Goal: Ask a question

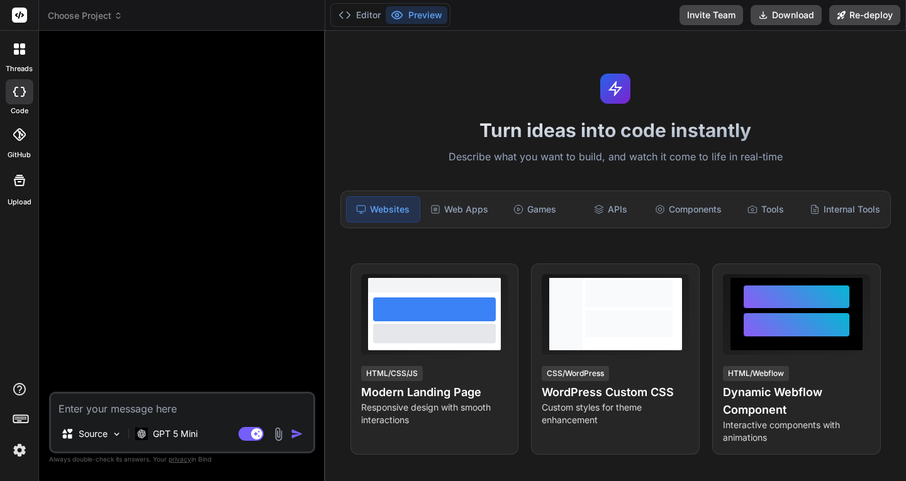
scroll to position [1183, 0]
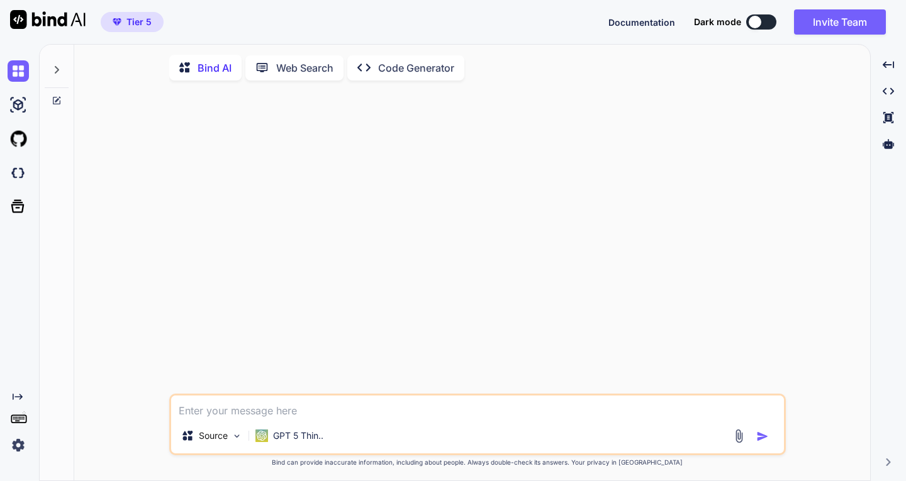
click at [301, 410] on textarea at bounding box center [477, 407] width 613 height 23
type textarea "dia muhasebe programını biliyor musun"
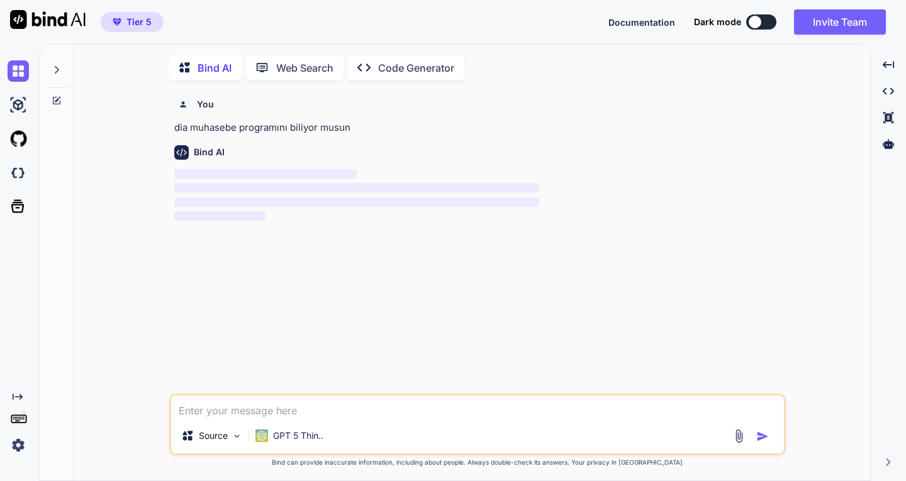
scroll to position [5, 0]
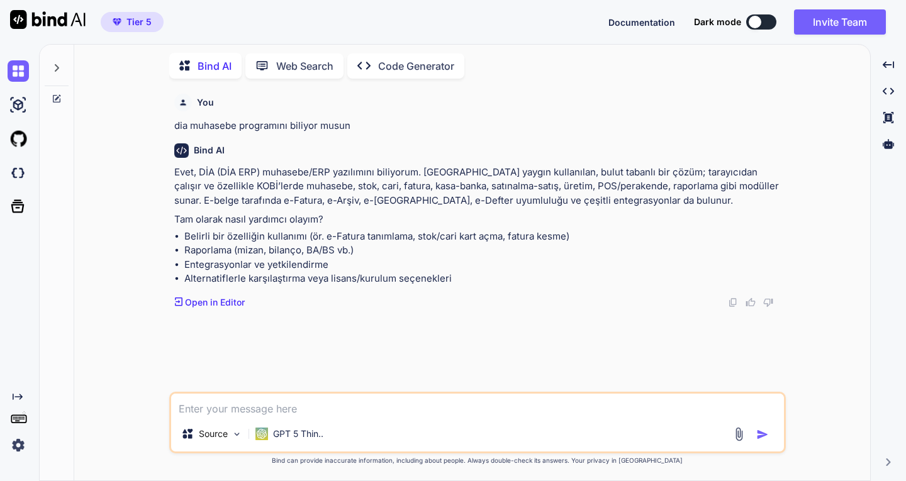
drag, startPoint x: 291, startPoint y: 411, endPoint x: 128, endPoint y: 511, distance: 190.9
drag, startPoint x: 128, startPoint y: 511, endPoint x: 663, endPoint y: 111, distance: 667.9
click at [664, 111] on div "You" at bounding box center [478, 103] width 609 height 18
click at [292, 412] on textarea at bounding box center [477, 405] width 613 height 23
type textarea "dia programına api üzerinden stok çekip veya yollayabilir miyim ?"
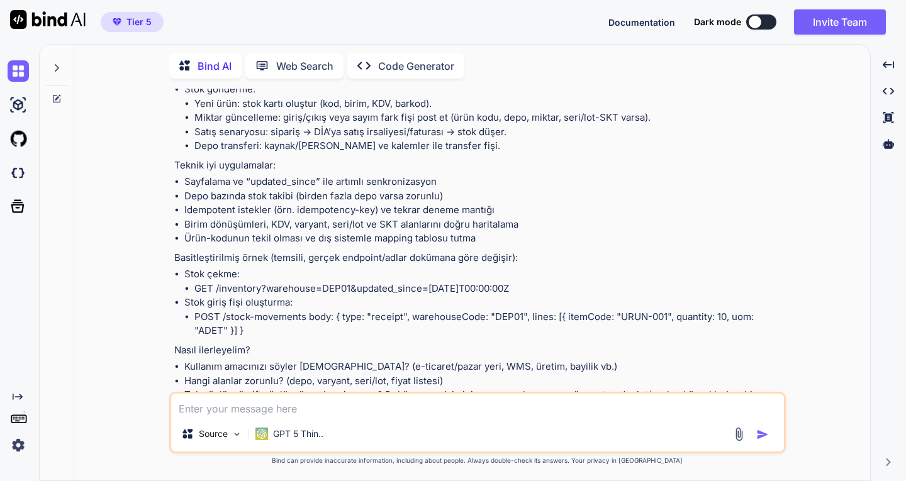
scroll to position [677, 0]
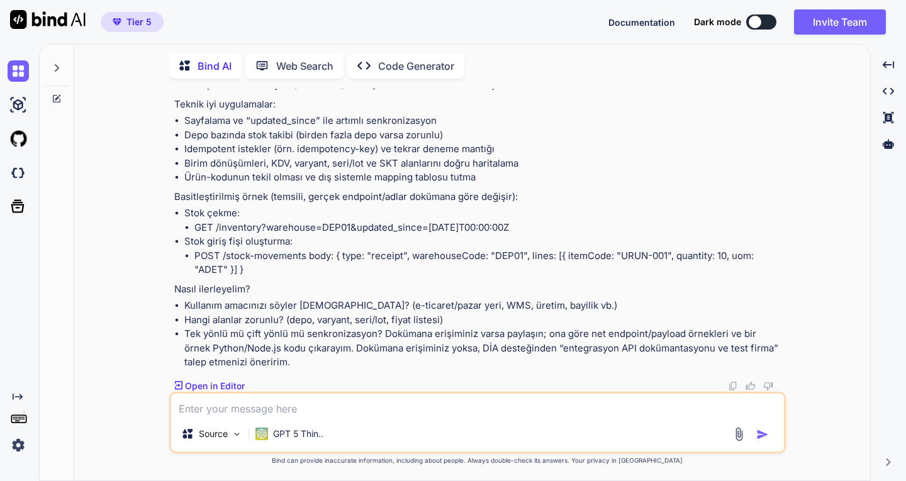
click at [316, 406] on textarea at bounding box center [477, 405] width 613 height 23
type textarea "s"
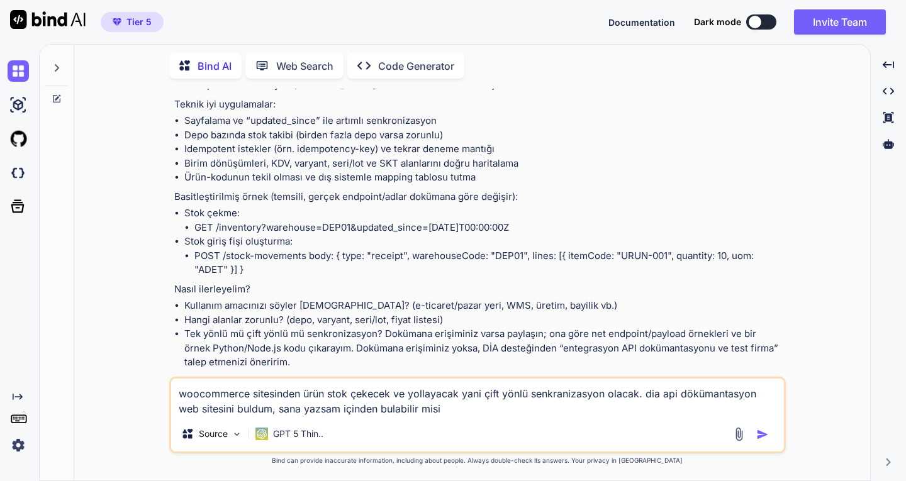
type textarea "woocommerce sitesinden ürün stok çekecek ve yollayacak yani çift yönlü senkrani…"
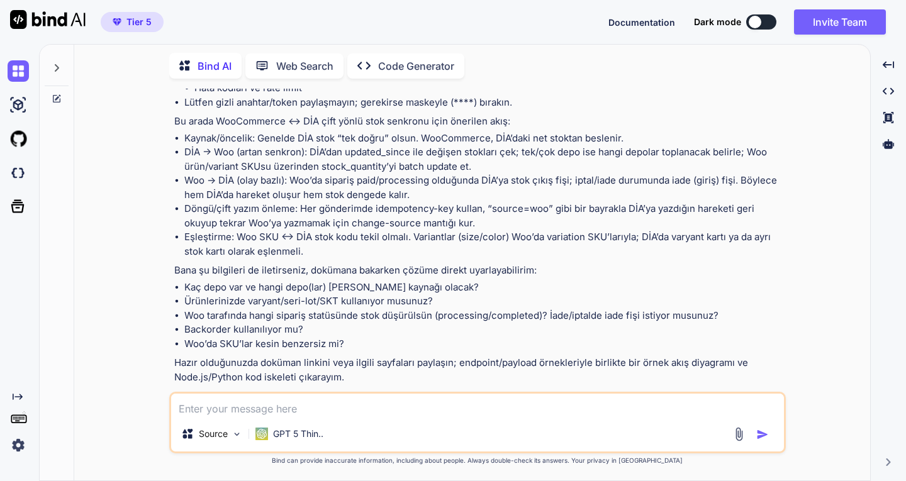
scroll to position [1257, 0]
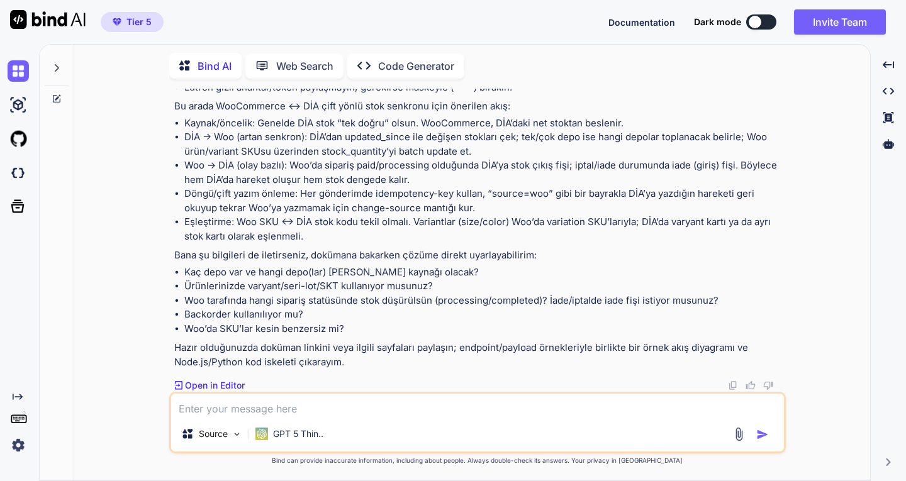
click at [264, 410] on textarea at bounding box center [477, 405] width 613 height 23
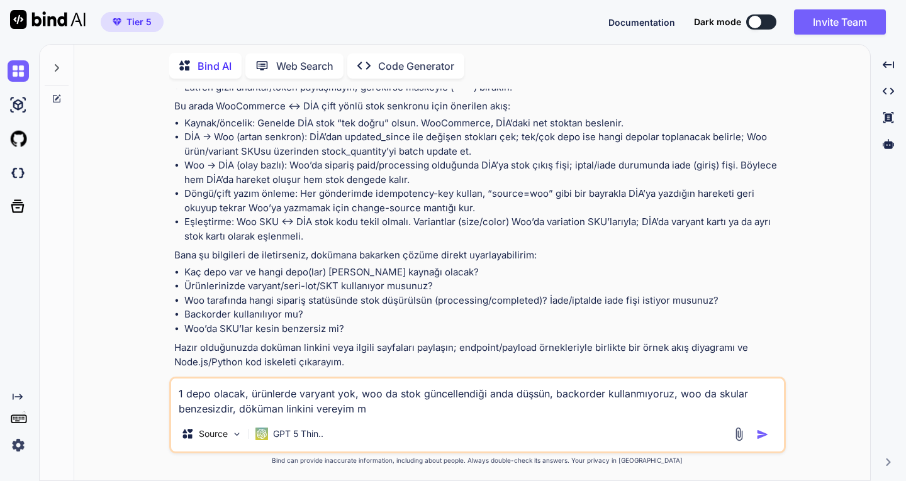
type textarea "1 depo olacak, ürünlerde varyant yok, woo da stok güncellendiği anda düşsün, ba…"
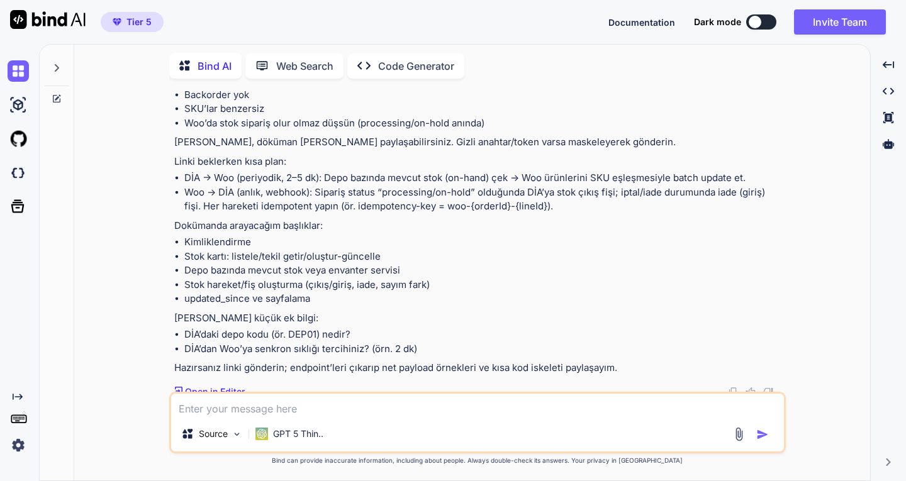
scroll to position [1703, 0]
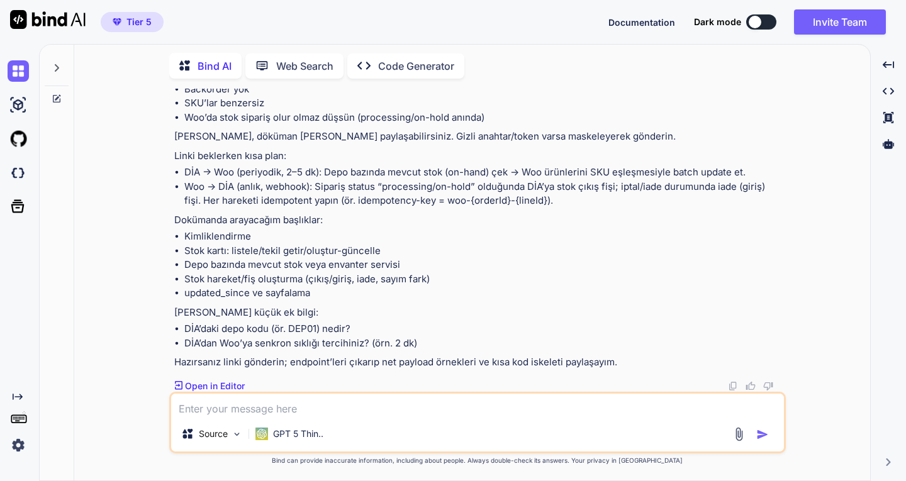
click at [327, 410] on textarea at bounding box center [477, 405] width 613 height 23
paste textarea "[URL][DOMAIN_NAME]"
type textarea "[URL][DOMAIN_NAME]"
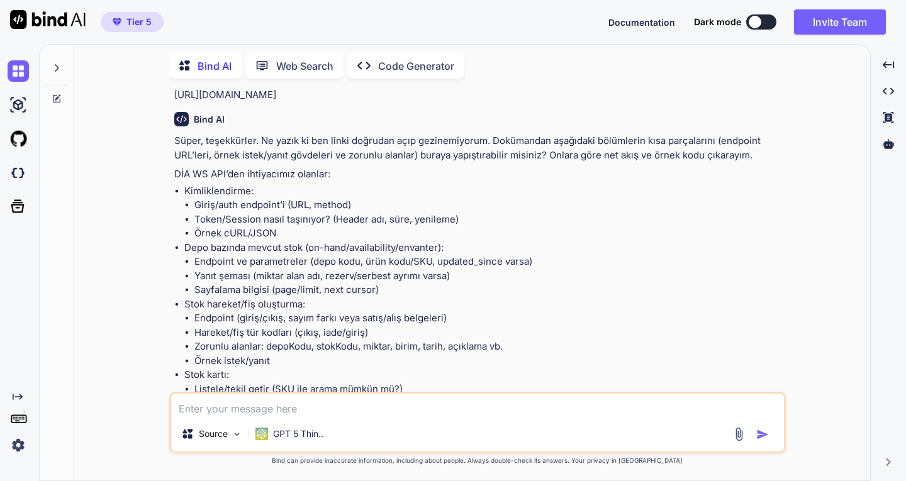
scroll to position [2015, 0]
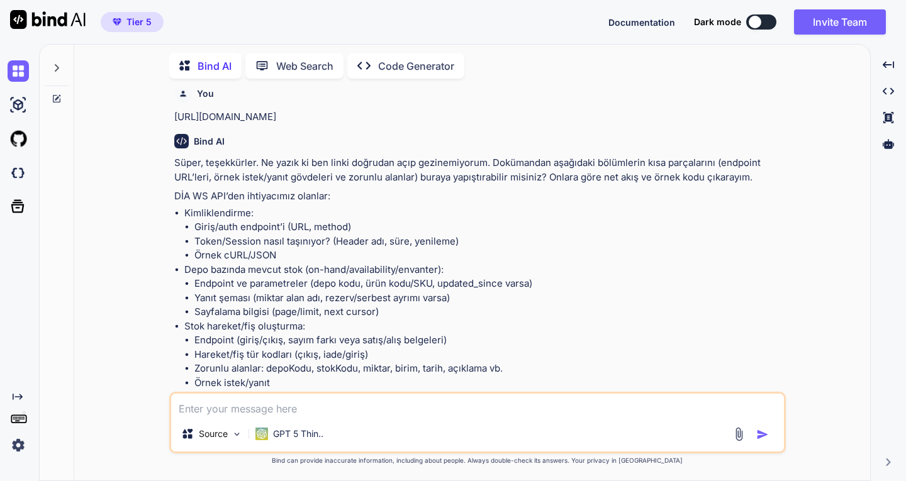
click at [235, 404] on textarea at bounding box center [477, 405] width 613 height 23
paste textarea "Login Parametreleri: username: Dia'da tanımlı kullanıcı adı password: Dia'da ta…"
type textarea "Login Parametreleri: username: Dia'da tanımlı kullanıcı adı password: Dia'da ta…"
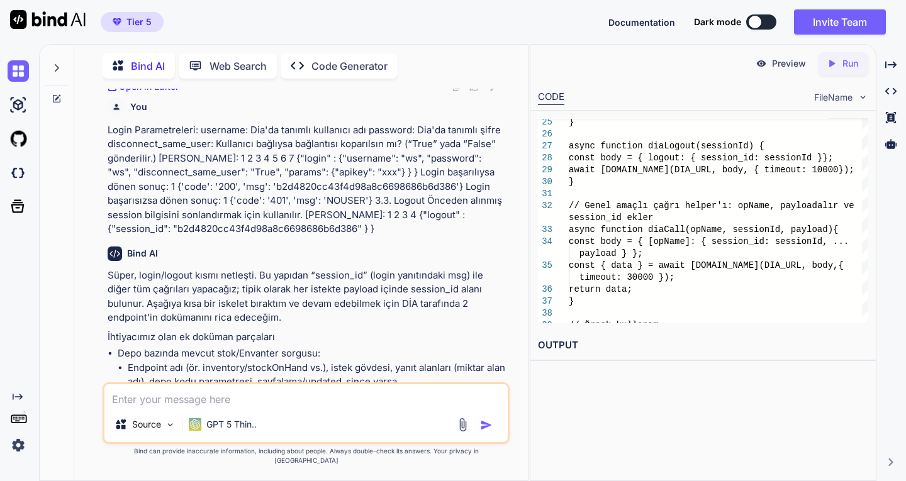
scroll to position [3004, 0]
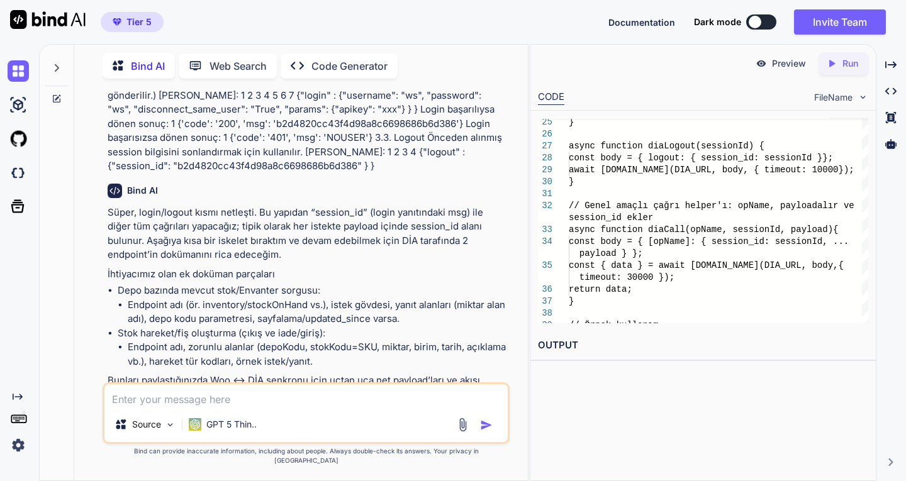
click at [847, 64] on p "Run" at bounding box center [850, 63] width 16 height 13
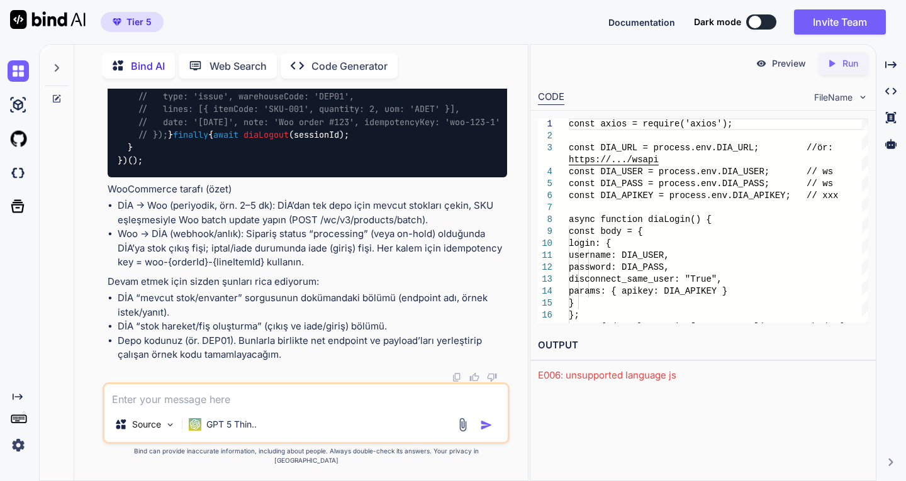
scroll to position [4010, 0]
click at [463, 431] on img at bounding box center [463, 425] width 14 height 14
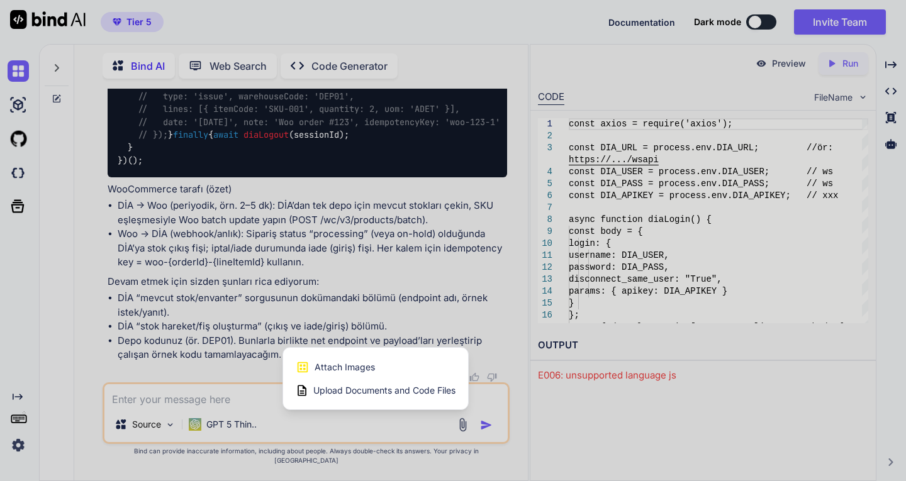
click at [389, 397] on span "Upload Documents and Code Files" at bounding box center [384, 390] width 142 height 13
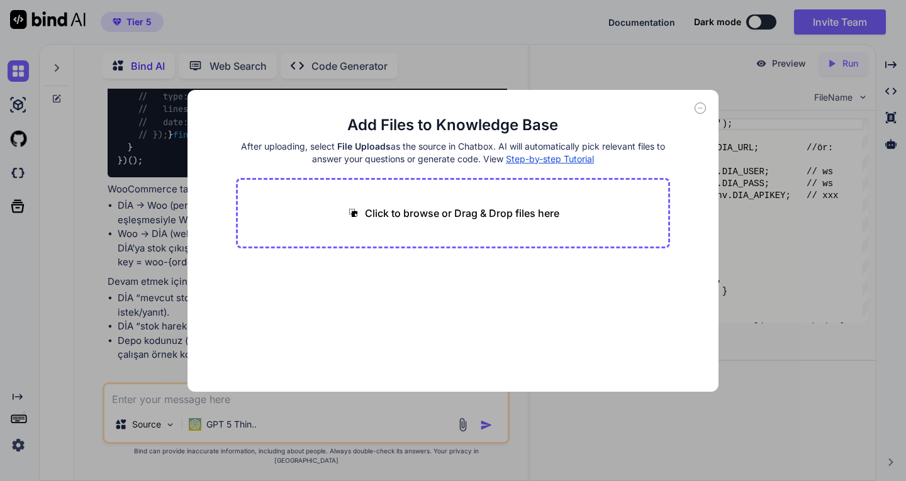
click at [362, 206] on div "Click to browse or Drag & Drop files here" at bounding box center [453, 213] width 213 height 15
type input "C:\fakepath\scf_stokkart_birimleri_guncelle_cevap.json"
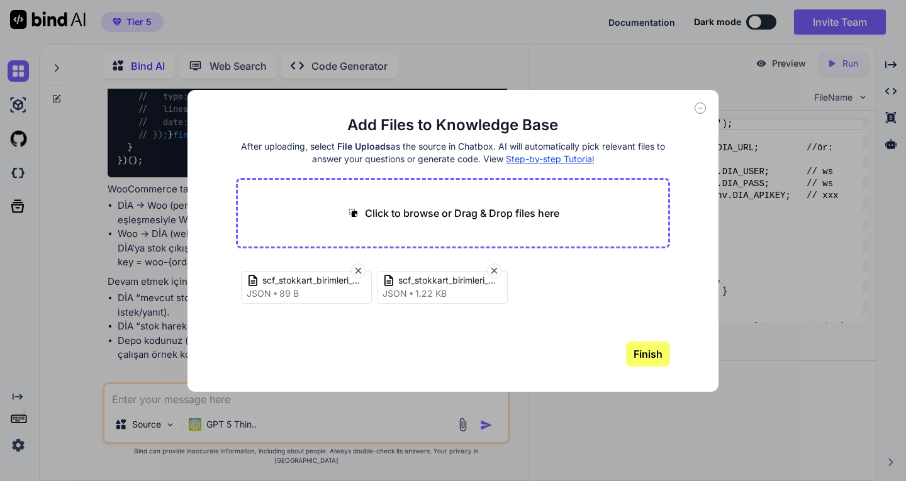
click at [650, 354] on button "Finish" at bounding box center [648, 354] width 44 height 25
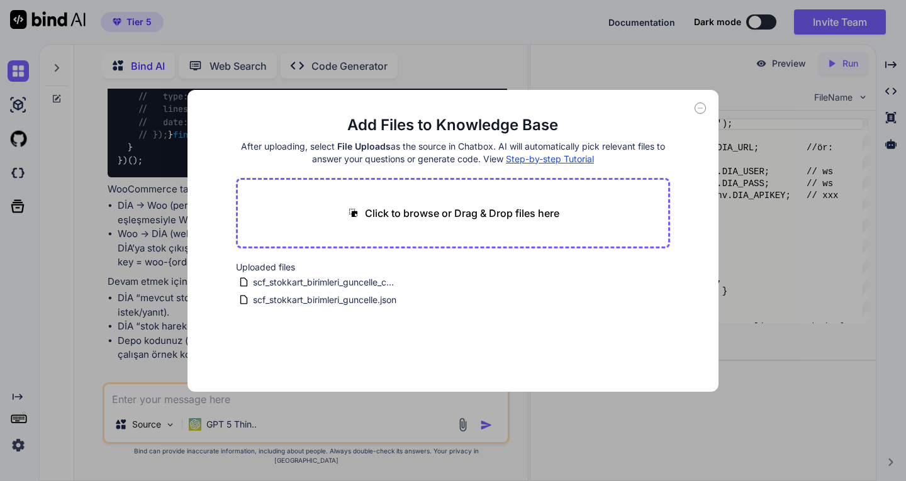
click at [701, 107] on icon at bounding box center [700, 108] width 11 height 11
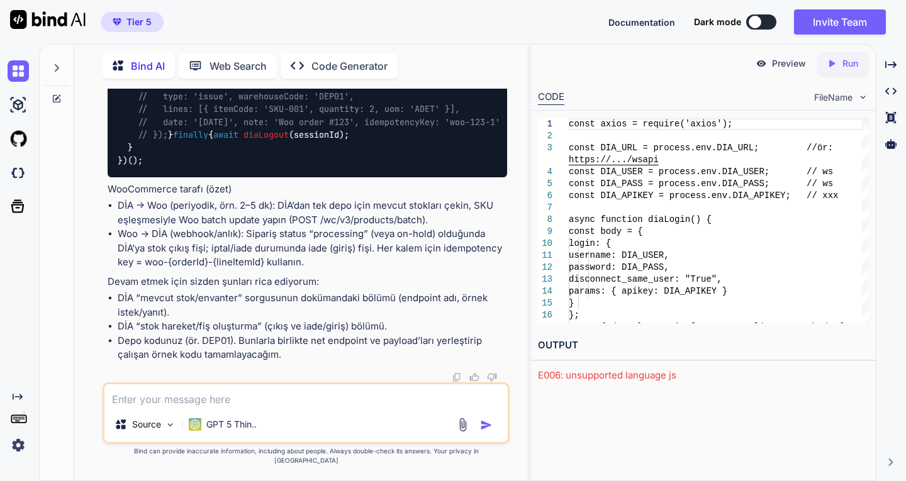
click at [198, 407] on textarea at bounding box center [305, 395] width 403 height 23
type textarea "j"
type textarea "örnek json yükledim"
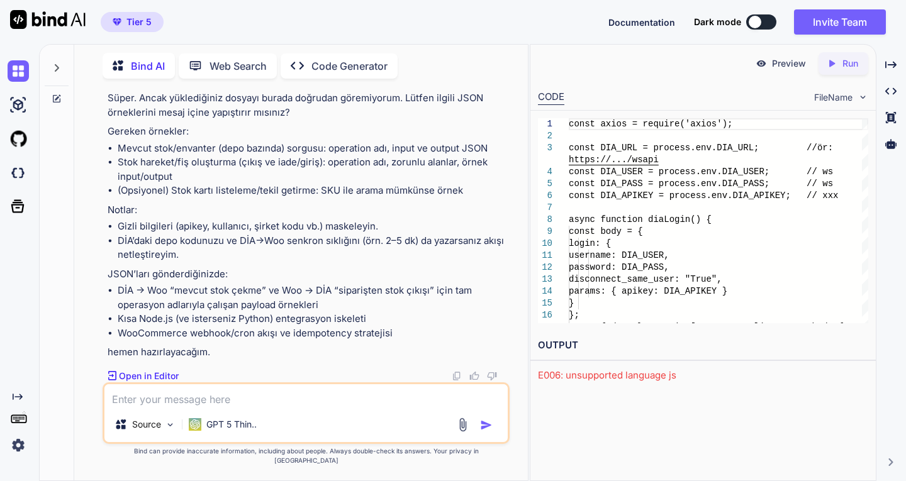
scroll to position [4378, 0]
click at [138, 407] on textarea at bounding box center [305, 395] width 403 height 23
paste textarea "{"scf_stokkart_birimleri_guncelle" : {"session_id": "{session_id}", "firma_kodu…"
type textarea "{"scf_stokkart_birimleri_guncelle" : {"session_id": "{session_id}", "firma_kodu…"
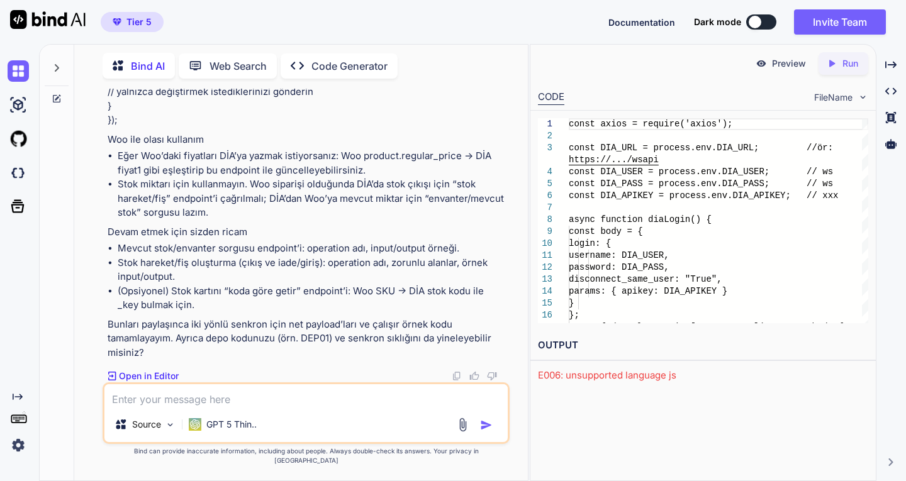
scroll to position [5402, 0]
click at [461, 432] on img at bounding box center [463, 425] width 14 height 14
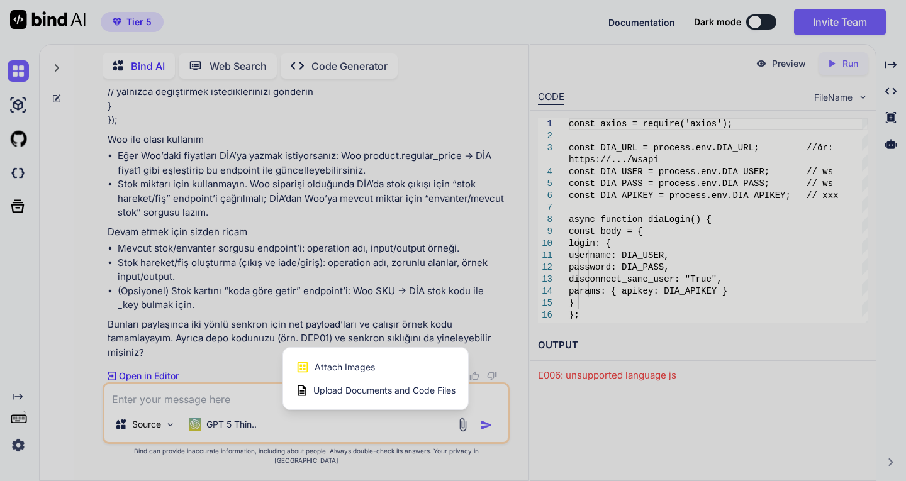
click at [395, 397] on span "Upload Documents and Code Files" at bounding box center [384, 390] width 142 height 13
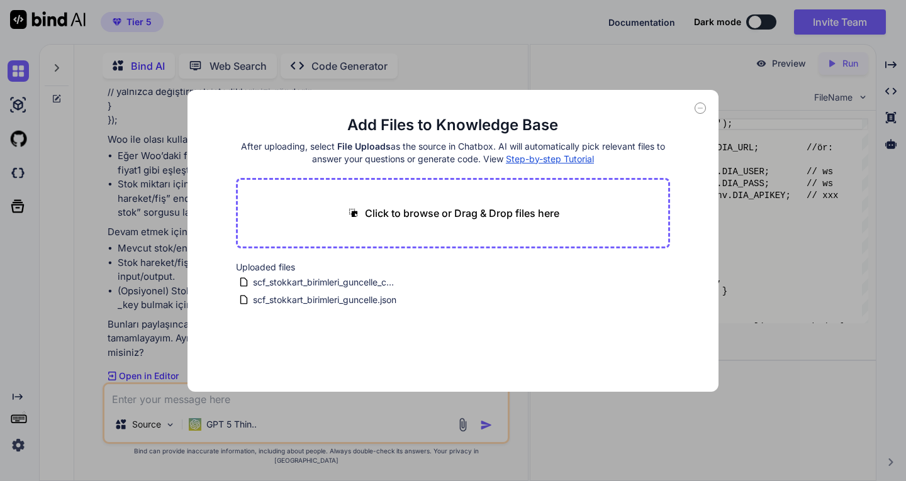
click at [393, 322] on main "Add Files to Knowledge Base After uploading, select File Uploads as the source …" at bounding box center [453, 253] width 435 height 277
click at [701, 107] on icon at bounding box center [700, 108] width 11 height 11
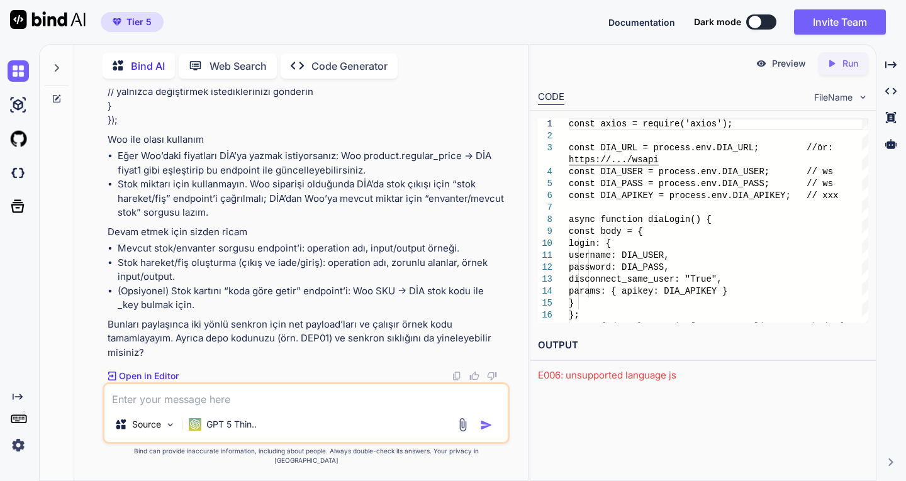
click at [232, 407] on textarea at bounding box center [305, 395] width 403 height 23
type textarea "elteki kod file ları hangi llm tanır"
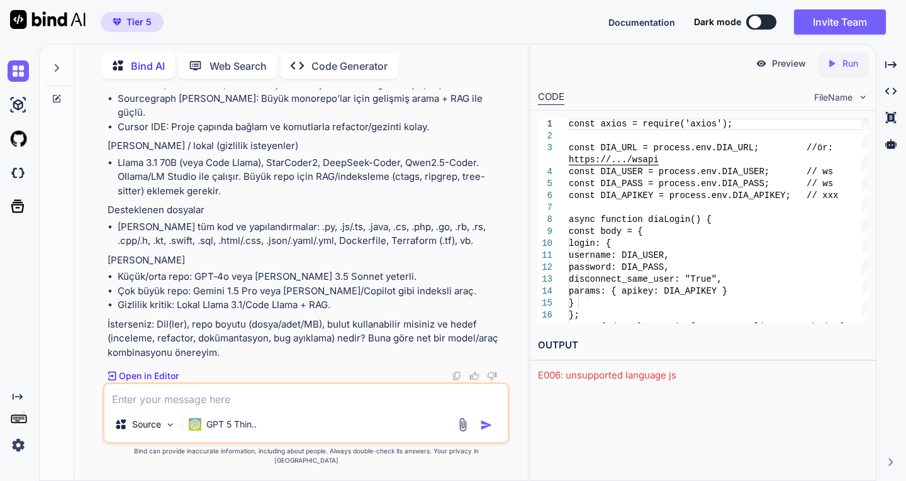
scroll to position [5941, 0]
click at [228, 431] on p "GPT 5 Thin.." at bounding box center [231, 424] width 50 height 13
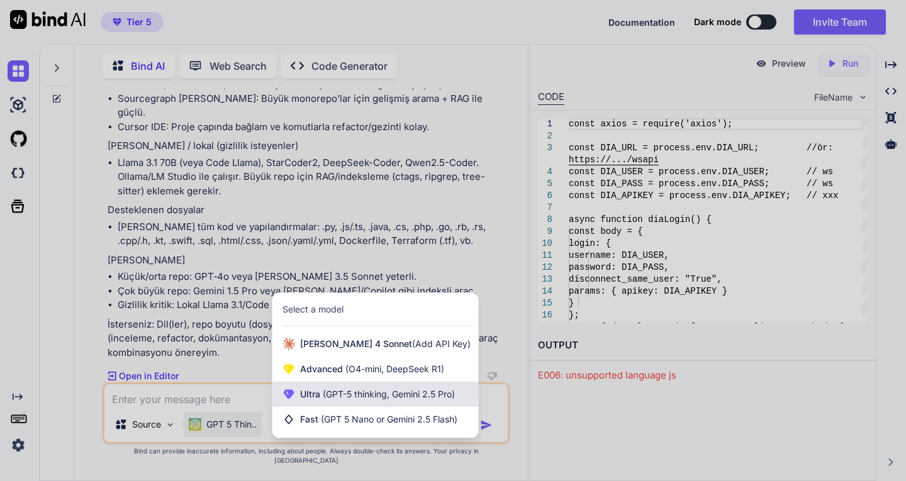
click at [320, 401] on span "Ultra (GPT-5 thinking, Gemini 2.5 Pro)" at bounding box center [377, 394] width 155 height 13
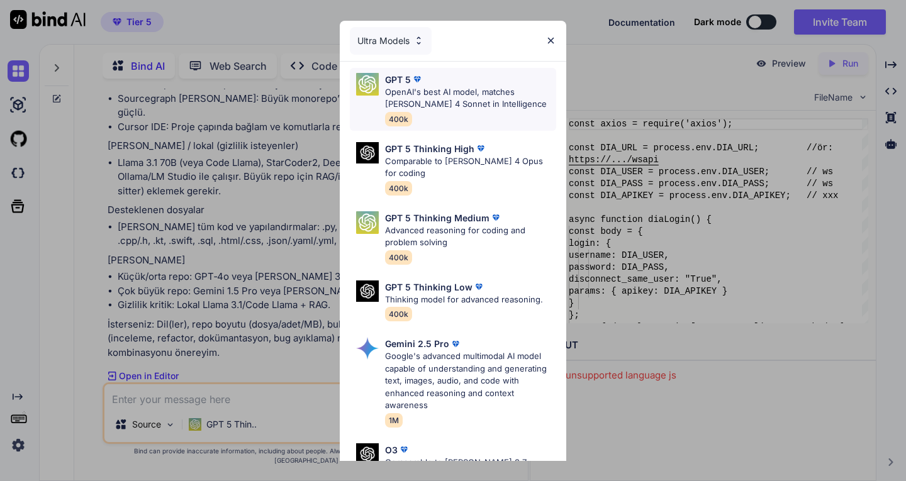
click at [449, 97] on p "OpenAI's best AI model, matches [PERSON_NAME] 4 Sonnet in Intelligence" at bounding box center [470, 98] width 171 height 25
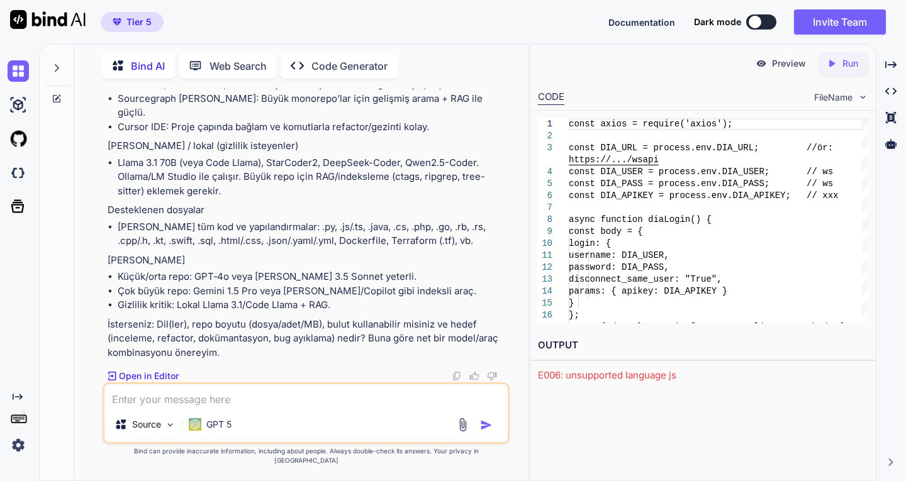
click at [161, 417] on div "Source GPT 5" at bounding box center [306, 414] width 406 height 62
click at [213, 407] on textarea at bounding box center [305, 395] width 403 height 23
type textarea "ekteki dosyaları okuyabiliyor musun"
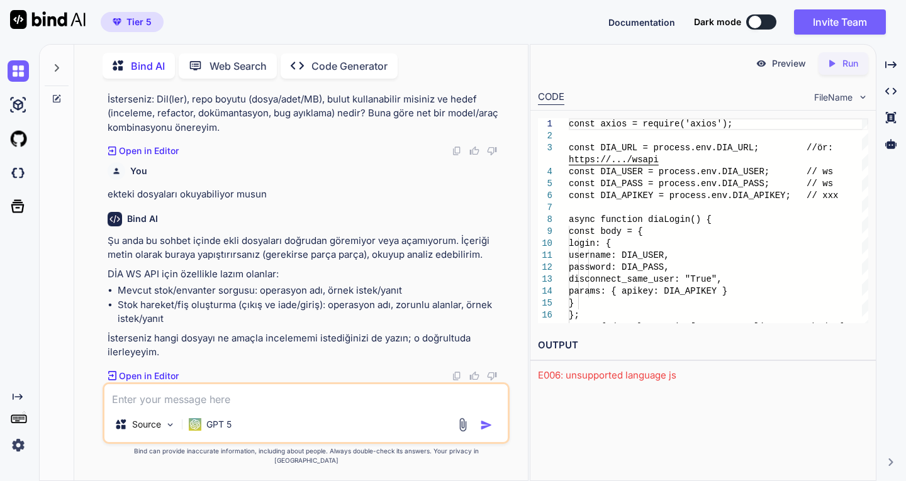
scroll to position [6165, 0]
click at [220, 431] on p "GPT 5" at bounding box center [218, 424] width 25 height 13
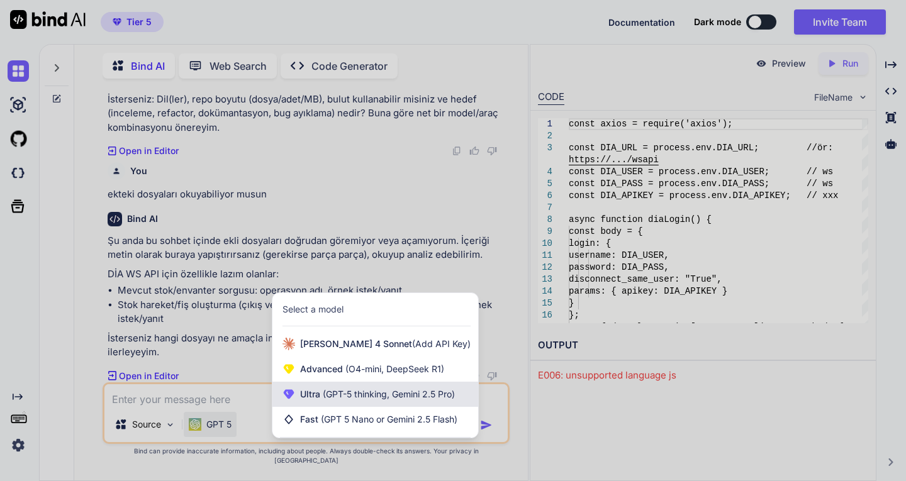
click at [330, 399] on span "(GPT-5 thinking, Gemini 2.5 Pro)" at bounding box center [387, 394] width 135 height 11
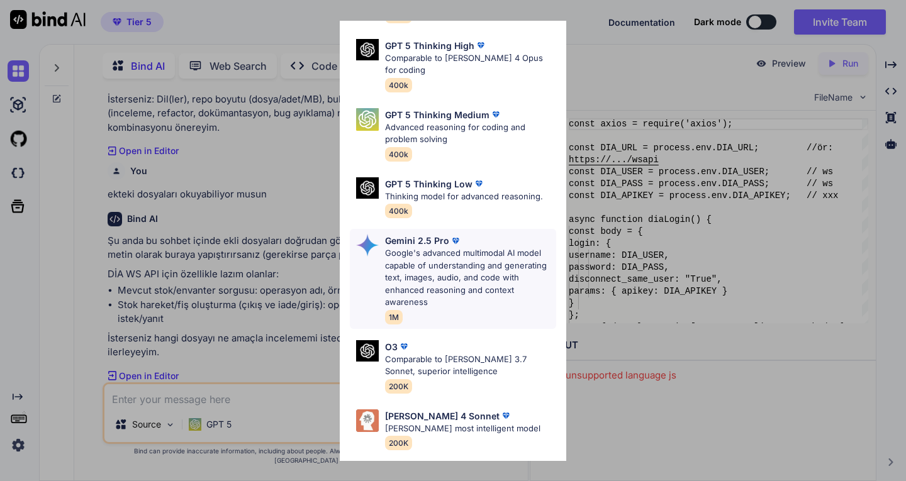
scroll to position [88, 0]
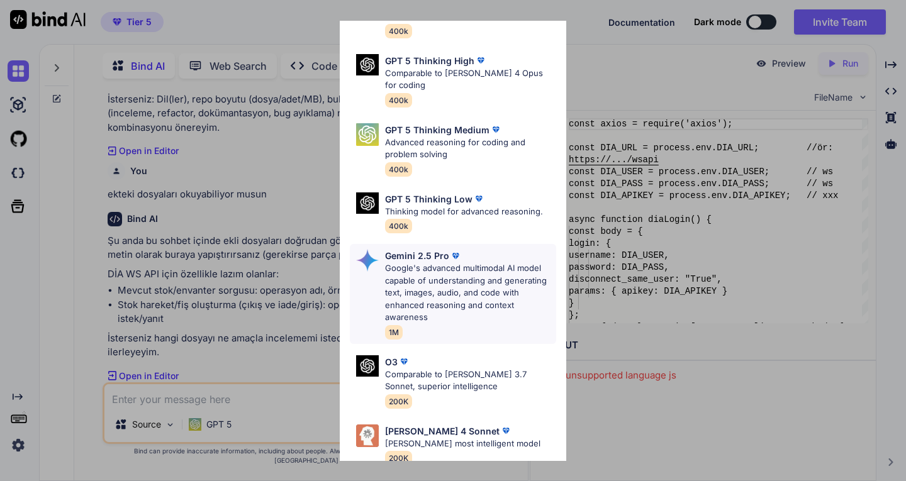
click at [427, 280] on p "Google's advanced multimodal AI model capable of understanding and generating t…" at bounding box center [470, 293] width 171 height 62
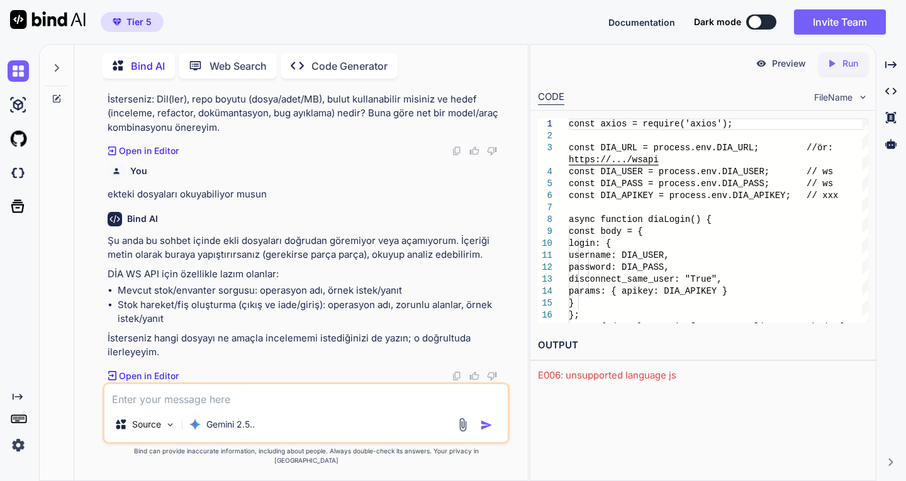
click at [232, 406] on textarea at bounding box center [305, 395] width 403 height 23
click at [232, 406] on textarea "ekli dosyayı doğrudan okuyabiliyormusun" at bounding box center [305, 395] width 403 height 23
type textarea "ekli dosyayı doğrudan okuyabiliyormusun"
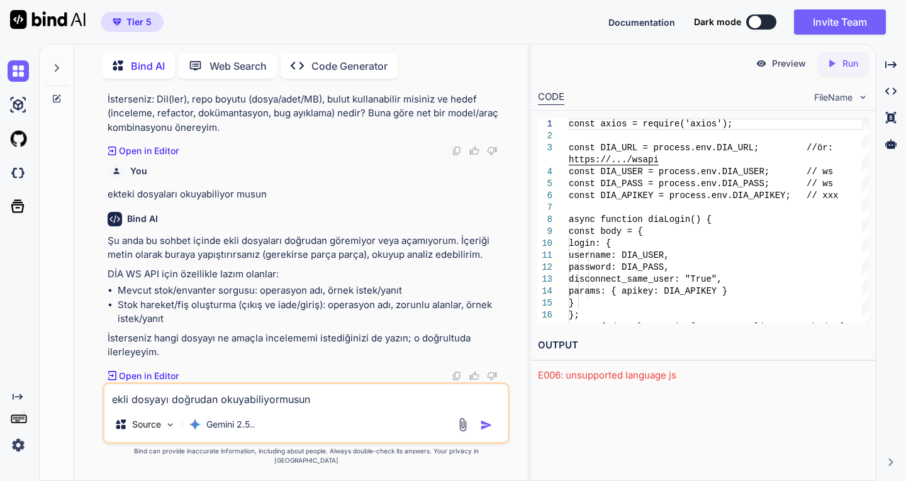
click at [484, 432] on img "button" at bounding box center [486, 425] width 13 height 13
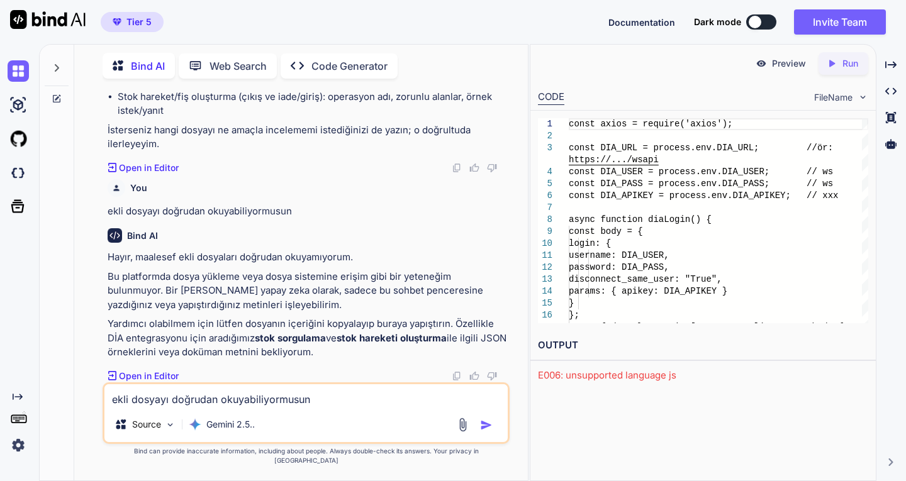
scroll to position [6374, 0]
click at [227, 431] on p "Gemini 2.5.." at bounding box center [230, 424] width 48 height 13
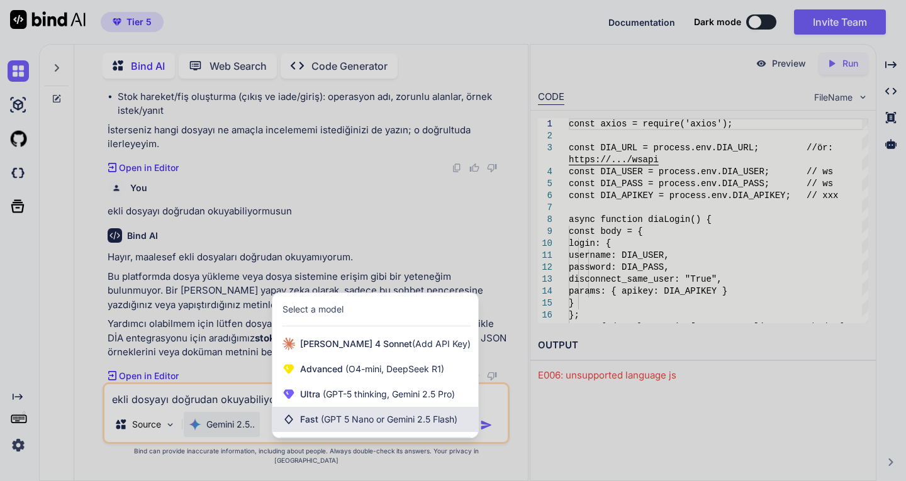
click at [364, 425] on span "(GPT 5 Nano or Gemini 2.5 Flash)" at bounding box center [389, 419] width 137 height 11
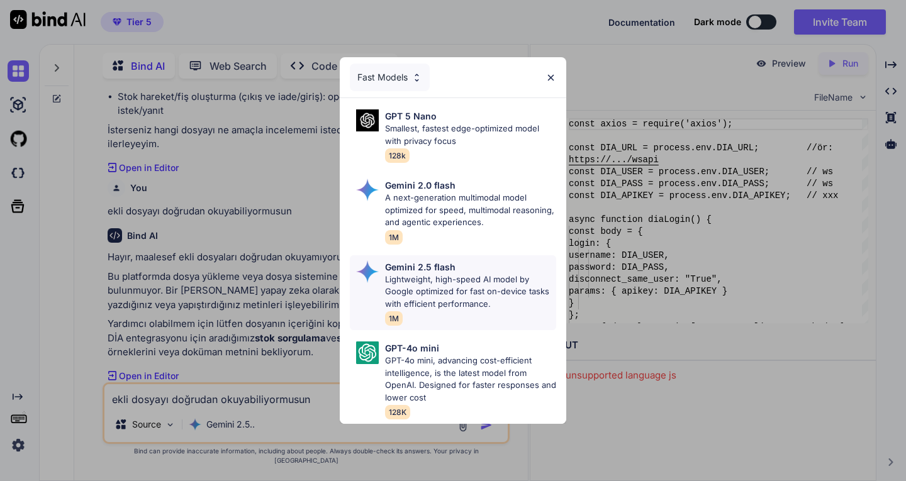
click at [451, 283] on p "Lightweight, high-speed AI model by Google optimized for fast on-device tasks w…" at bounding box center [470, 292] width 171 height 37
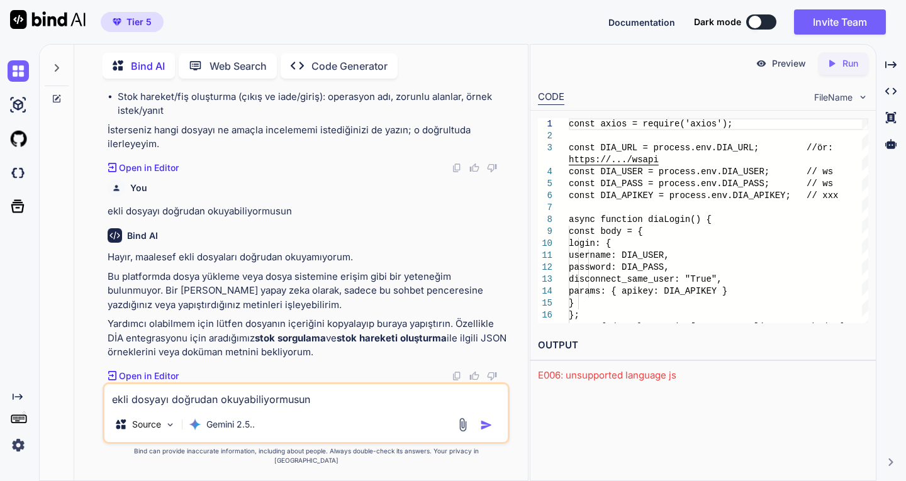
click at [206, 407] on textarea "ekli dosyayı doğrudan okuyabiliyormusun" at bounding box center [305, 395] width 403 height 23
paste textarea "ekli dosyayı doğrudan okuyabiliyormusun"
type textarea "ekli dosyayı doğrudan okuyabiliyormusun"
click at [483, 432] on img "button" at bounding box center [486, 425] width 13 height 13
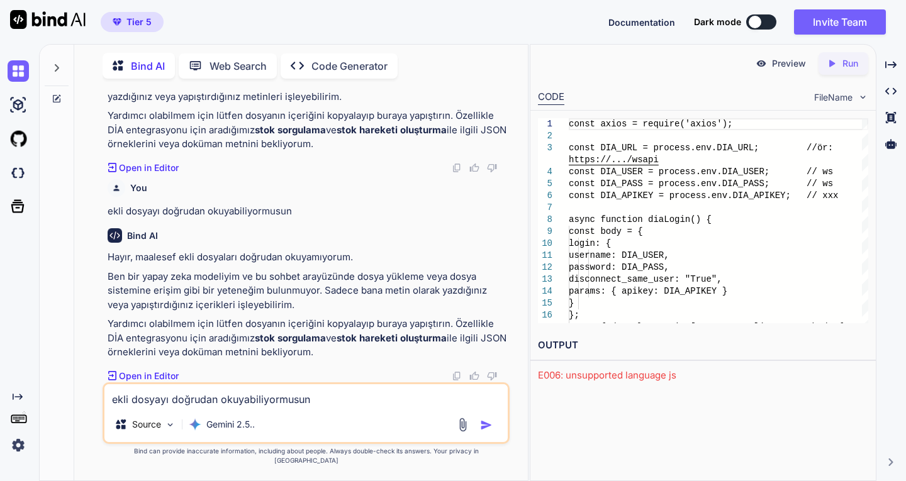
scroll to position [6582, 0]
click at [232, 430] on p "Gemini 2.5.." at bounding box center [230, 424] width 48 height 13
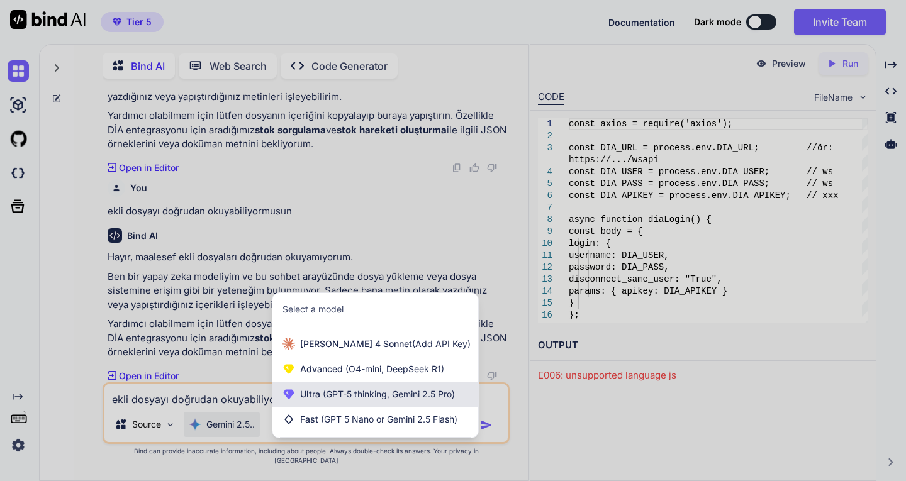
click at [323, 400] on span "(GPT-5 thinking, Gemini 2.5 Pro)" at bounding box center [387, 394] width 135 height 11
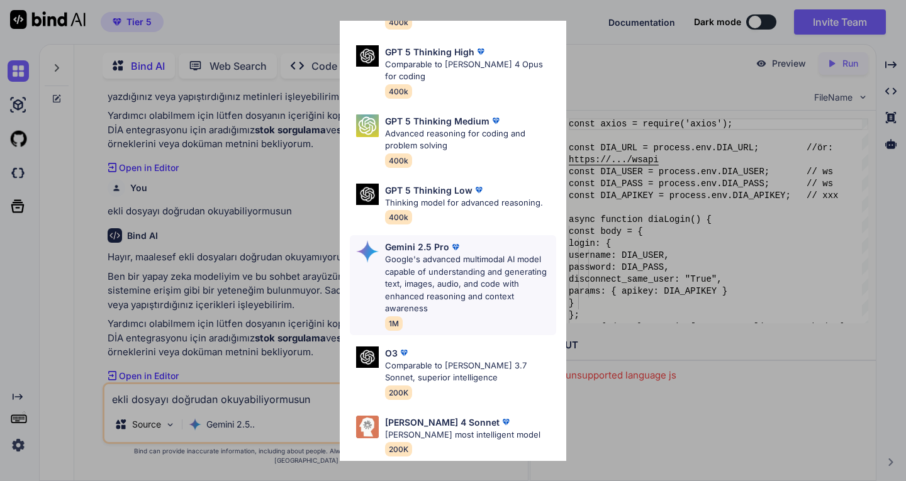
scroll to position [151, 0]
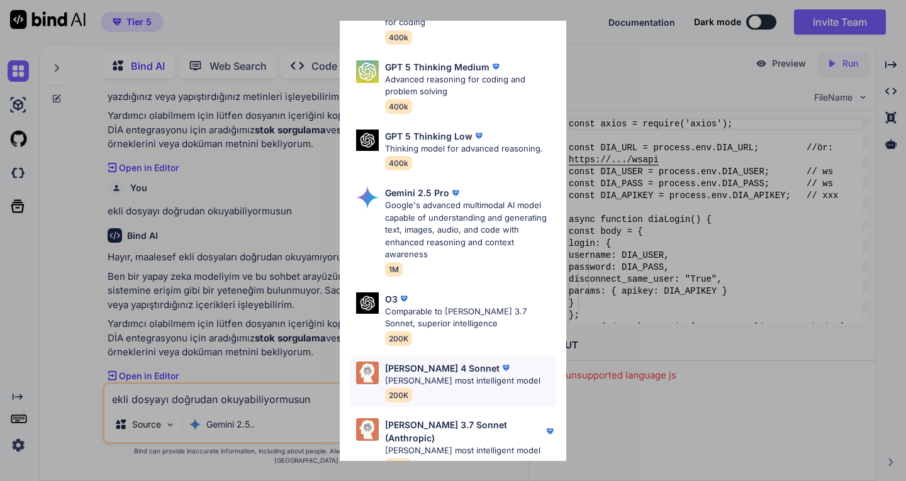
click at [467, 375] on p "[PERSON_NAME] most intelligent model" at bounding box center [462, 381] width 155 height 13
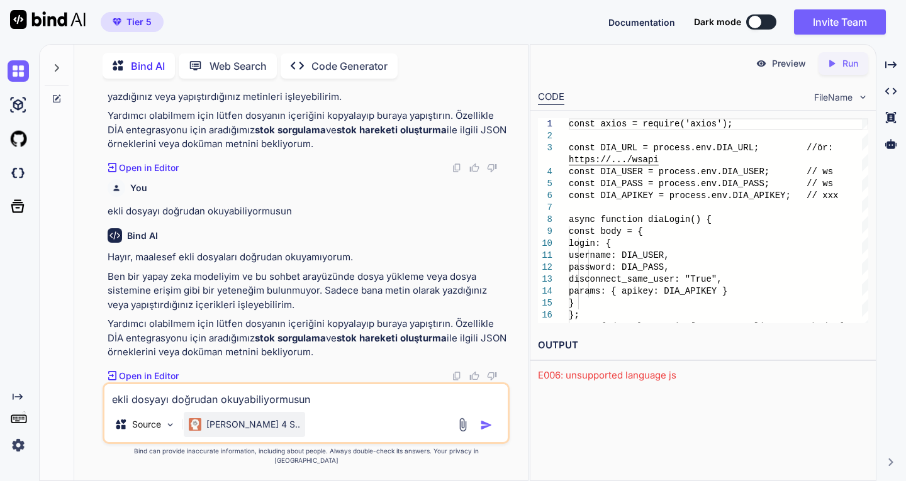
click at [209, 431] on p "[PERSON_NAME] 4 S.." at bounding box center [253, 424] width 94 height 13
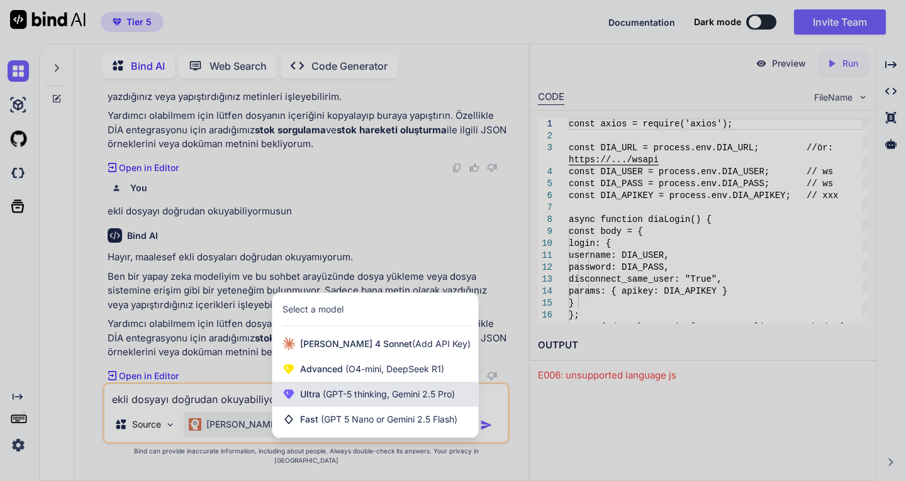
click at [349, 400] on span "(GPT-5 thinking, Gemini 2.5 Pro)" at bounding box center [387, 394] width 135 height 11
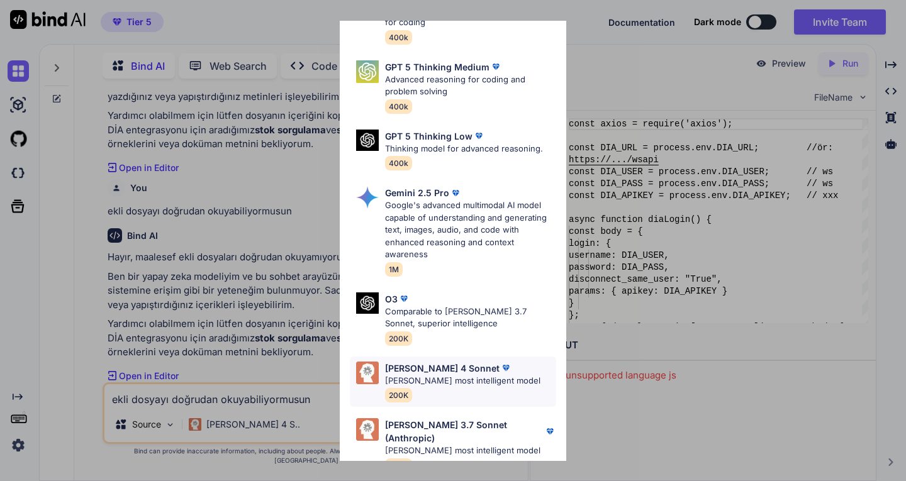
click at [439, 375] on p "[PERSON_NAME] most intelligent model" at bounding box center [462, 381] width 155 height 13
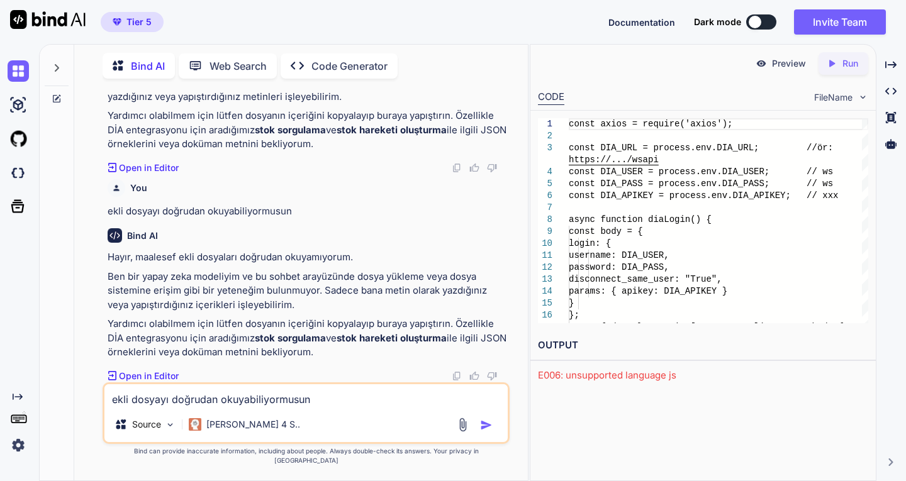
click at [261, 406] on textarea "ekli dosyayı doğrudan okuyabiliyormusun" at bounding box center [305, 395] width 403 height 23
paste textarea "ekli dosyayı doğrudan okuyabiliyormusun"
type textarea "ekli dosyayı doğrudan okuyabiliyormusun"
click at [483, 432] on img "button" at bounding box center [486, 425] width 13 height 13
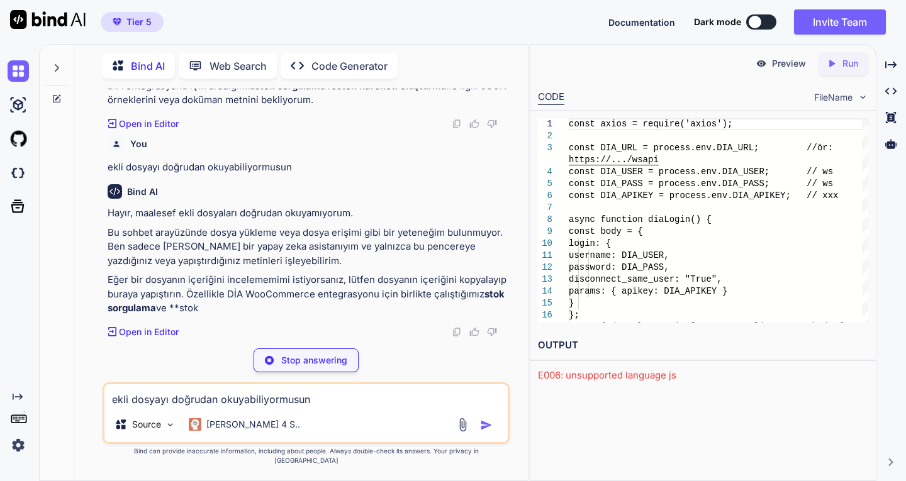
scroll to position [6834, 0]
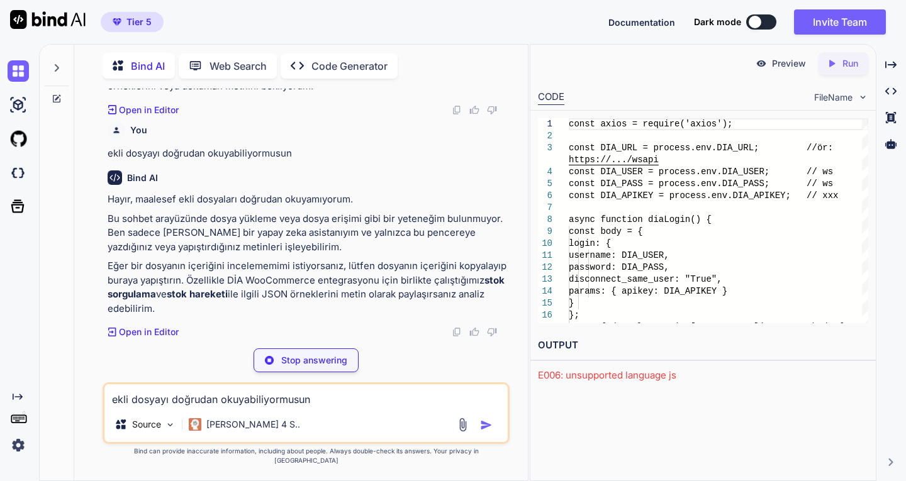
click at [204, 407] on textarea "ekli dosyayı doğrudan okuyabiliyormusun" at bounding box center [305, 395] width 403 height 23
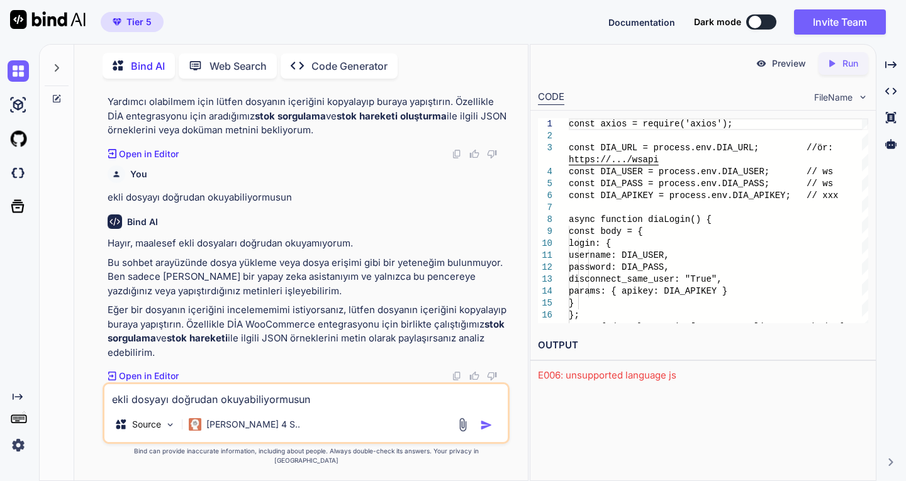
scroll to position [6805, 0]
click at [224, 431] on p "[PERSON_NAME] 4 S.." at bounding box center [253, 424] width 94 height 13
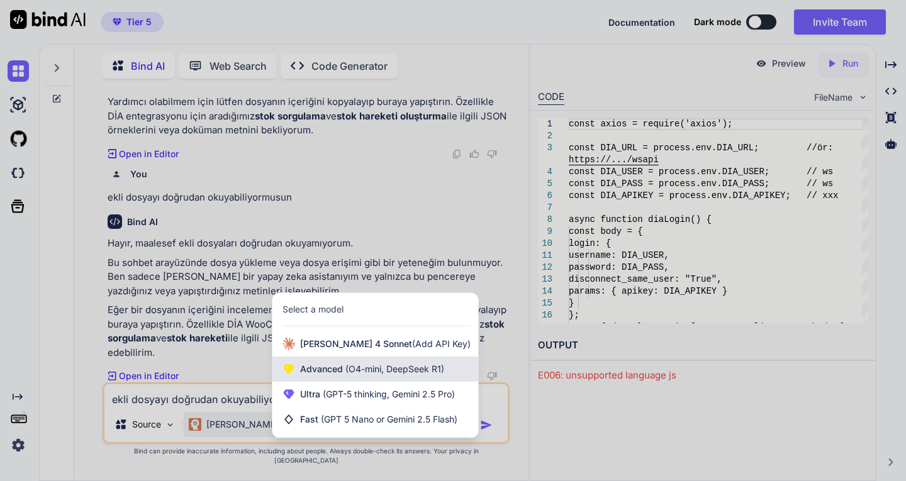
click at [335, 376] on span "Advanced (O4-mini, DeepSeek R1)" at bounding box center [372, 369] width 144 height 13
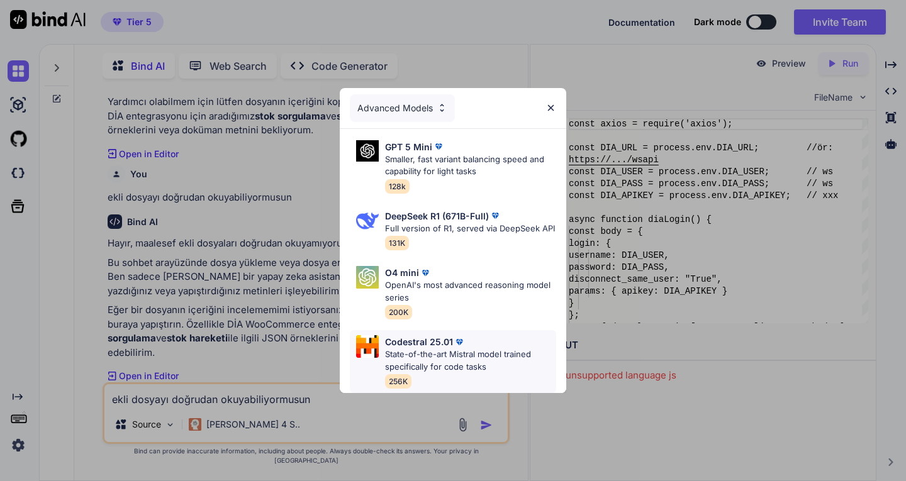
click at [434, 361] on p "State-of-the-art Mistral model trained specifically for code tasks" at bounding box center [470, 361] width 171 height 25
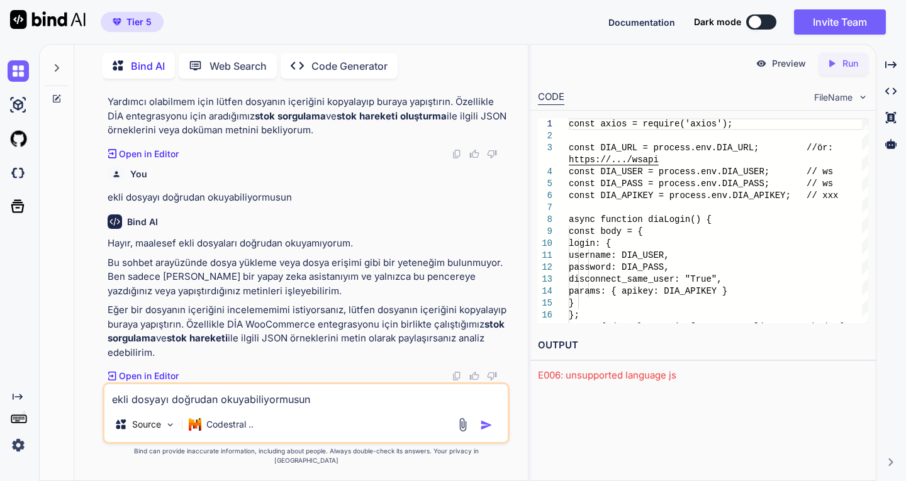
click at [249, 407] on textarea "ekli dosyayı doğrudan okuyabiliyormusun" at bounding box center [305, 395] width 403 height 23
paste textarea "ekli dosyayı doğrudan okuyabiliyormusun"
type textarea "ekli dosyayı doğrudan okuyabiliyormusun"
click at [486, 432] on img "button" at bounding box center [486, 425] width 13 height 13
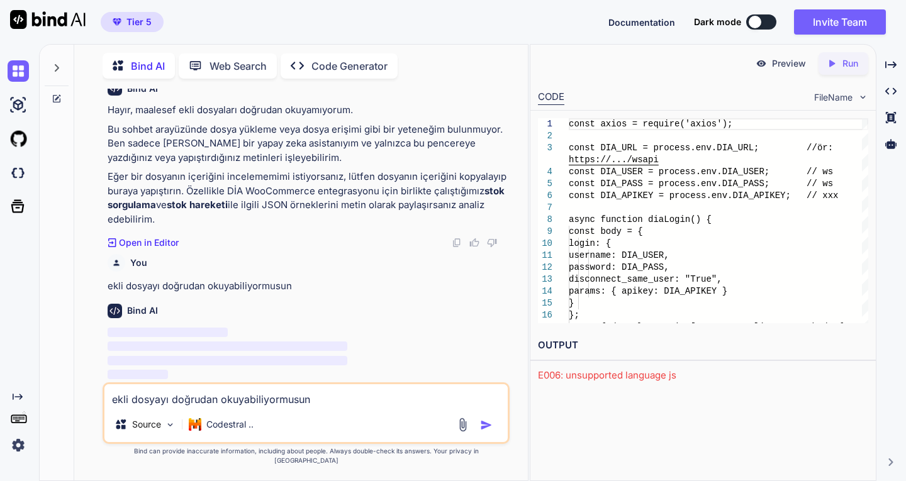
scroll to position [6937, 0]
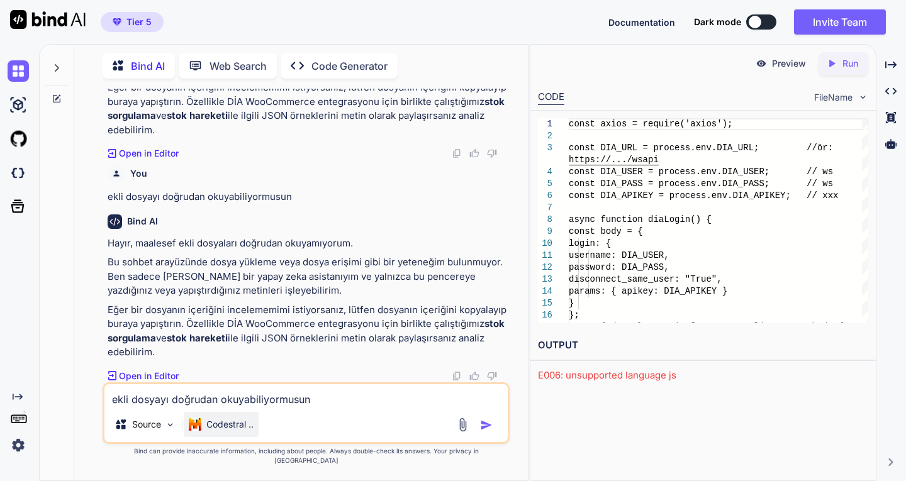
click at [224, 431] on p "Codestral .." at bounding box center [229, 424] width 47 height 13
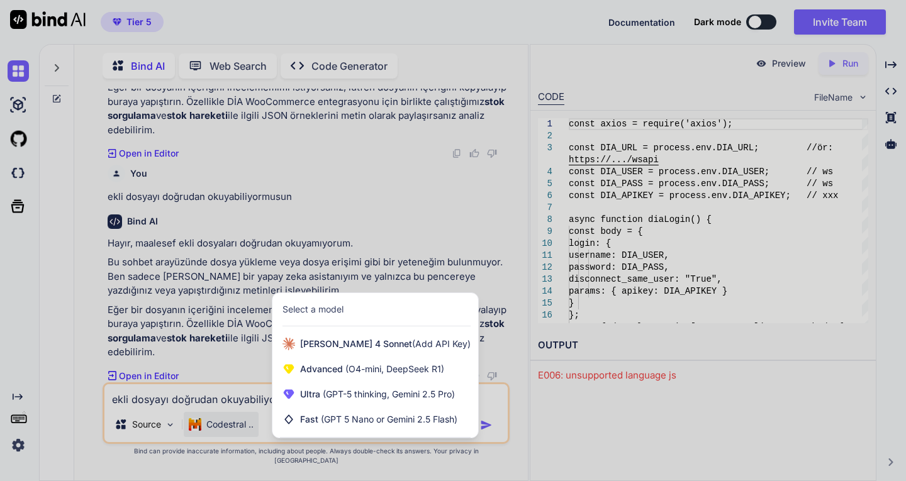
click at [303, 246] on div at bounding box center [453, 240] width 906 height 481
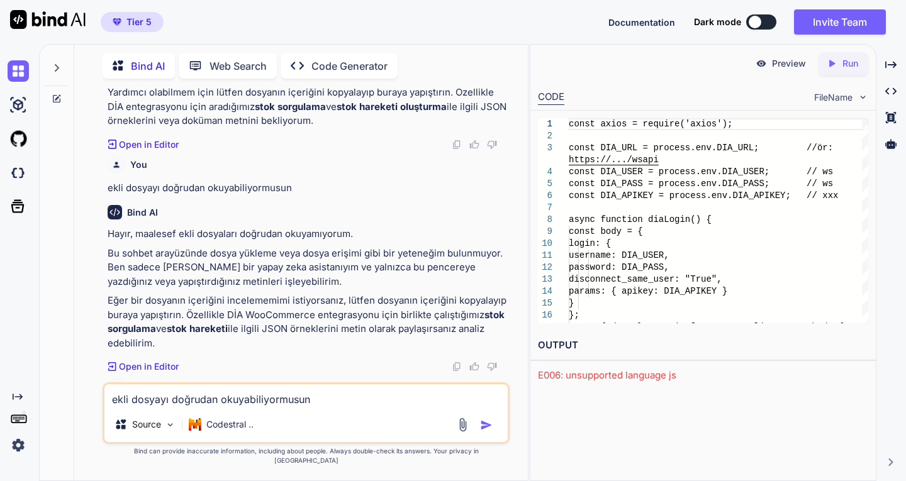
scroll to position [6560, 0]
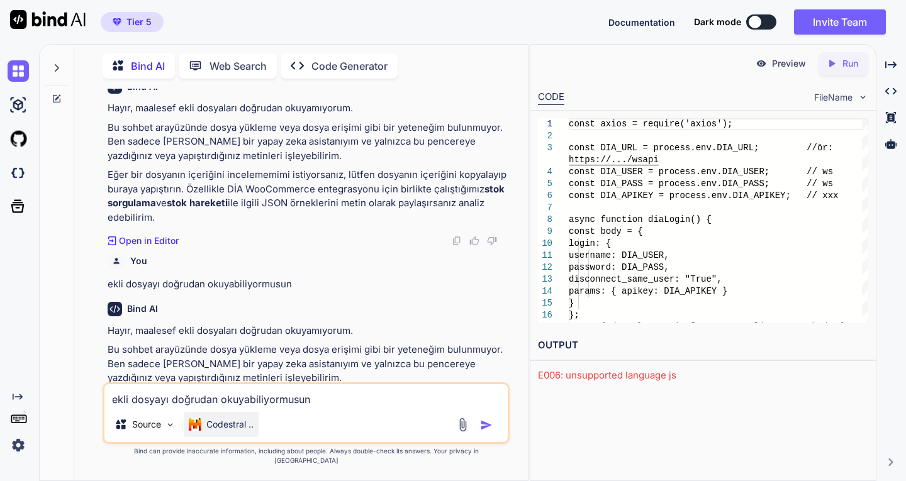
click at [229, 431] on p "Codestral .." at bounding box center [229, 424] width 47 height 13
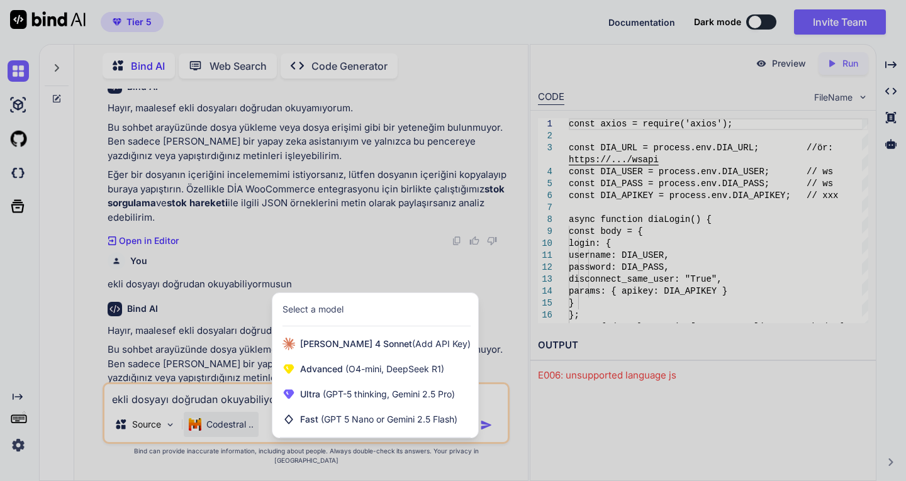
click at [402, 254] on div at bounding box center [453, 240] width 906 height 481
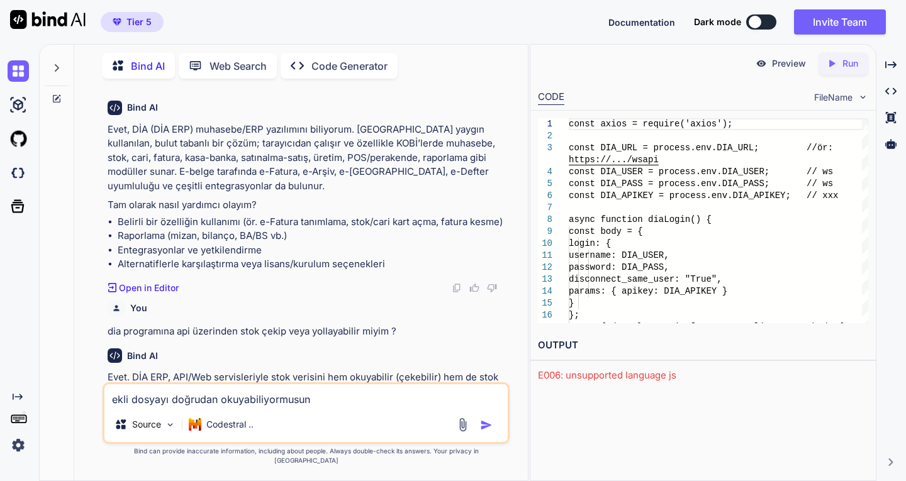
scroll to position [0, 0]
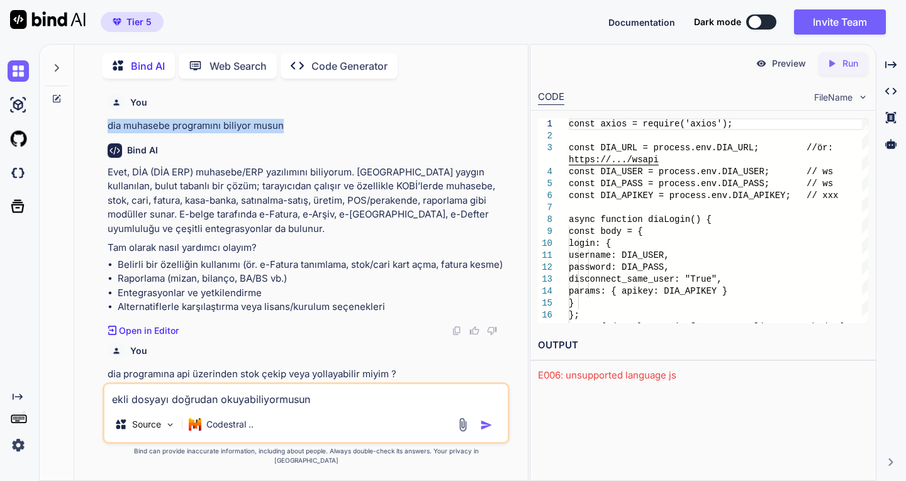
drag, startPoint x: 294, startPoint y: 125, endPoint x: 110, endPoint y: 128, distance: 183.7
click at [110, 128] on p "dia muhasebe programını biliyor musun" at bounding box center [307, 126] width 399 height 14
copy p "dia muhasebe programını biliyor musun"
click at [13, 70] on img at bounding box center [18, 70] width 21 height 21
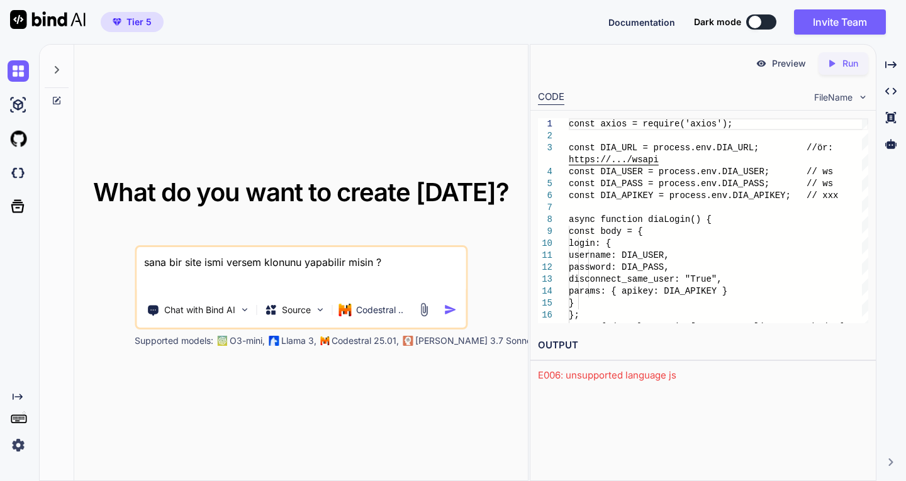
click at [55, 69] on icon at bounding box center [57, 70] width 10 height 10
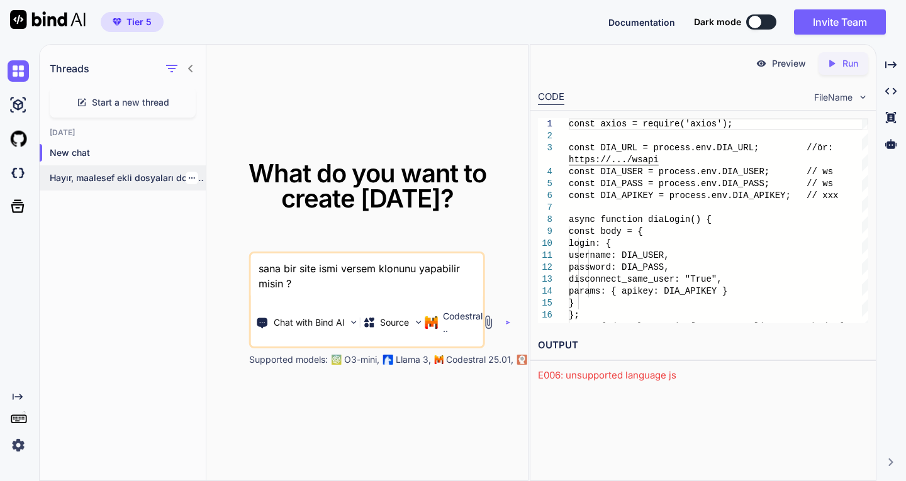
click at [188, 177] on icon "button" at bounding box center [192, 178] width 8 height 8
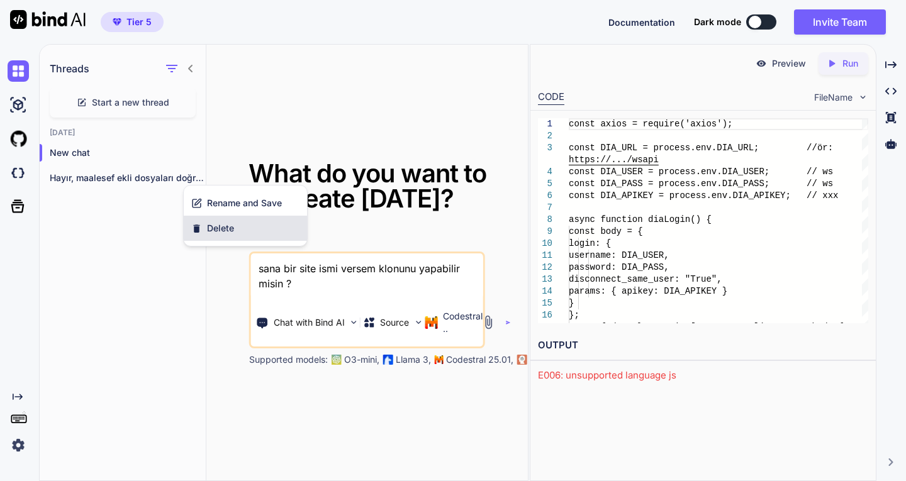
click at [207, 232] on span "Delete" at bounding box center [220, 228] width 27 height 13
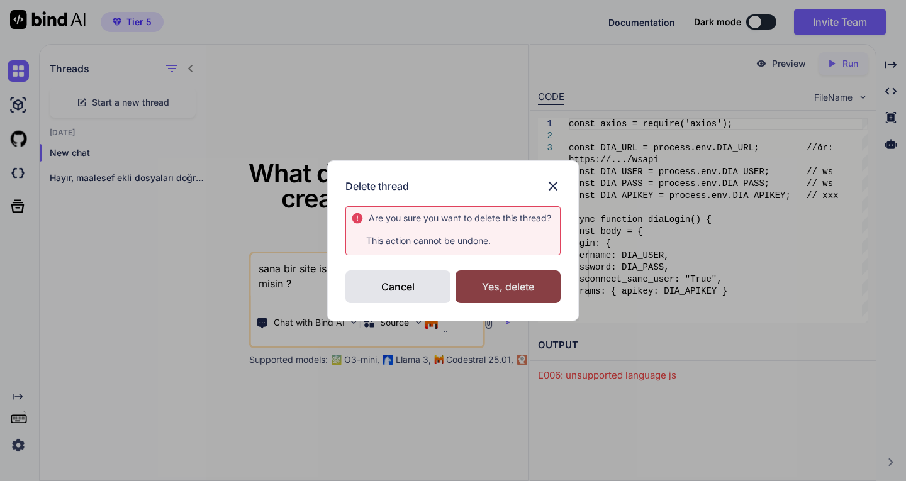
click at [503, 279] on div "Yes, delete" at bounding box center [508, 287] width 105 height 33
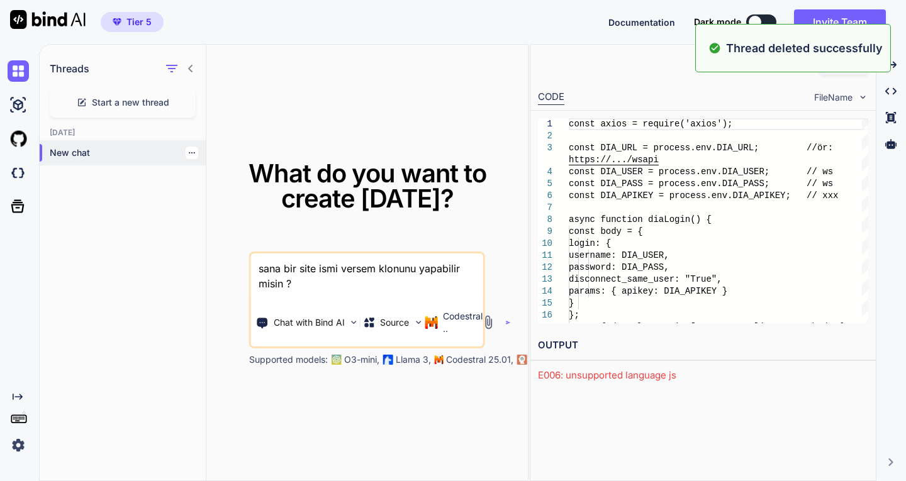
click at [64, 152] on p "New chat" at bounding box center [128, 153] width 156 height 13
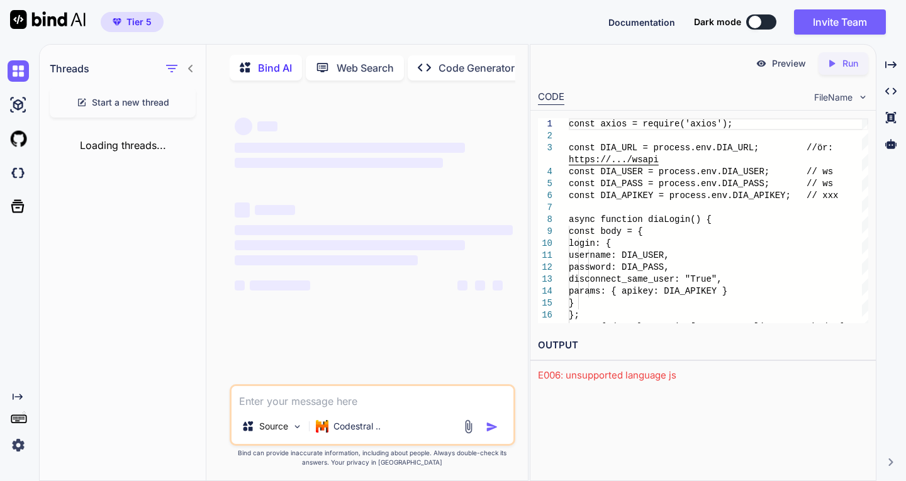
click at [299, 404] on textarea at bounding box center [373, 397] width 282 height 23
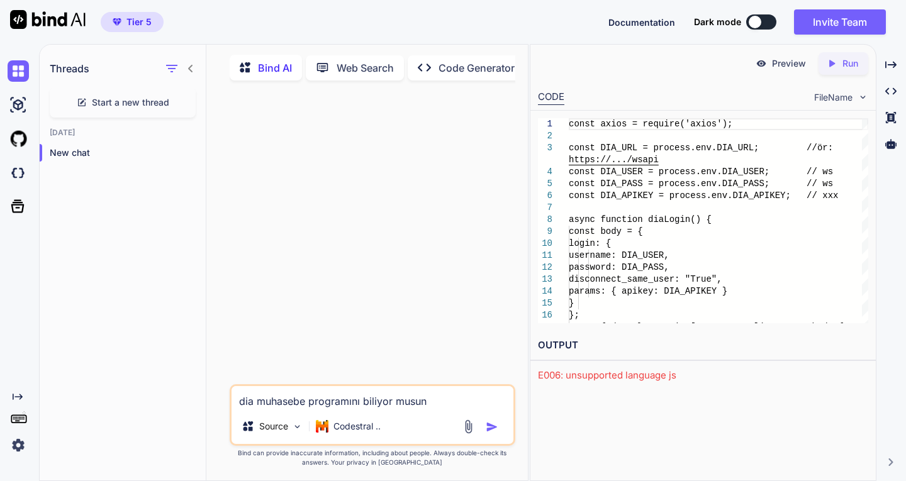
type textarea "dia muhasebe programını biliyor musun"
click at [490, 428] on img "button" at bounding box center [492, 427] width 13 height 13
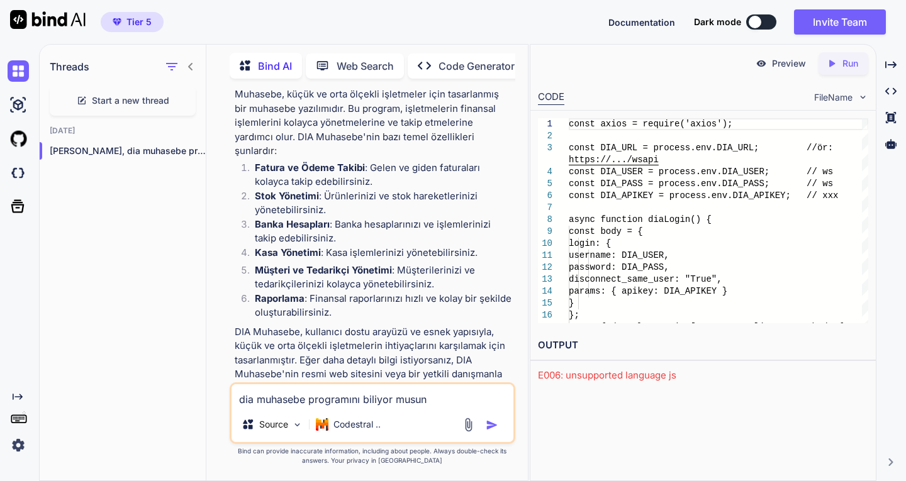
scroll to position [113, 0]
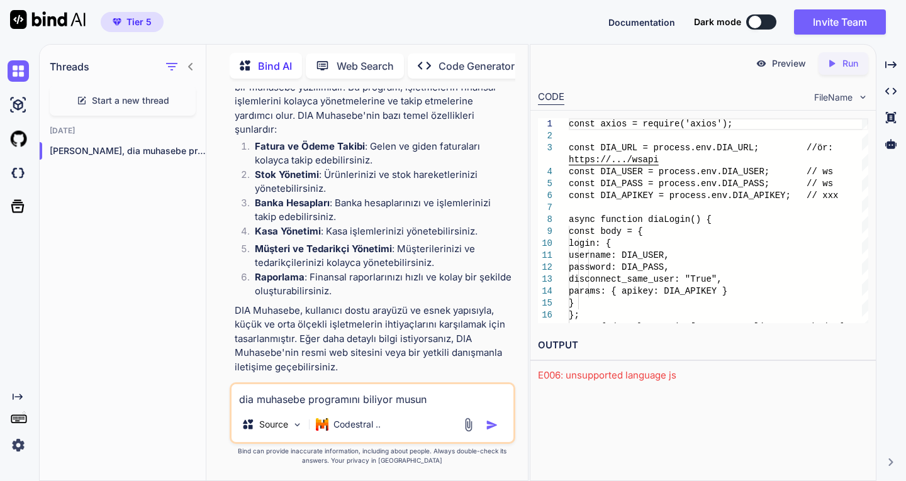
click at [329, 402] on textarea "dia muhasebe programını biliyor musun" at bounding box center [373, 395] width 282 height 23
drag, startPoint x: 378, startPoint y: 400, endPoint x: 329, endPoint y: 403, distance: 49.1
click at [329, 403] on textarea "ben woocommerce ürün" at bounding box center [373, 395] width 282 height 23
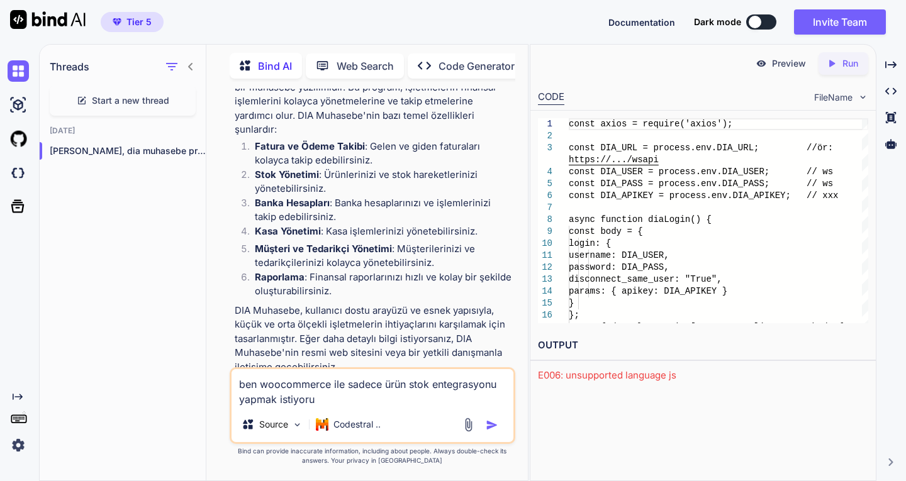
type textarea "ben woocommerce ile sadece ürün stok entegrasyonu yapmak istiyorum"
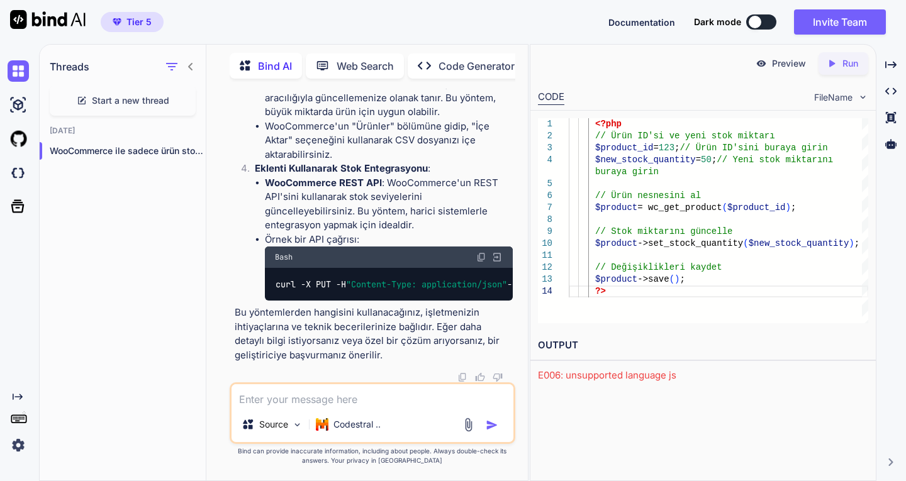
scroll to position [1022, 0]
click at [318, 399] on textarea at bounding box center [373, 395] width 282 height 23
type textarea "dia muhasebe programı ile entegrasyon istiyorum"
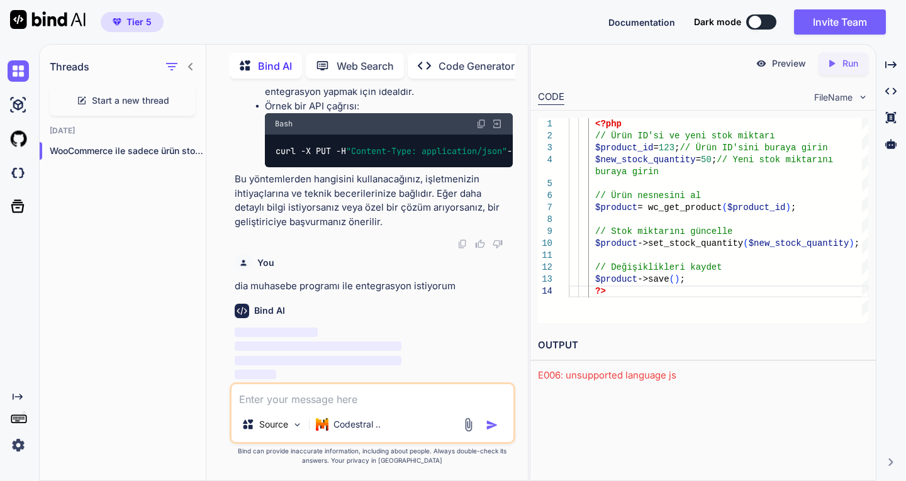
scroll to position [1155, 0]
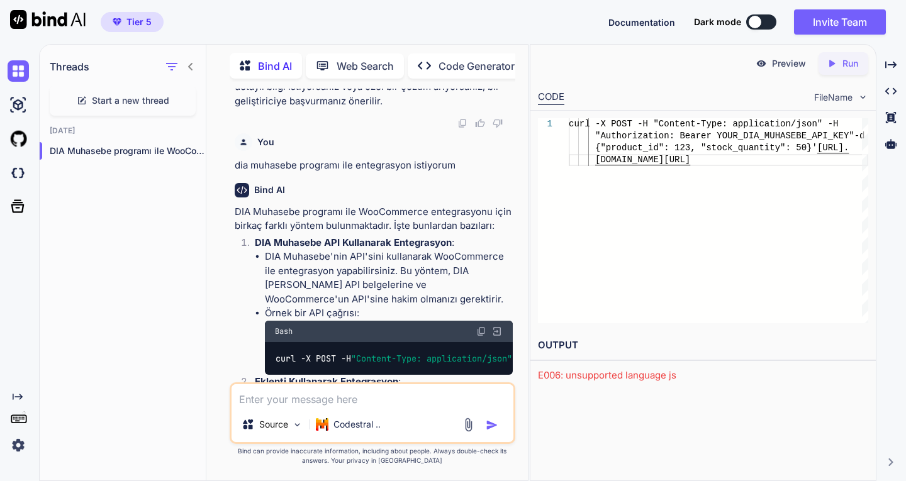
scroll to position [1203, 0]
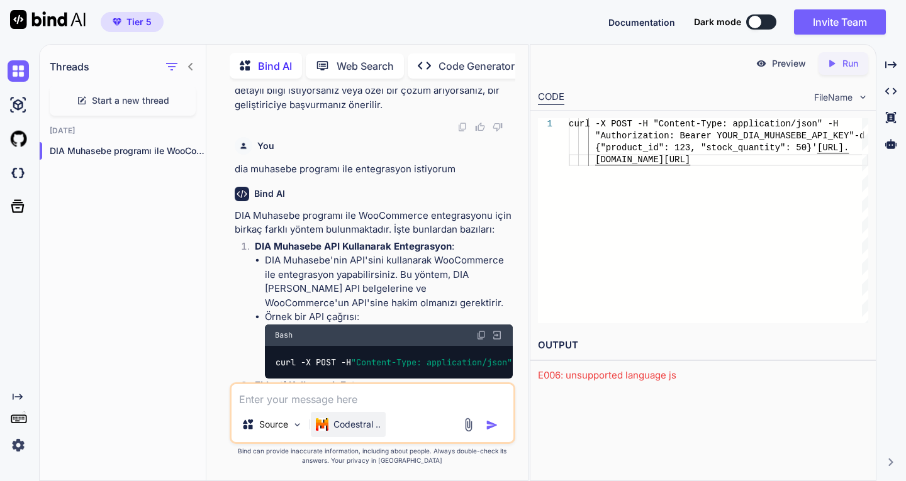
click at [355, 425] on p "Codestral .." at bounding box center [356, 424] width 47 height 13
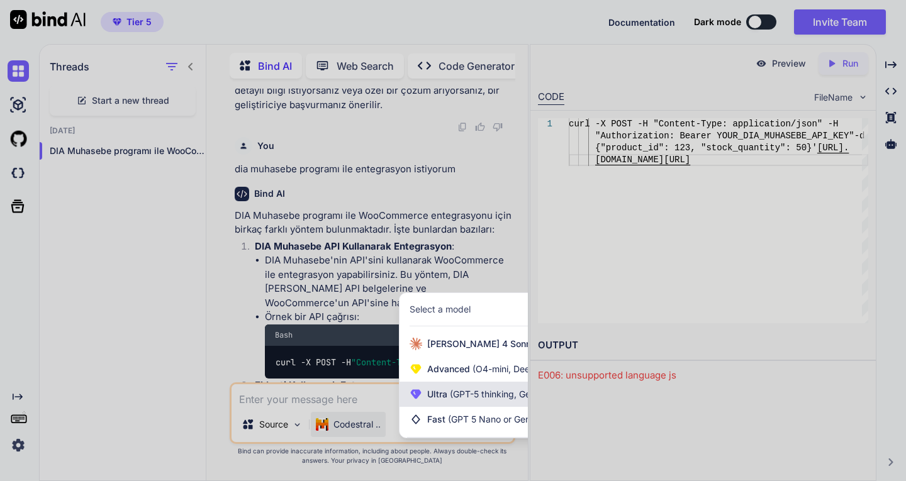
click at [442, 393] on span "Ultra (GPT-5 thinking, Gemini 2.5 Pro)" at bounding box center [504, 394] width 155 height 13
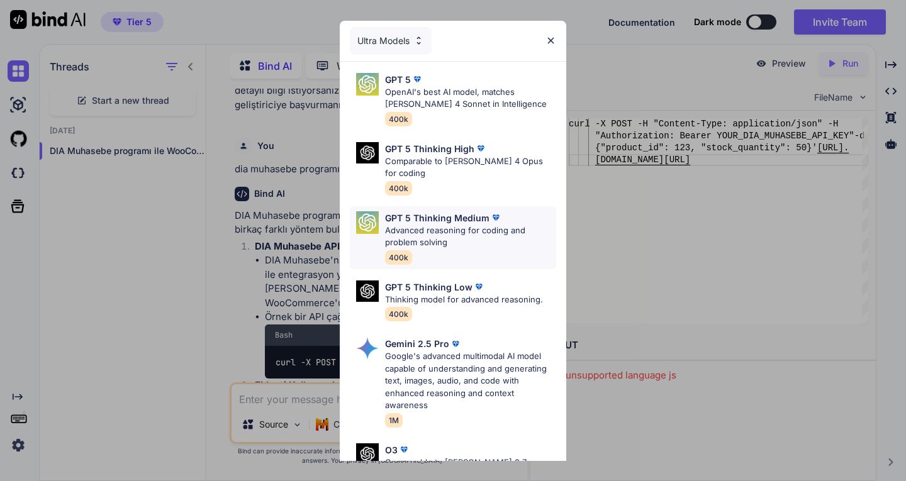
click at [456, 225] on p "Advanced reasoning for coding and problem solving" at bounding box center [470, 237] width 171 height 25
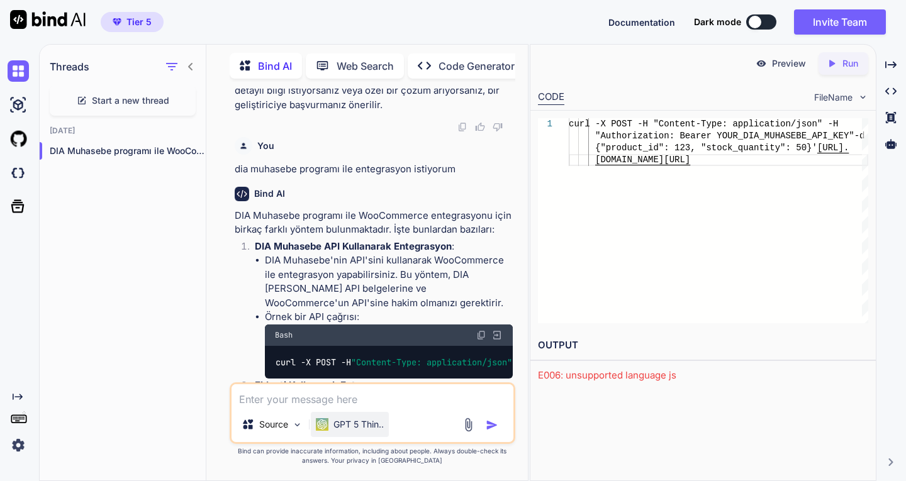
click at [364, 420] on p "GPT 5 Thin.." at bounding box center [358, 424] width 50 height 13
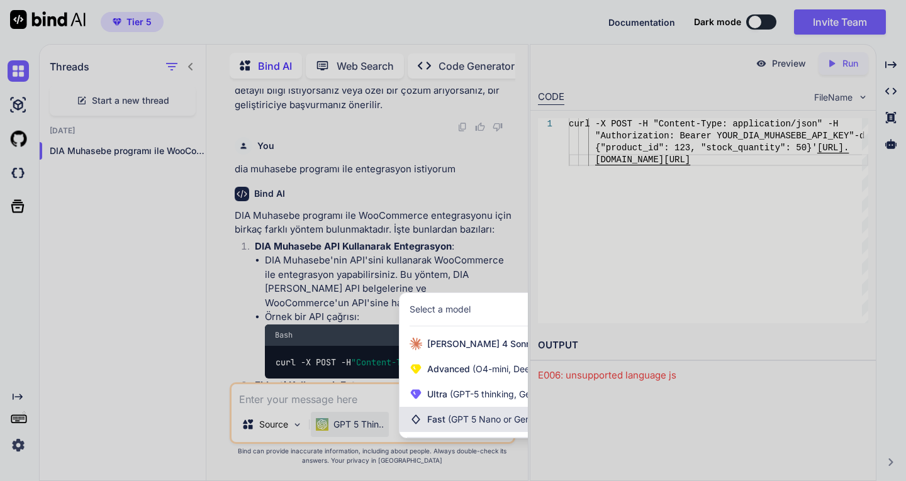
click at [444, 417] on span "Fast (GPT 5 Nano or Gemini 2.5 Flash)" at bounding box center [505, 419] width 157 height 13
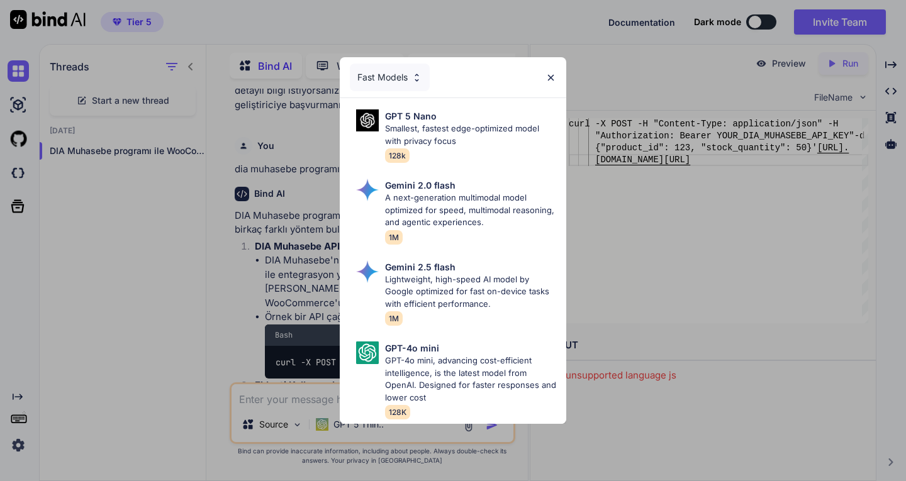
click at [388, 69] on div "Fast Models" at bounding box center [390, 78] width 80 height 28
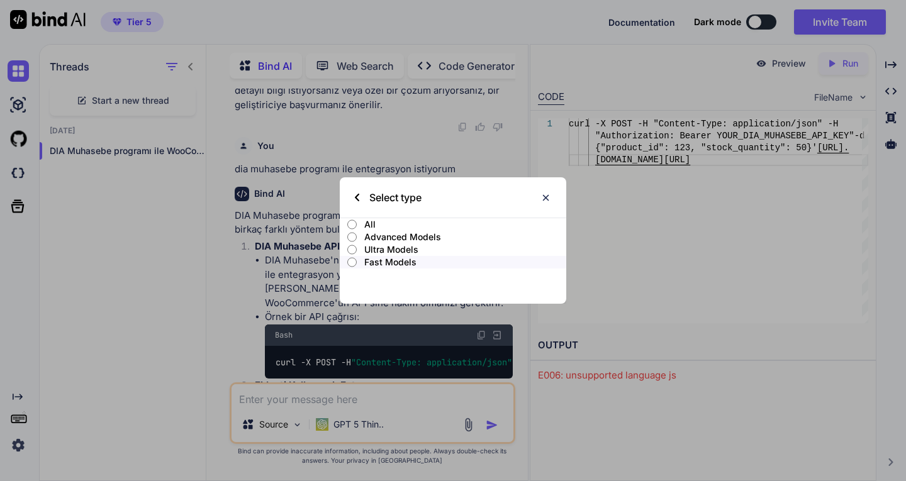
click at [381, 249] on p "Ultra Models" at bounding box center [465, 249] width 202 height 13
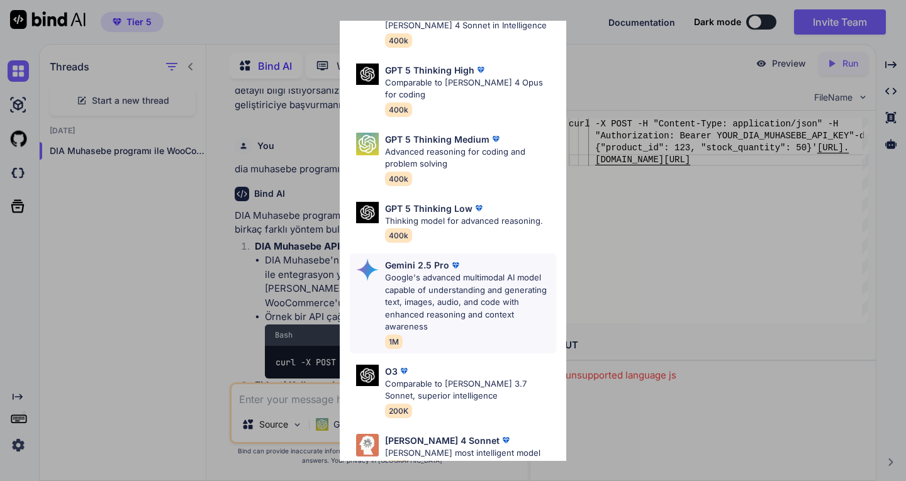
scroll to position [25, 0]
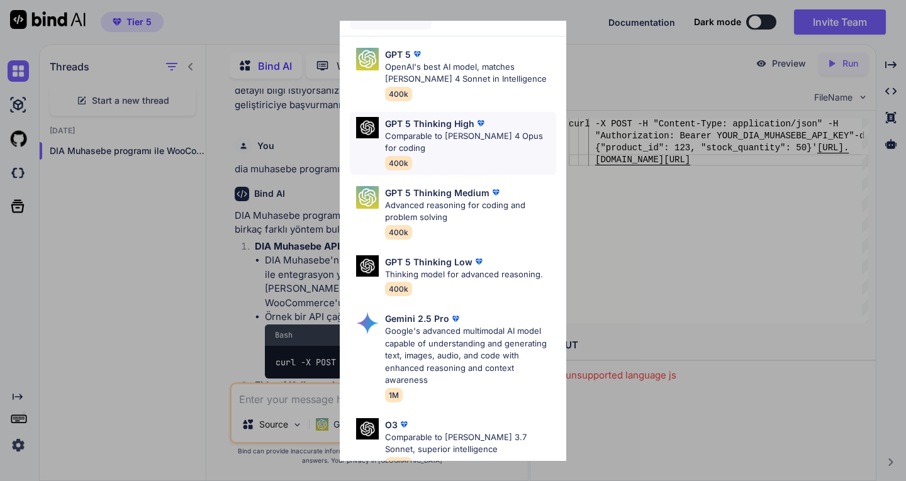
click at [438, 132] on p "Comparable to [PERSON_NAME] 4 Opus for coding" at bounding box center [470, 142] width 171 height 25
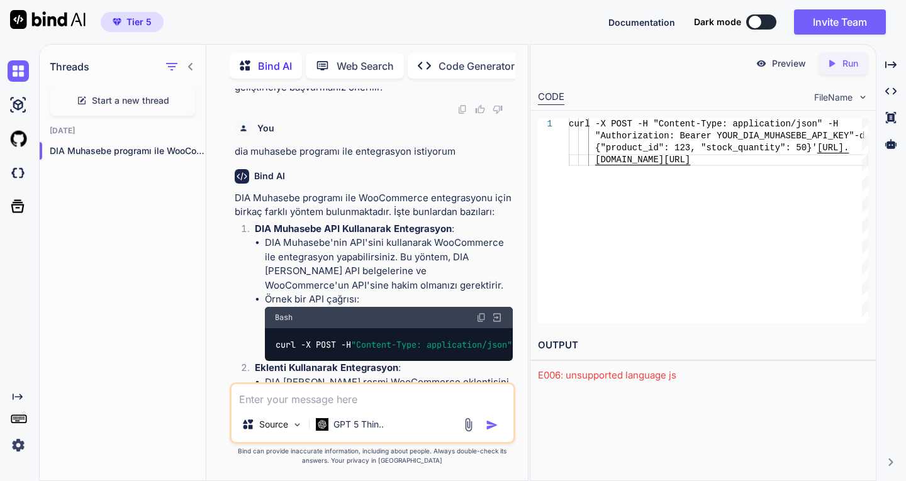
scroll to position [1203, 0]
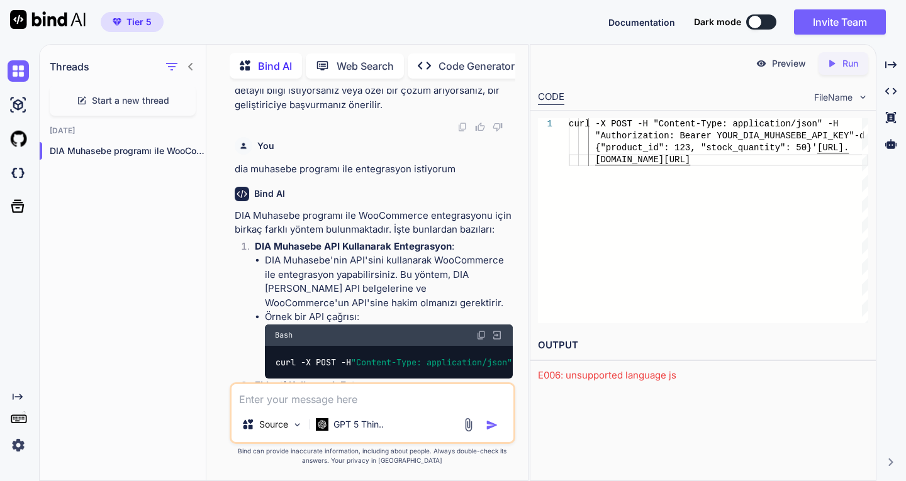
click at [460, 65] on p "Code Generator" at bounding box center [477, 66] width 76 height 15
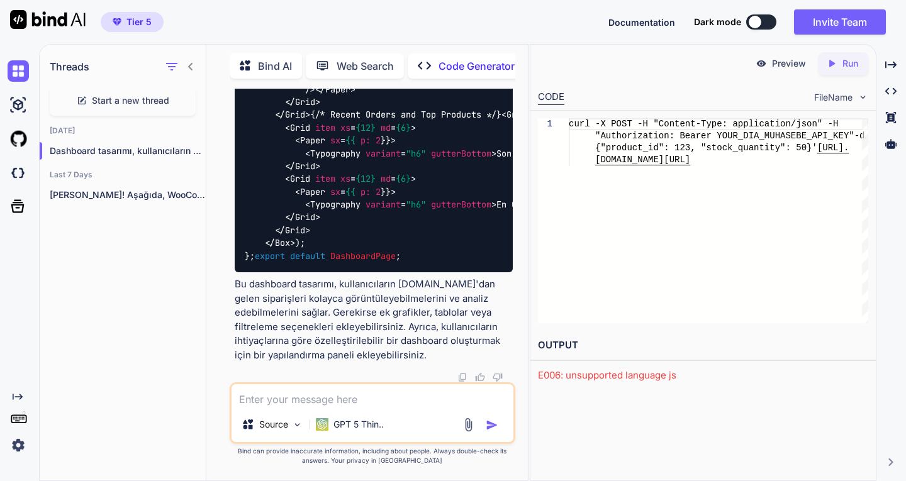
scroll to position [19326, 0]
click at [332, 423] on div "GPT 5 Thin.." at bounding box center [350, 424] width 68 height 13
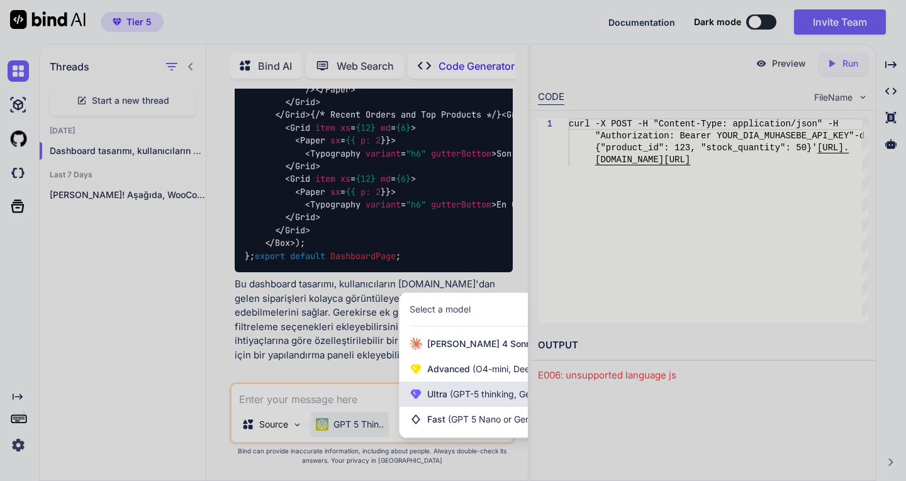
click at [453, 393] on span "(GPT-5 thinking, Gemini 2.5 Pro)" at bounding box center [514, 394] width 135 height 11
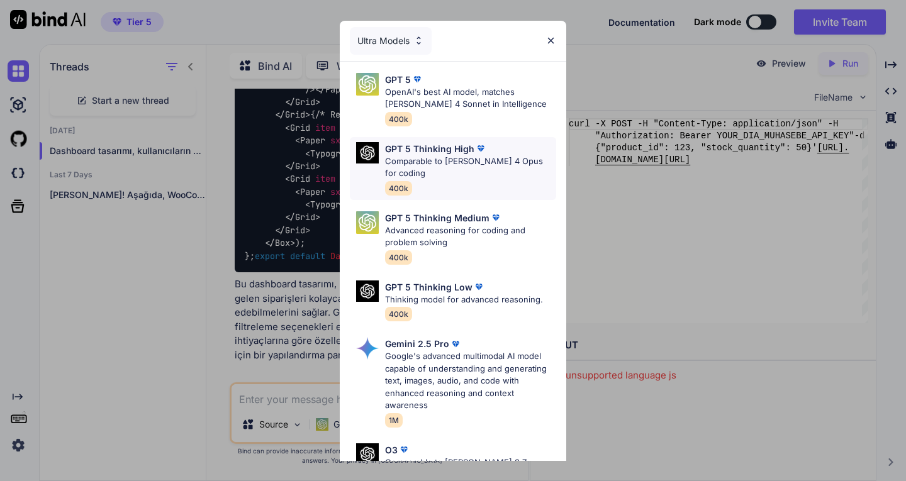
click at [428, 159] on p "Comparable to [PERSON_NAME] 4 Opus for coding" at bounding box center [470, 167] width 171 height 25
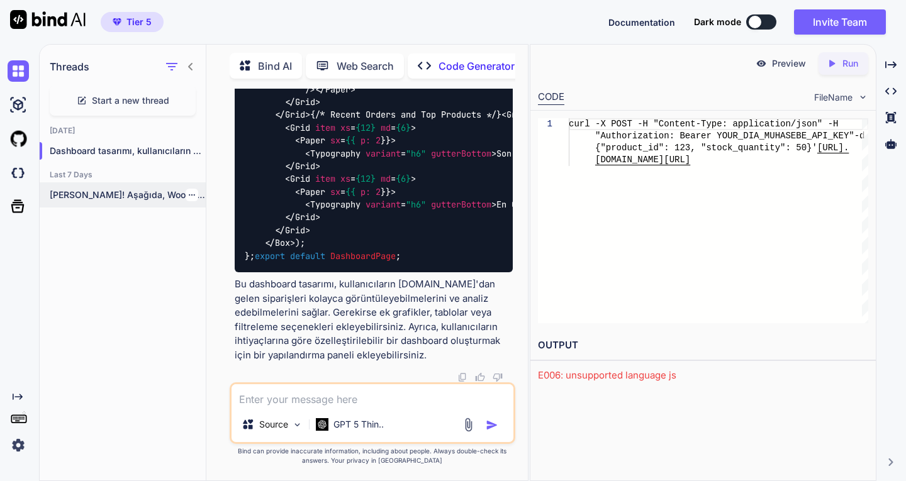
click at [188, 193] on icon "button" at bounding box center [192, 195] width 8 height 8
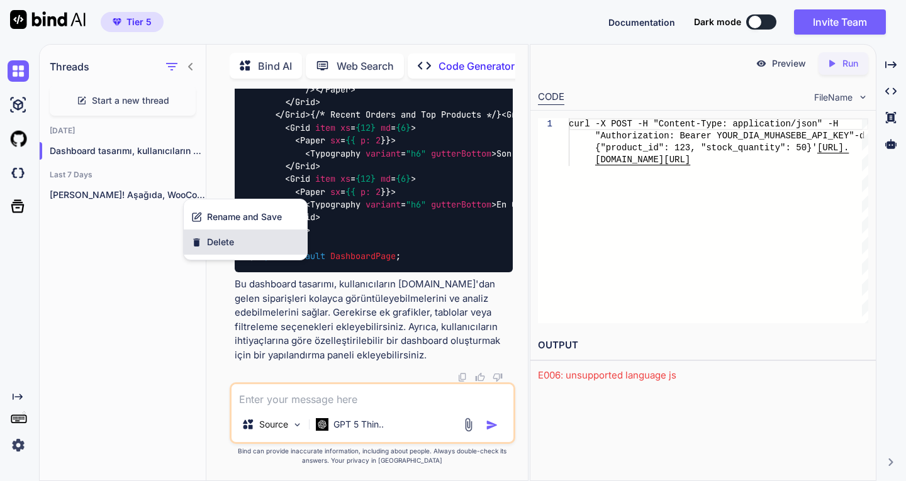
click at [198, 242] on icon "button" at bounding box center [197, 242] width 6 height 8
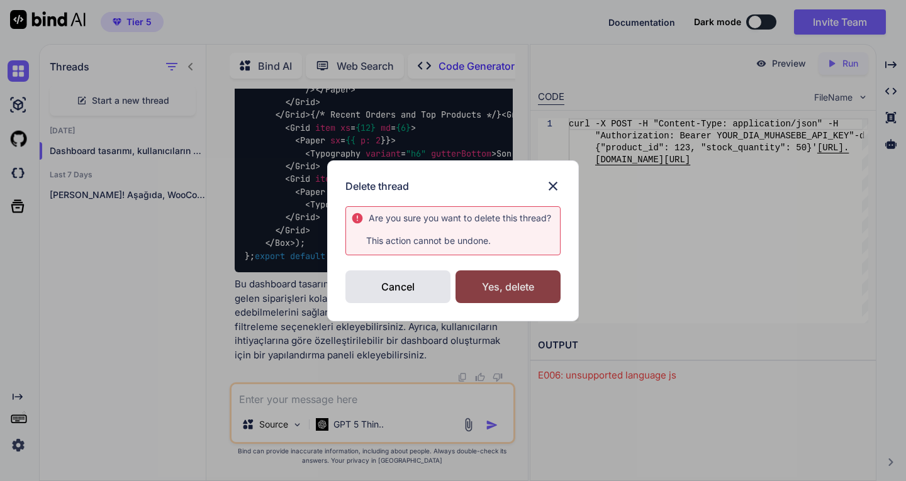
click at [484, 281] on div "Yes, delete" at bounding box center [508, 287] width 105 height 33
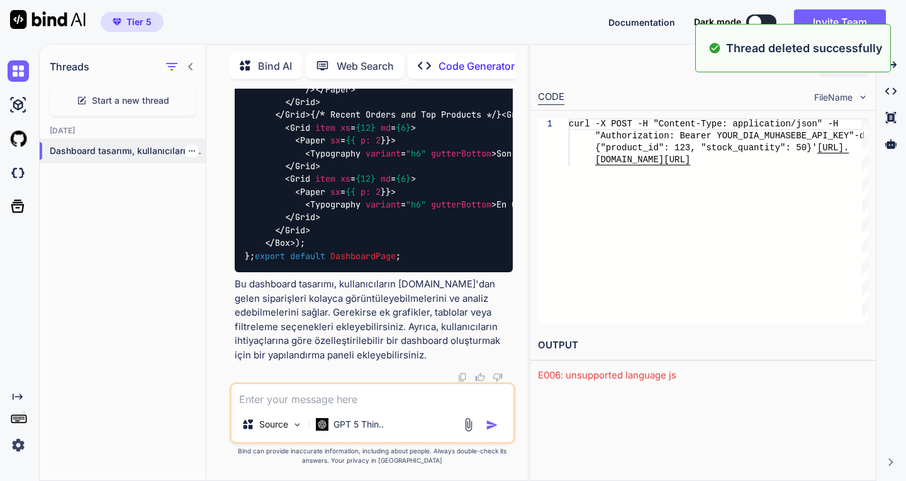
click at [188, 150] on icon "button" at bounding box center [192, 151] width 8 height 8
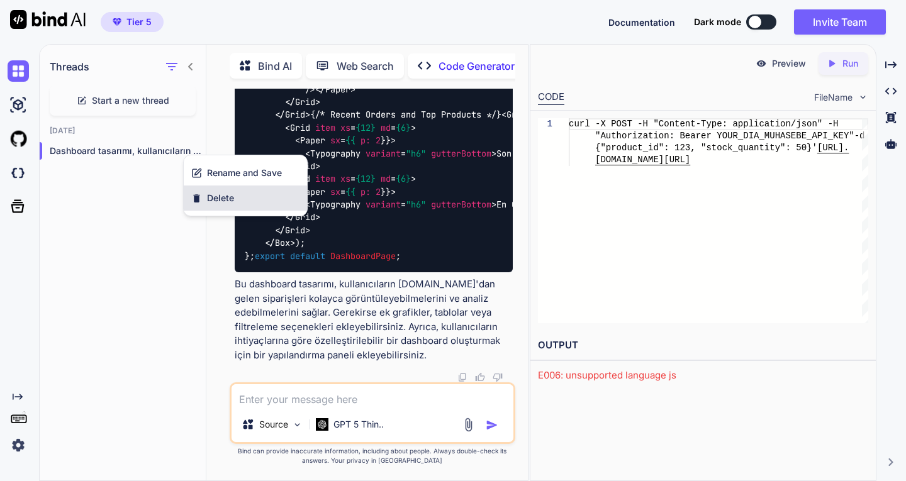
click at [215, 194] on span "Delete" at bounding box center [220, 198] width 27 height 13
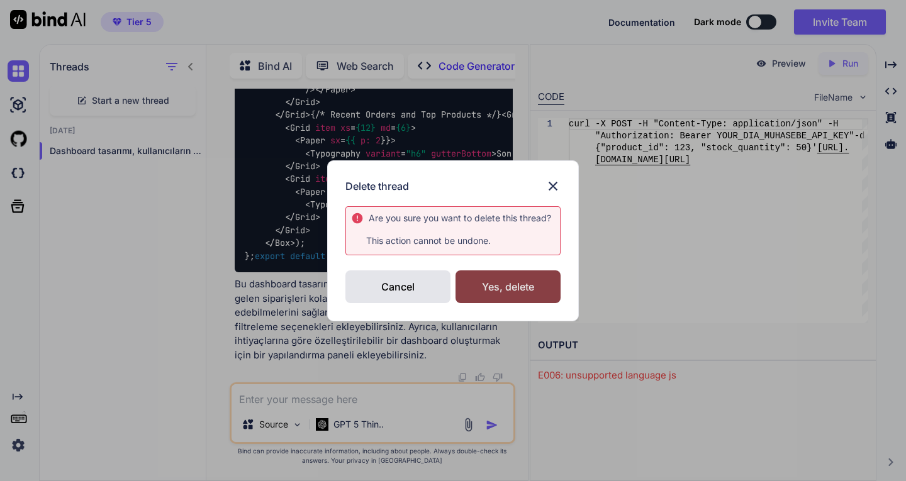
click at [484, 296] on div "Yes, delete" at bounding box center [508, 287] width 105 height 33
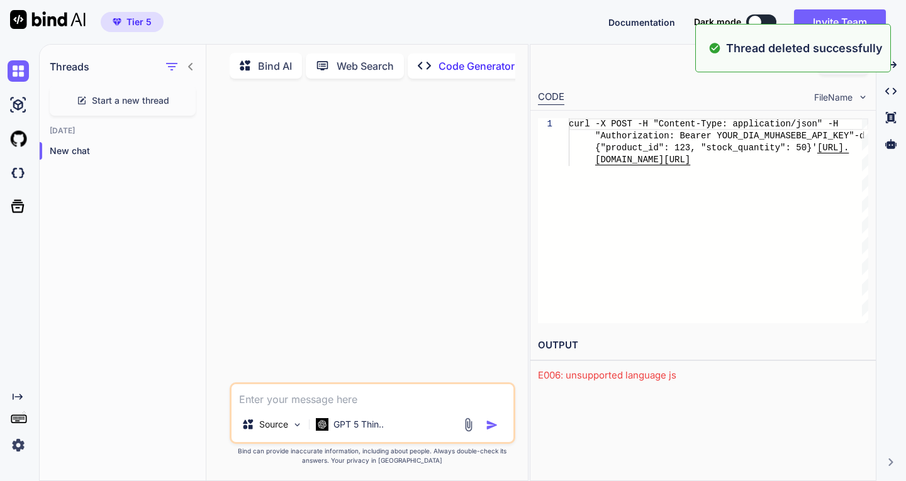
click at [359, 399] on textarea at bounding box center [373, 395] width 282 height 23
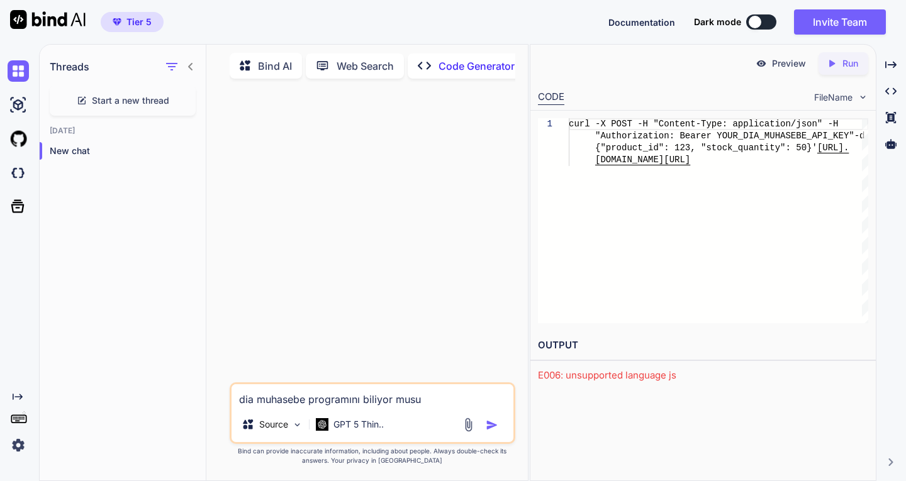
type textarea "dia muhasebe programını biliyor musun"
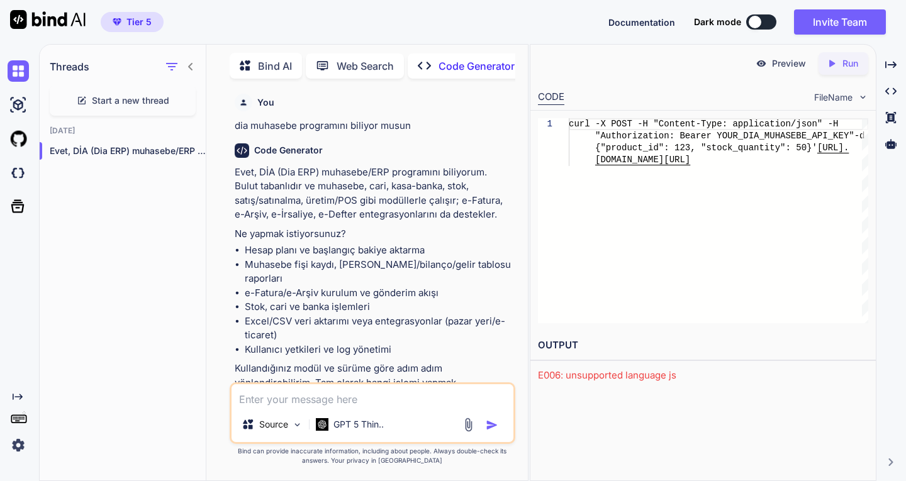
scroll to position [30, 0]
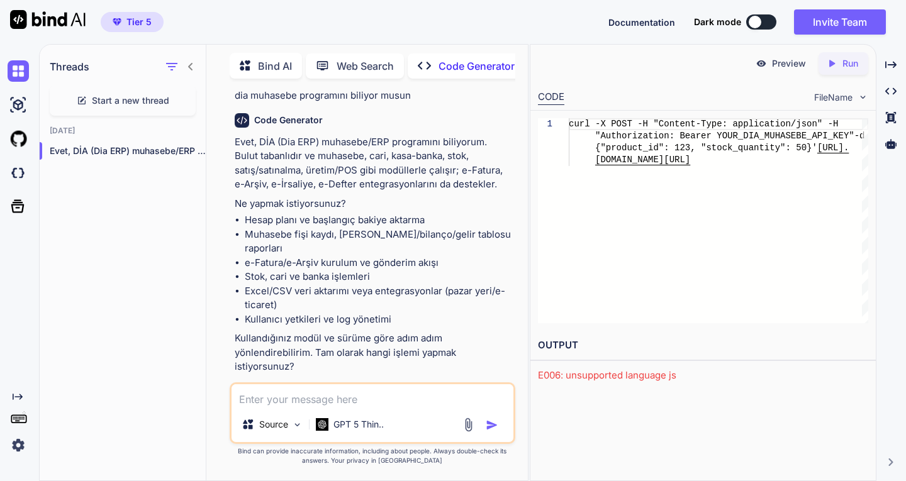
click at [326, 401] on textarea at bounding box center [373, 395] width 282 height 23
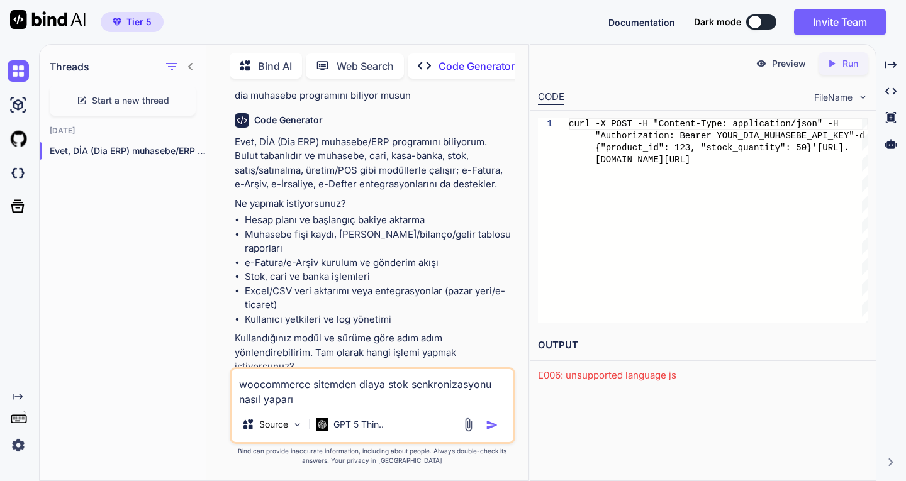
type textarea "woocommerce sitemden diaya stok senkronizasyonu nasıl yaparım"
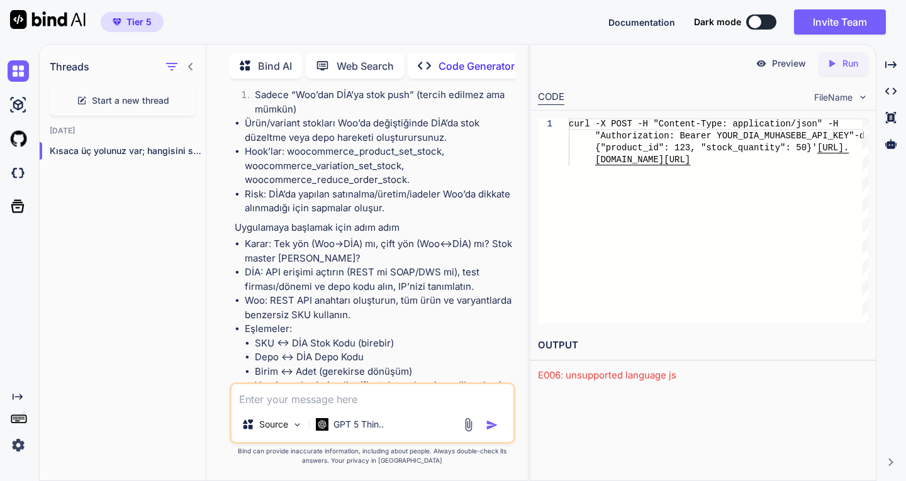
scroll to position [995, 0]
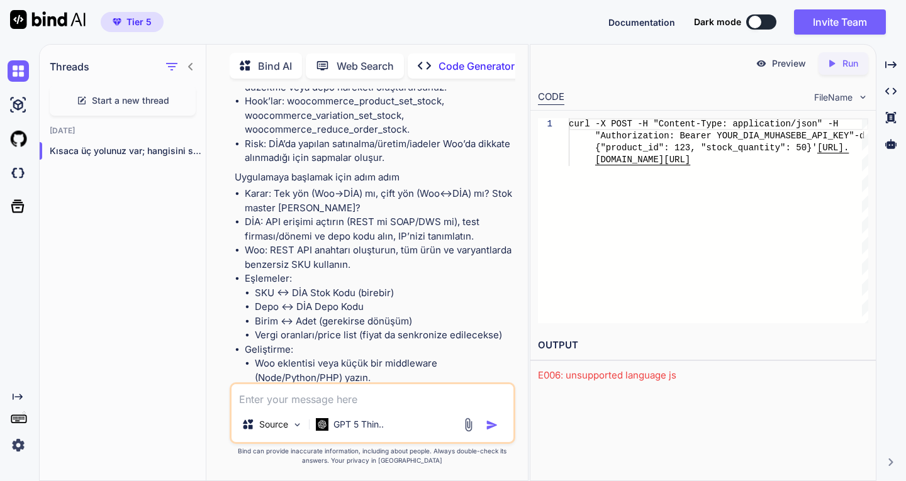
click at [362, 395] on textarea at bounding box center [373, 395] width 282 height 23
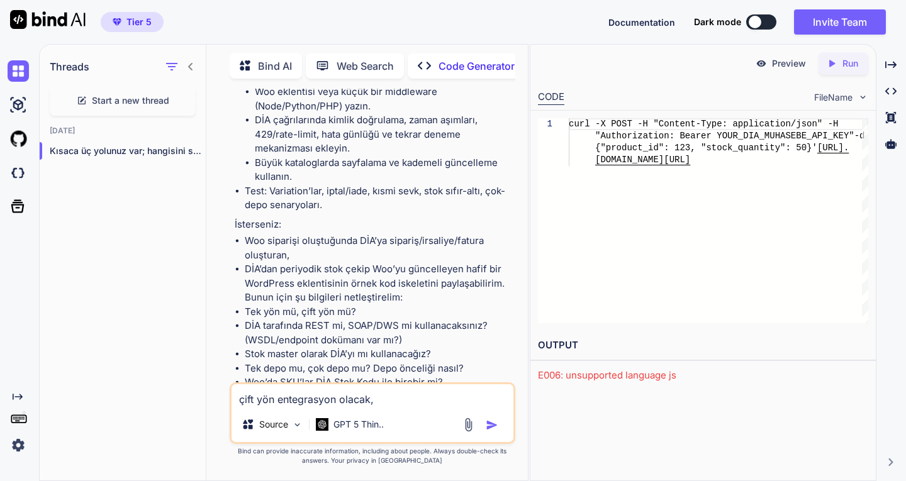
scroll to position [1268, 0]
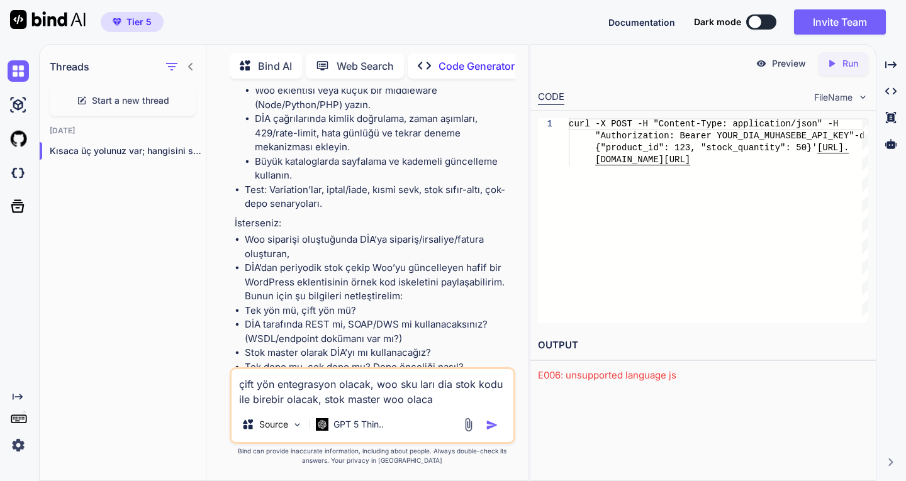
type textarea "çift yön entegrasyon olacak, woo sku ları dia stok kodu ile birebir olacak, sto…"
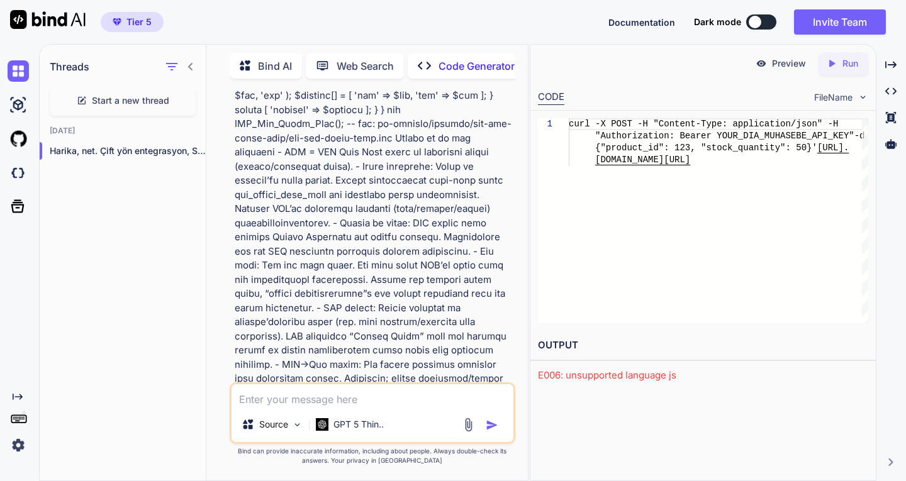
scroll to position [4665, 0]
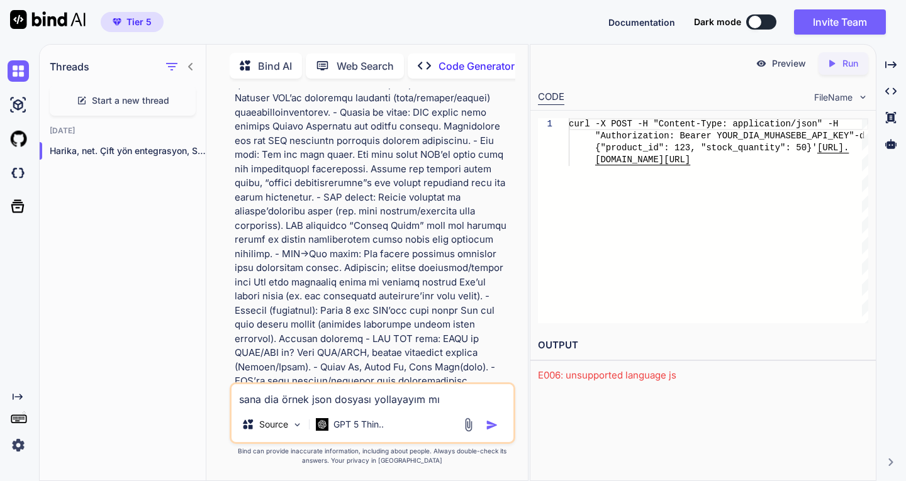
type textarea "sana dia örnek json dosyası yollayayım mı ?"
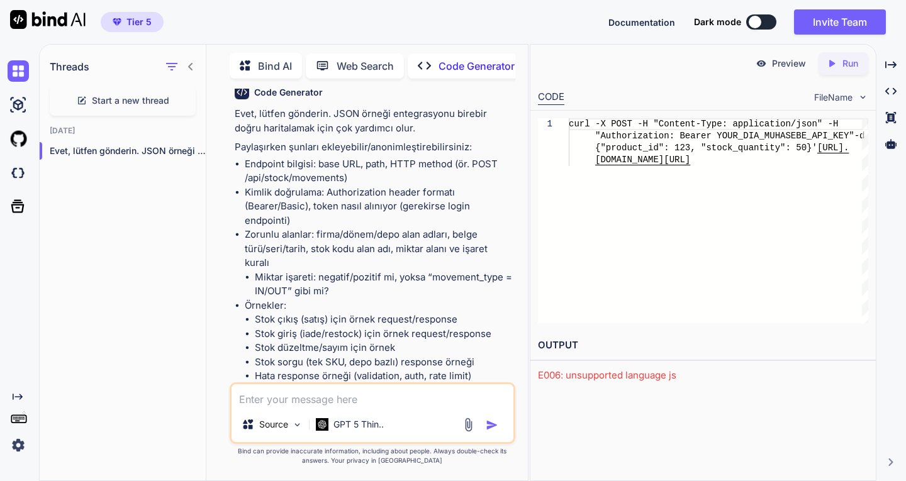
scroll to position [5240, 0]
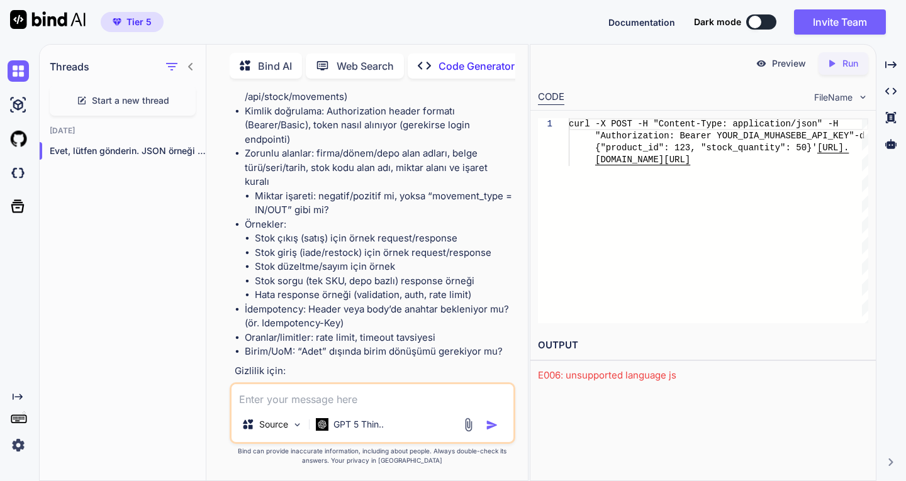
click at [344, 400] on textarea at bounding box center [373, 395] width 282 height 23
paste textarea "3. Session (Oturum) & API Key Servis çağrısı yapabilmek için login işleminin ge…"
type textarea "3. Session (Oturum) & API Key Servis çağrısı yapabilmek için login işleminin ge…"
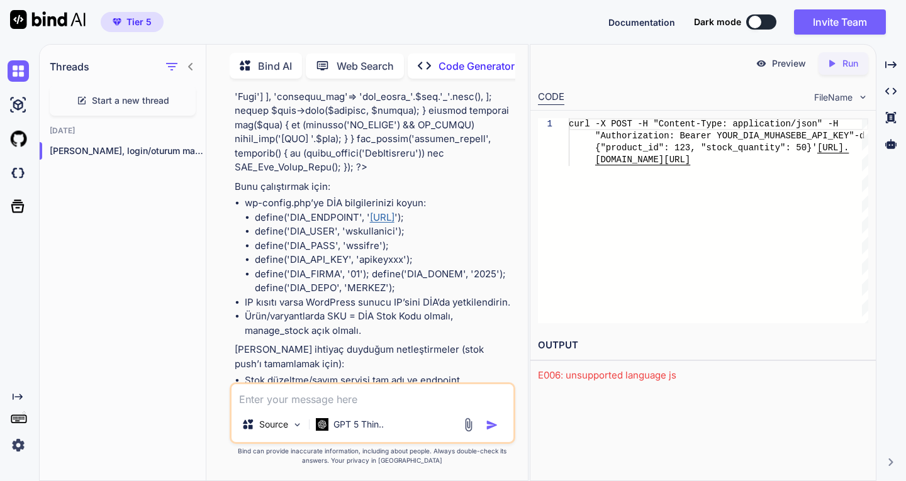
scroll to position [8468, 0]
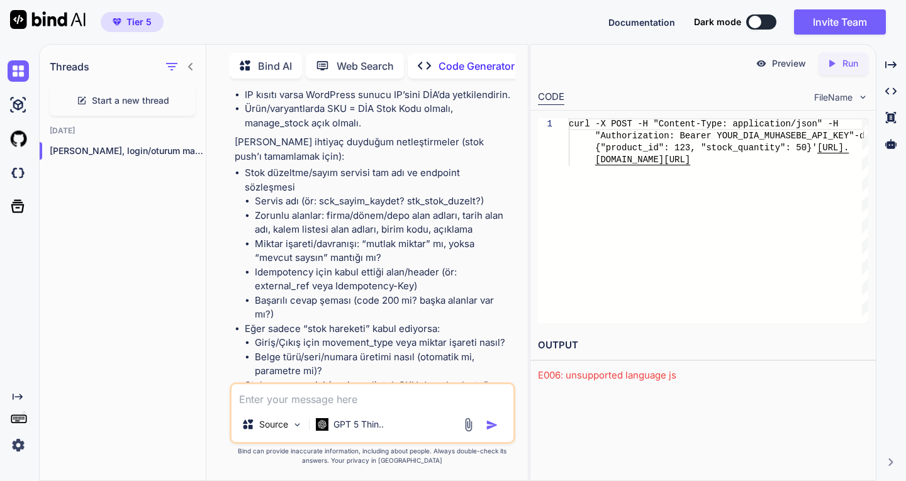
click at [319, 400] on textarea at bounding box center [373, 395] width 282 height 23
paste textarea "{"scf_stokkart_guncelle" : {"session_id": "{session_id}", "firma_kodu": {firma_…"
type textarea "{"scf_stokkart_guncelle" : {"session_id": "{session_id}", "firma_kodu": {firma_…"
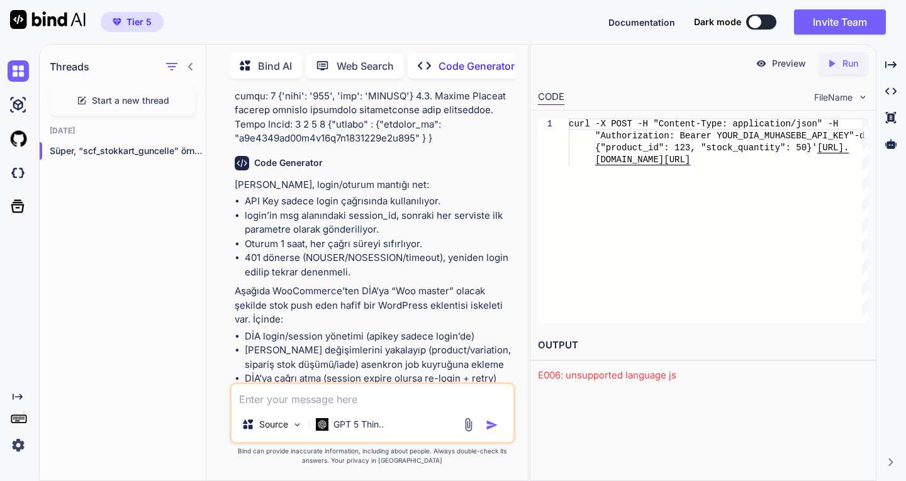
scroll to position [6252, 0]
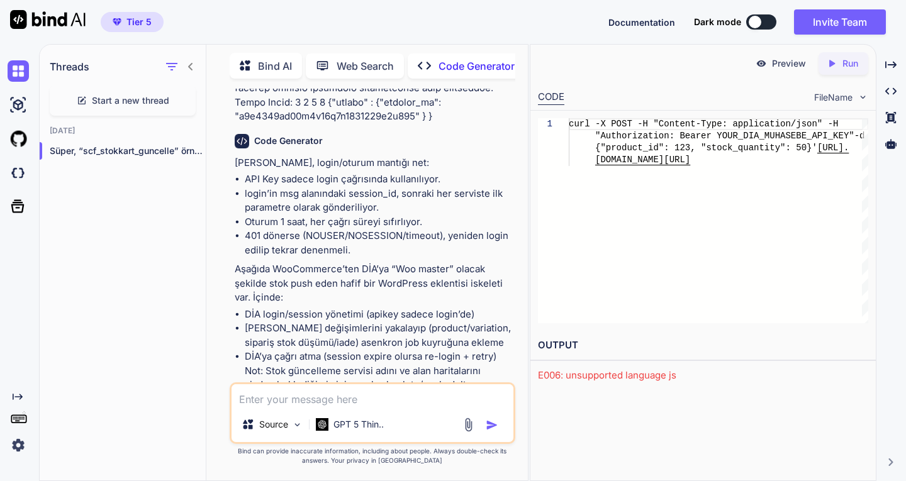
click at [328, 397] on textarea at bounding box center [373, 395] width 282 height 23
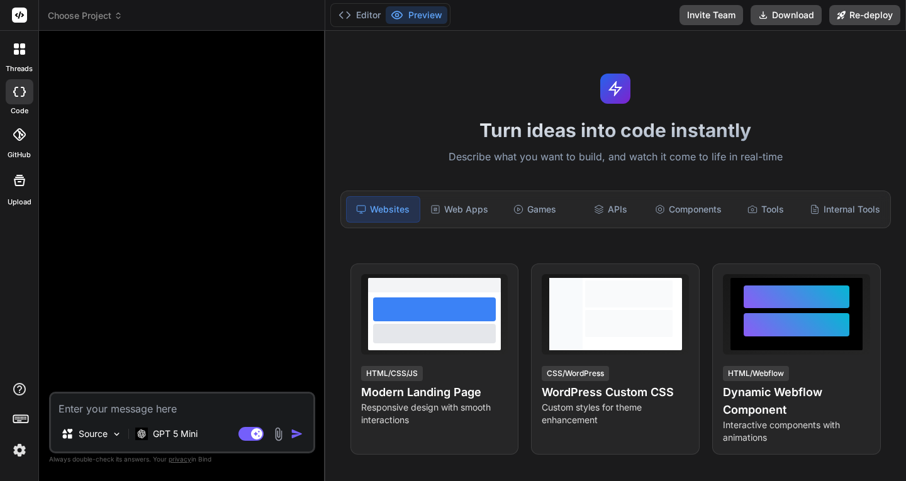
scroll to position [1183, 0]
click at [176, 407] on textarea at bounding box center [182, 405] width 262 height 23
type textarea "d"
type textarea "x"
type textarea "di"
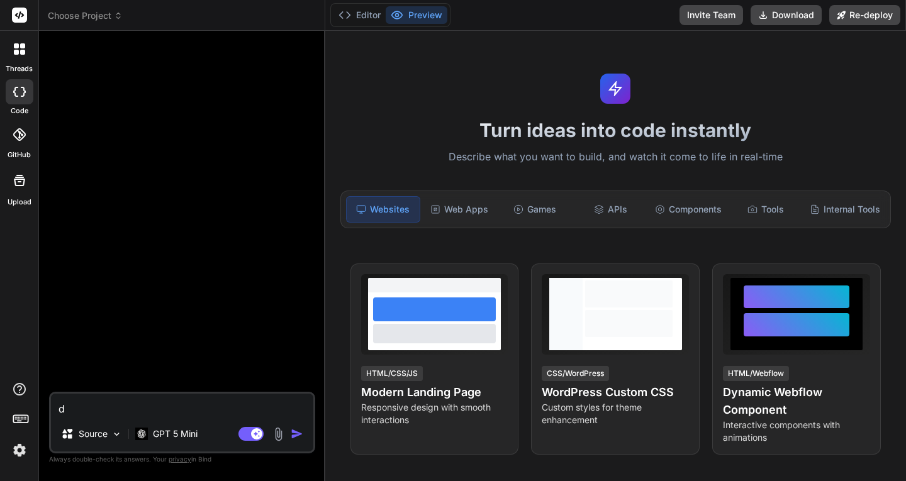
type textarea "x"
type textarea "dia"
type textarea "x"
type textarea "dia"
type textarea "x"
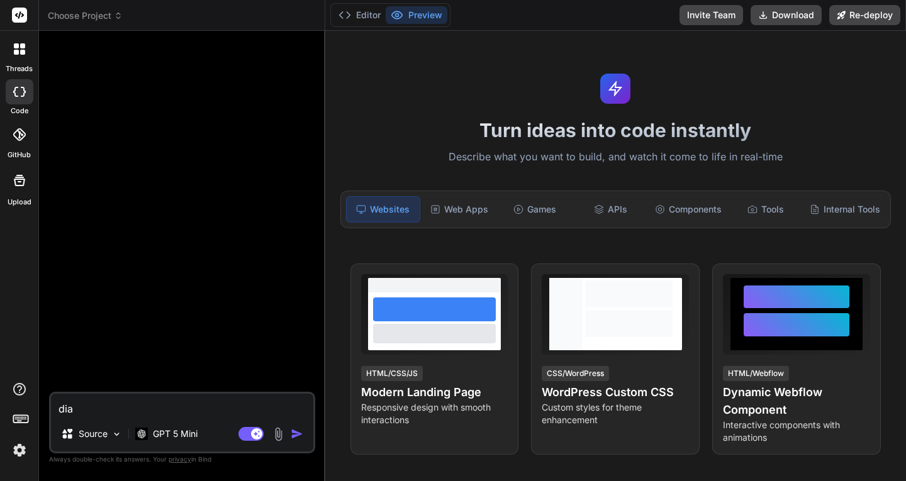
type textarea "dia m"
type textarea "x"
type textarea "dia mu"
type textarea "x"
type textarea "dia muh"
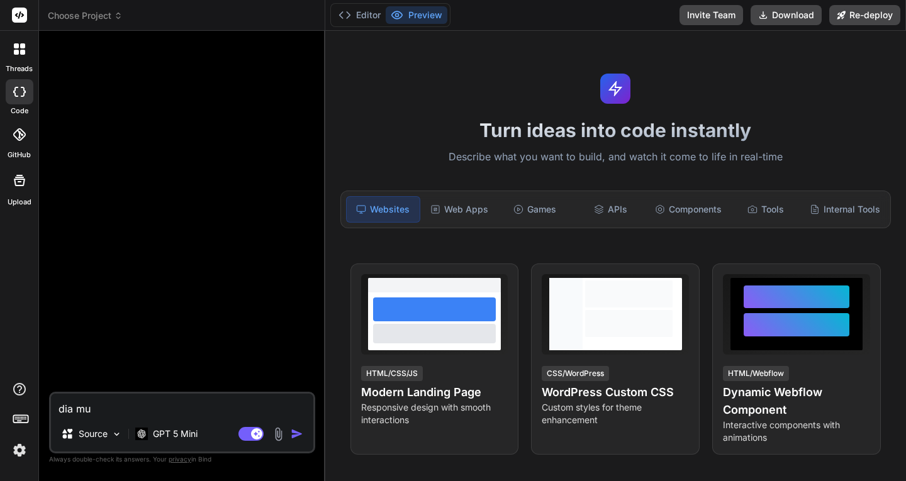
type textarea "x"
type textarea "dia muha"
type textarea "x"
type textarea "dia muhas"
type textarea "x"
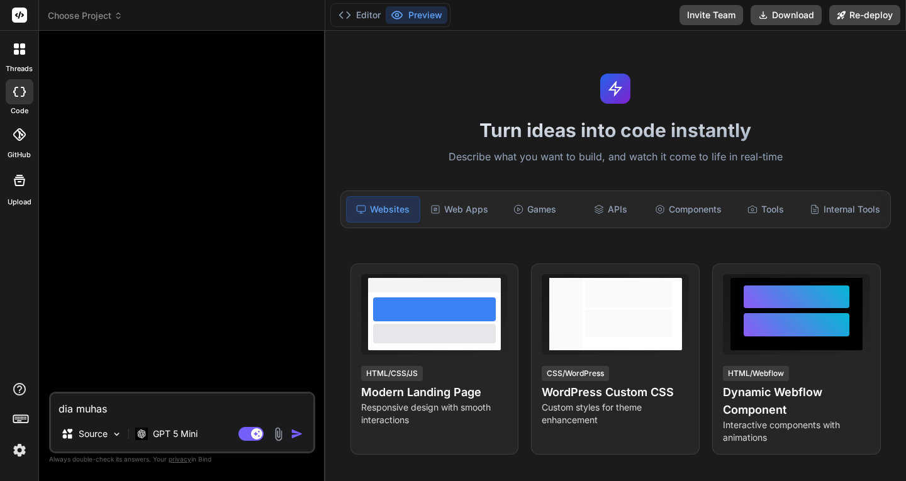
type textarea "dia muhase"
type textarea "x"
type textarea "dia muhaseb"
type textarea "x"
type textarea "dia muhasebe"
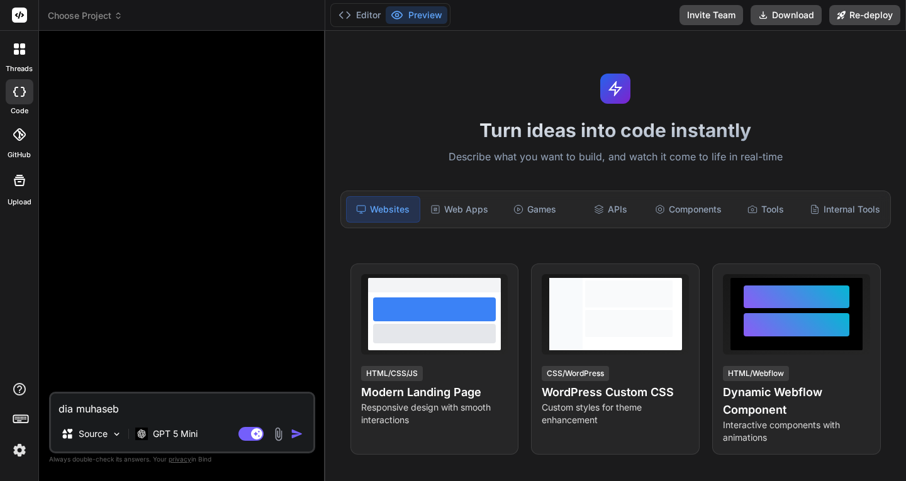
type textarea "x"
type textarea "dia muhasebe"
type textarea "x"
type textarea "dia muhasebe p"
type textarea "x"
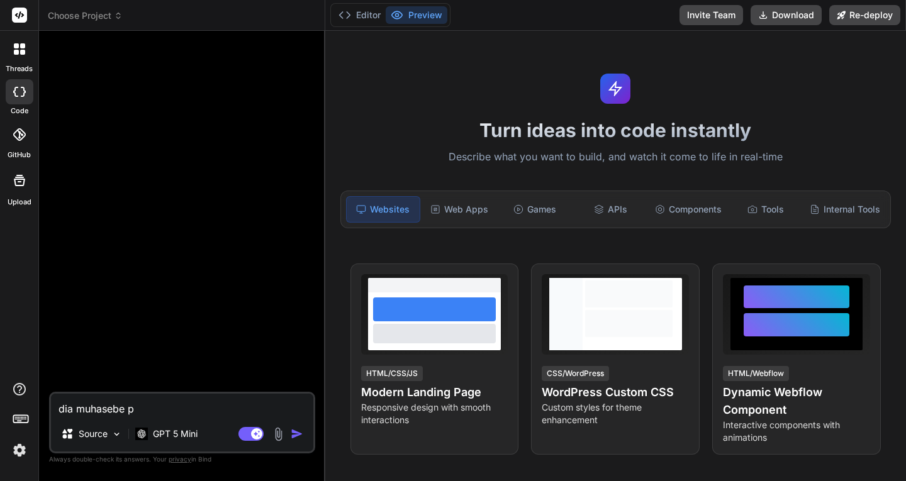
type textarea "dia muhasebe pr"
type textarea "x"
type textarea "dia muhasebe pro"
type textarea "x"
type textarea "dia muhasebe prog"
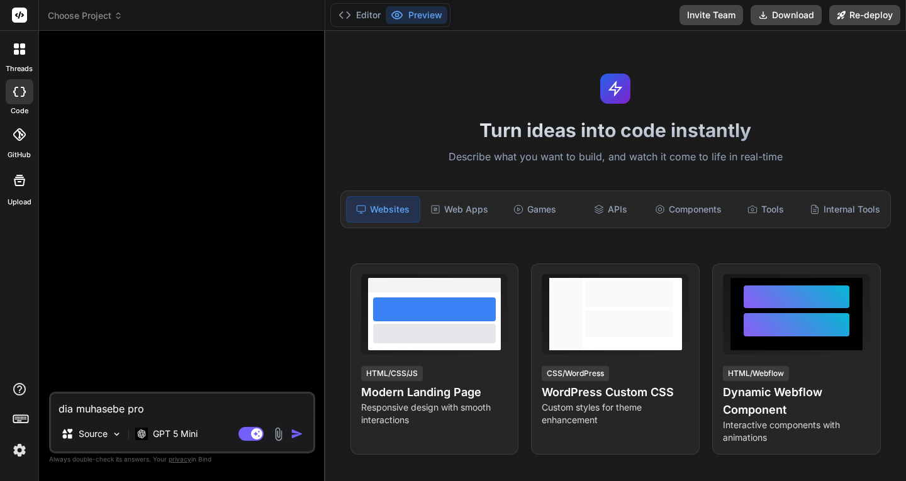
type textarea "x"
type textarea "dia muhasebe progr"
type textarea "x"
type textarea "dia muhasebe progra"
type textarea "x"
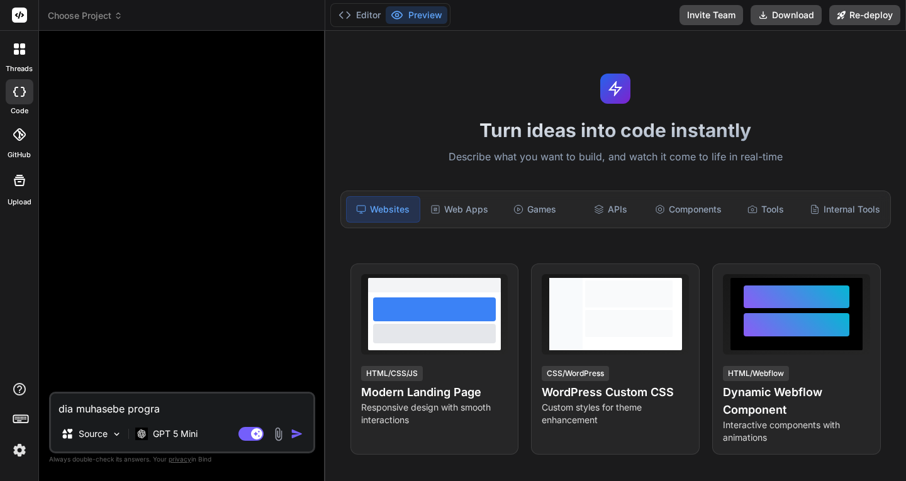
type textarea "dia muhasebe program"
type textarea "x"
type textarea "dia muhasebe programı"
type textarea "x"
type textarea "dia muhasebe programın"
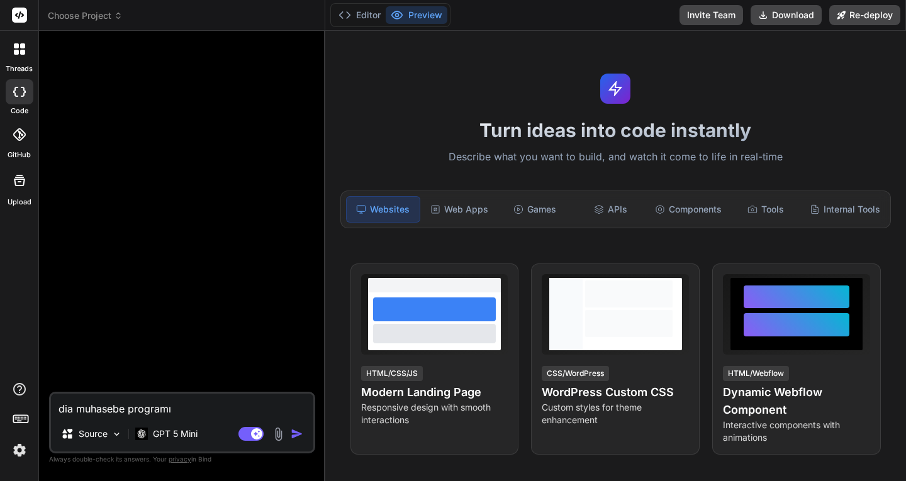
type textarea "x"
type textarea "dia muhasebe programını"
type textarea "x"
type textarea "dia muhasebe programını"
type textarea "x"
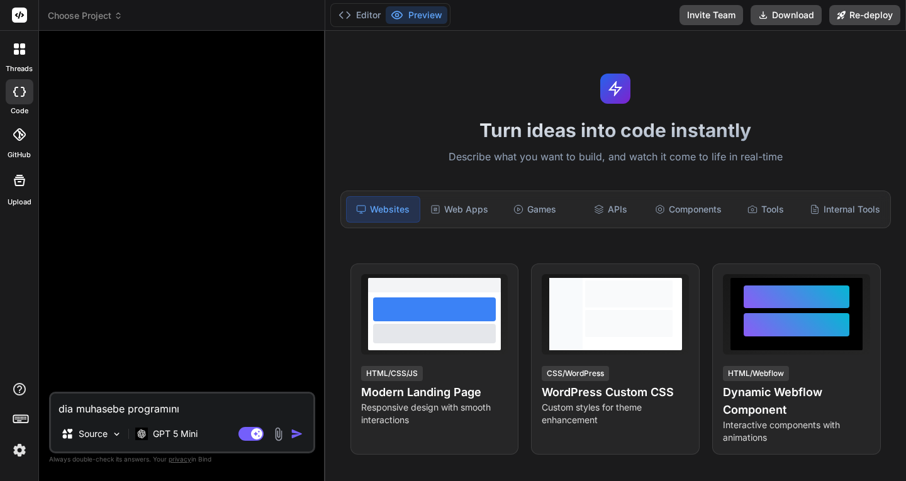
type textarea "dia muhasebe programını k"
type textarea "x"
type textarea "dia muhasebe programını kl"
type textarea "x"
type textarea "dia muhasebe programını klo"
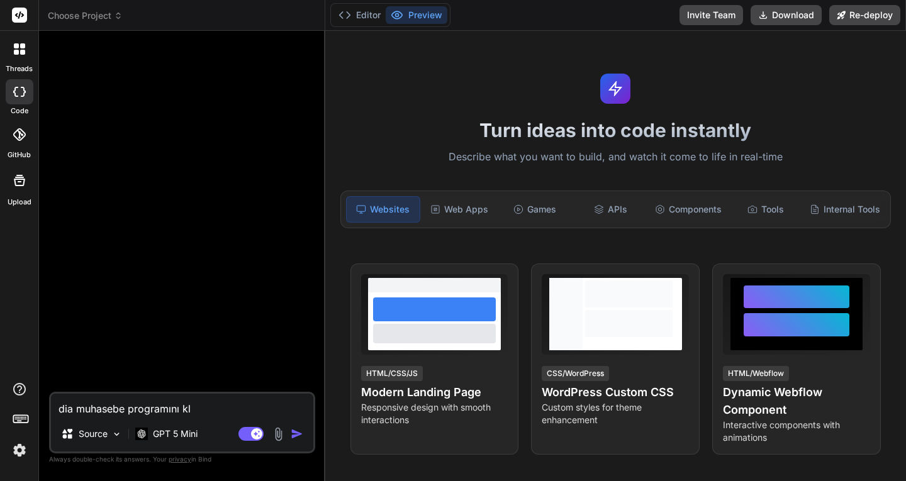
type textarea "x"
type textarea "dia muhasebe programını klon"
type textarea "x"
type textarea "dia muhasebe programını klonl"
type textarea "x"
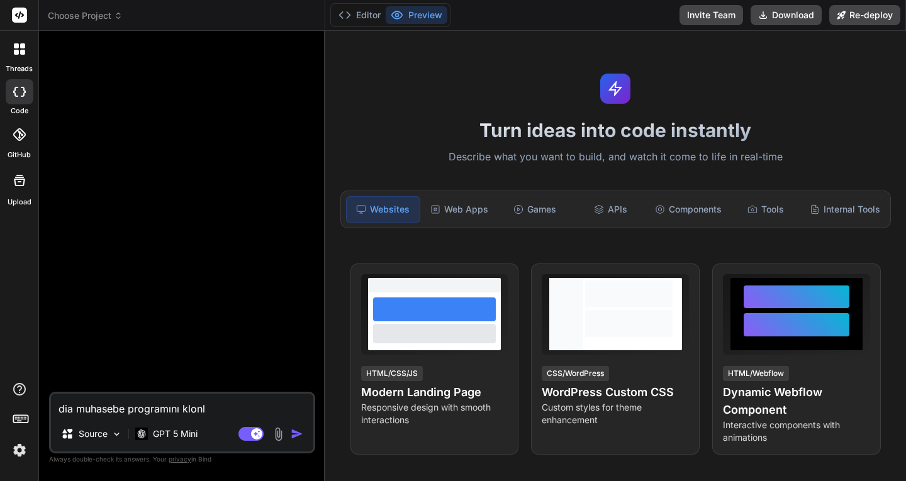
type textarea "dia muhasebe programını klonla"
type textarea "x"
type textarea "dia muhasebe programını klonlay"
type textarea "x"
type textarea "dia muhasebe programını klonlaya"
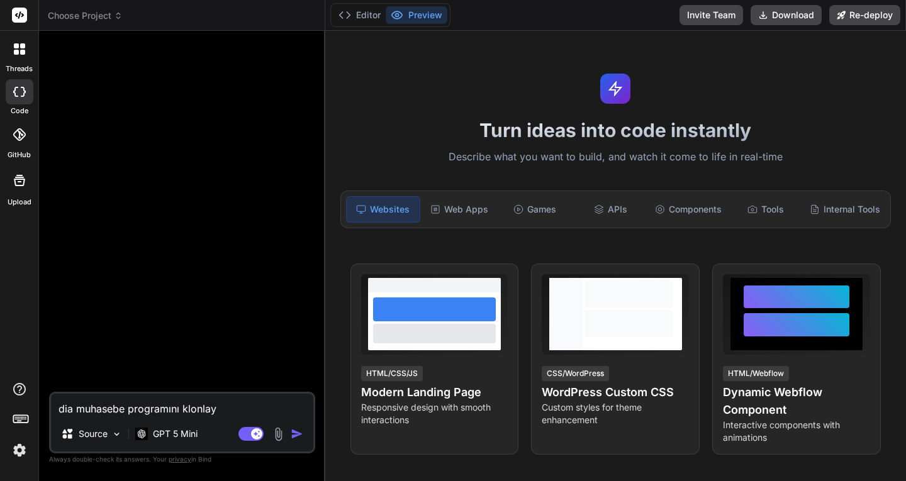
type textarea "x"
type textarea "dia muhasebe programını klonlayab"
type textarea "x"
type textarea "dia muhasebe programını klonlayabi"
type textarea "x"
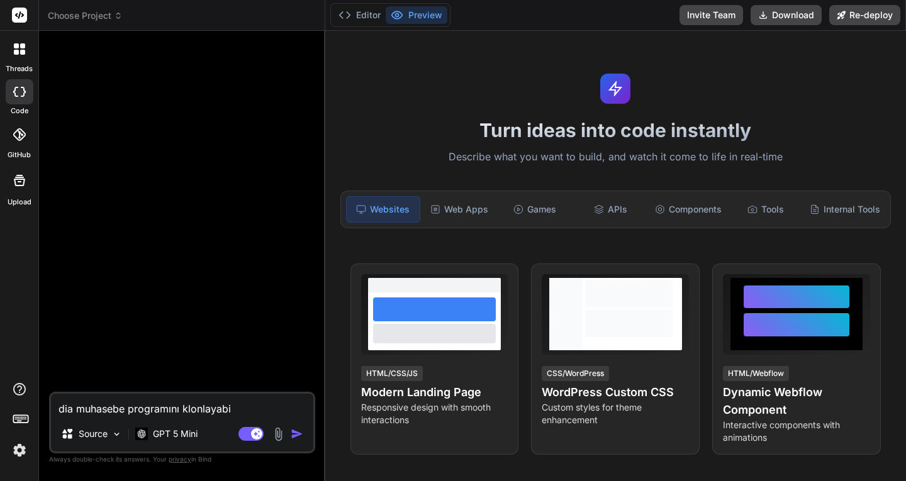
type textarea "dia muhasebe programını klonlayabil"
type textarea "x"
type textarea "dia muhasebe programını klonlayabili"
type textarea "x"
type textarea "dia muhasebe programını klonlayabilir"
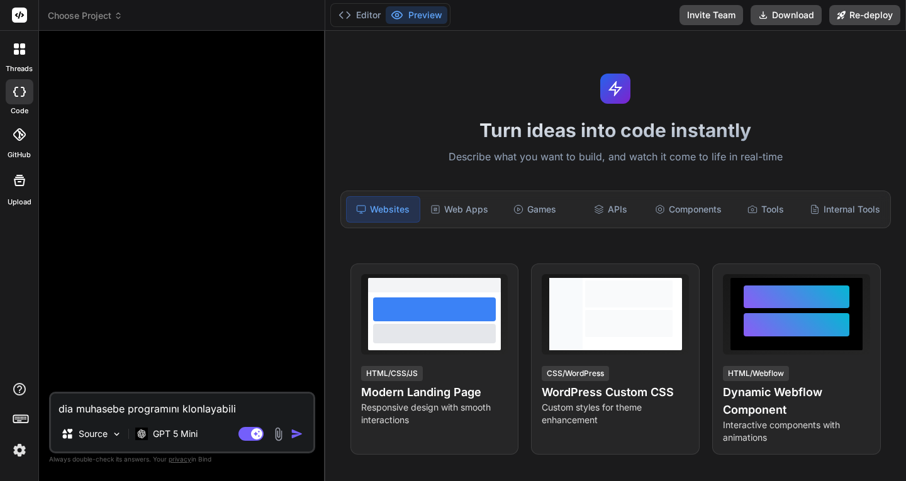
type textarea "x"
type textarea "dia muhasebe programını klonlayabilir"
type textarea "x"
type textarea "dia muhasebe programını klonlayabilir m"
type textarea "x"
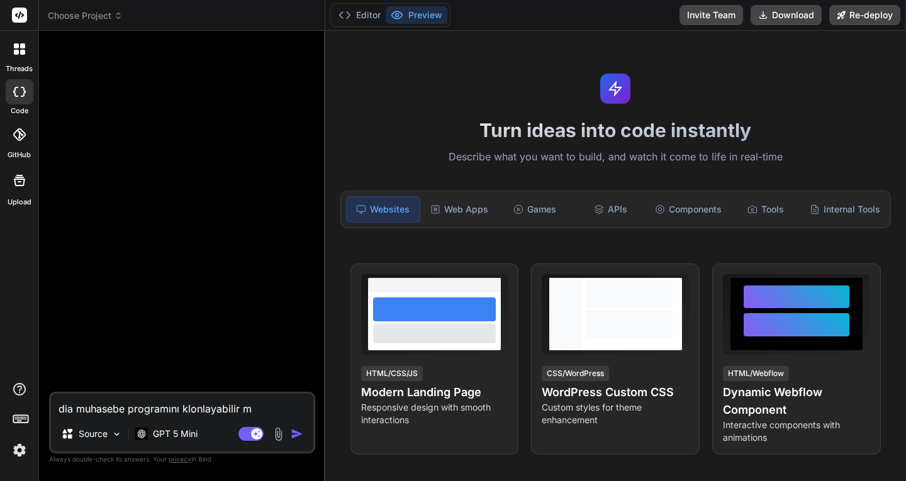
type textarea "dia muhasebe programını klonlayabilir mi"
type textarea "x"
type textarea "dia muhasebe programını klonlayabilir mis"
type textarea "x"
type textarea "dia muhasebe programını klonlayabilir misi"
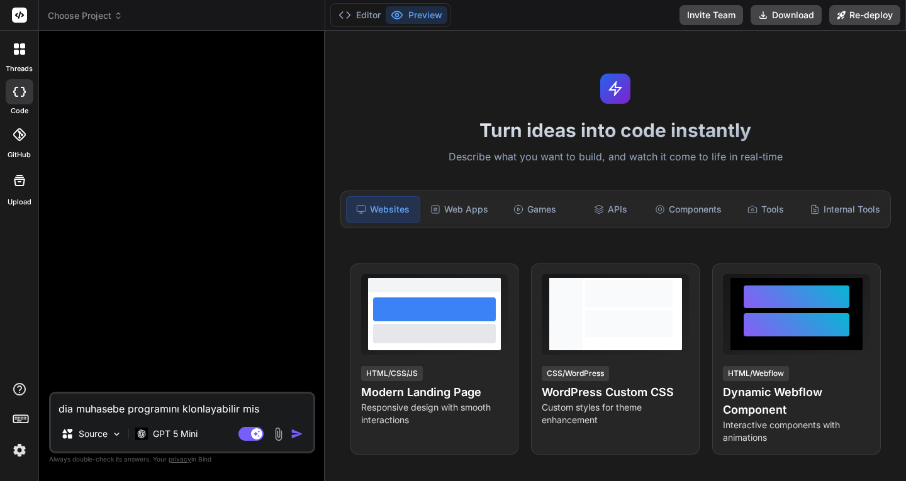
type textarea "x"
type textarea "dia muhasebe programını klonlayabilir misin"
type textarea "x"
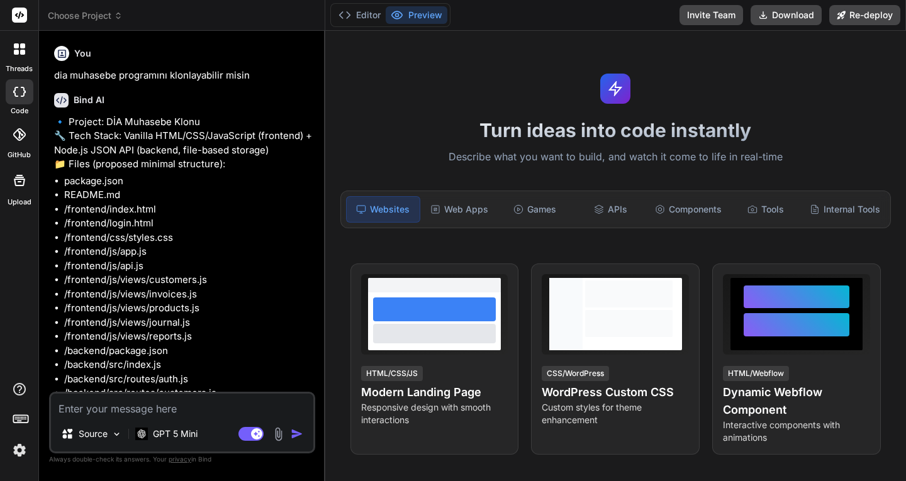
type textarea "x"
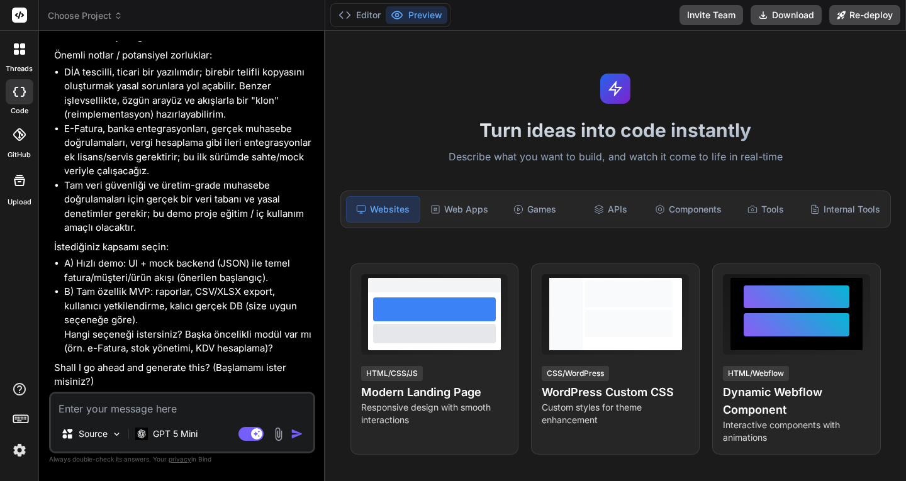
scroll to position [633, 0]
type textarea "e"
type textarea "x"
type textarea "ev"
type textarea "x"
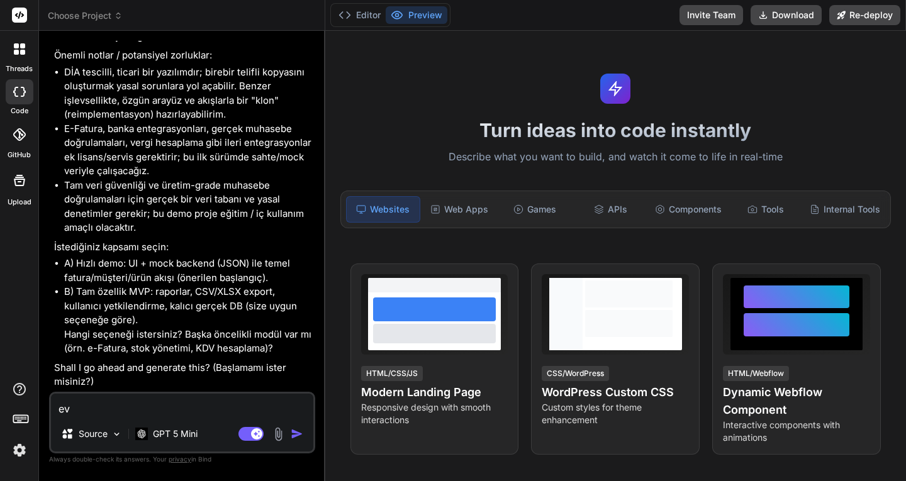
type textarea "eve"
type textarea "x"
type textarea "evet"
type textarea "x"
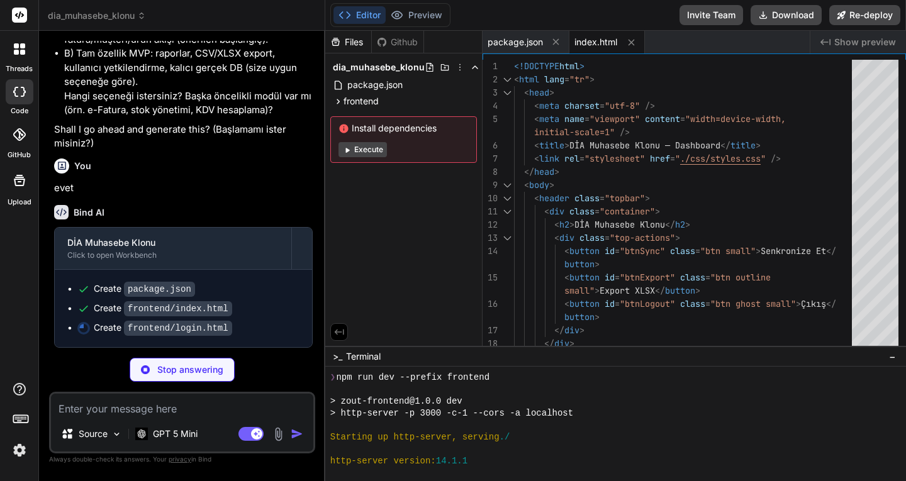
scroll to position [871, 0]
type textarea "x"
type textarea "<script src="./js/app.js"></script> </body> </html>"
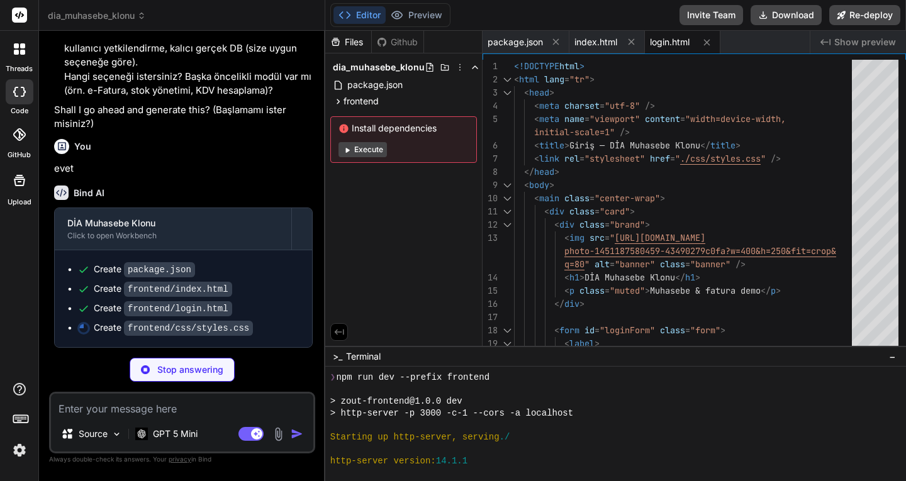
scroll to position [890, 0]
type textarea "x"
type textarea "@media (max-width:800px) { .status-panel { grid-template-columns:1fr; } .form {…"
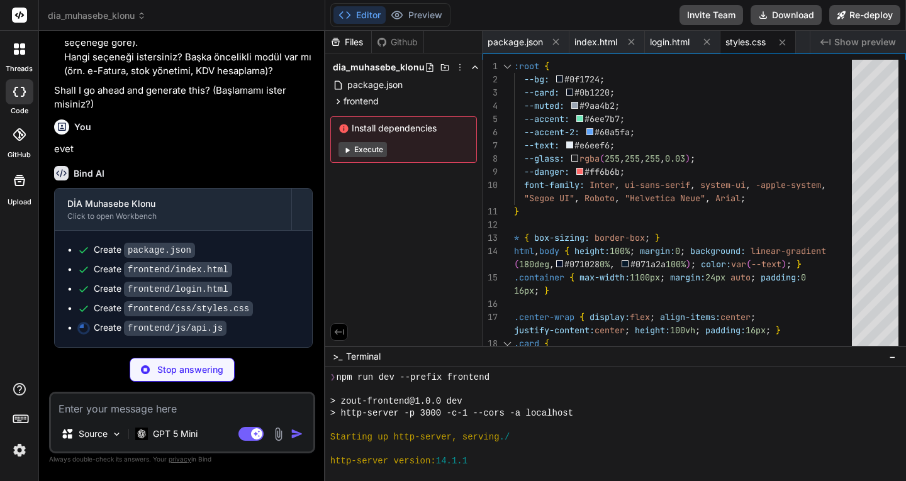
scroll to position [909, 0]
type textarea "x"
type textarea "null && url.searchParams.set(k, params[k])); const res = await fetch(url.toStri…"
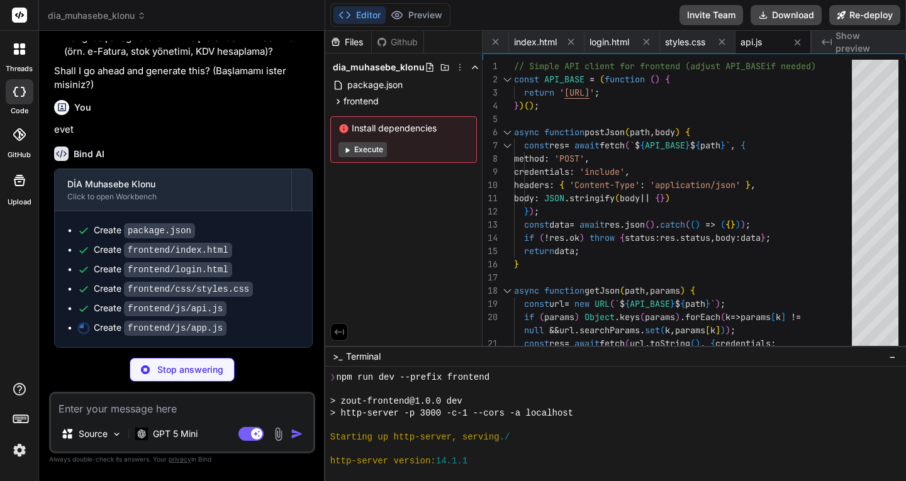
scroll to position [929, 0]
type textarea "x"
type textarea "nextPage?.addEventListener('click', () => { page++; loadInvoices(); }); await P…"
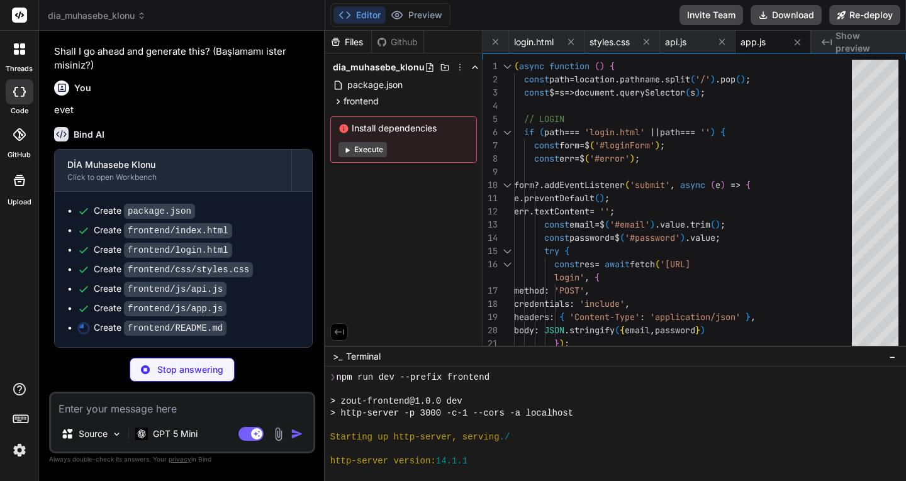
type textarea "x"
type textarea "'include'. - If backend runs on a different host/port, adjust frontend/js/api.j…"
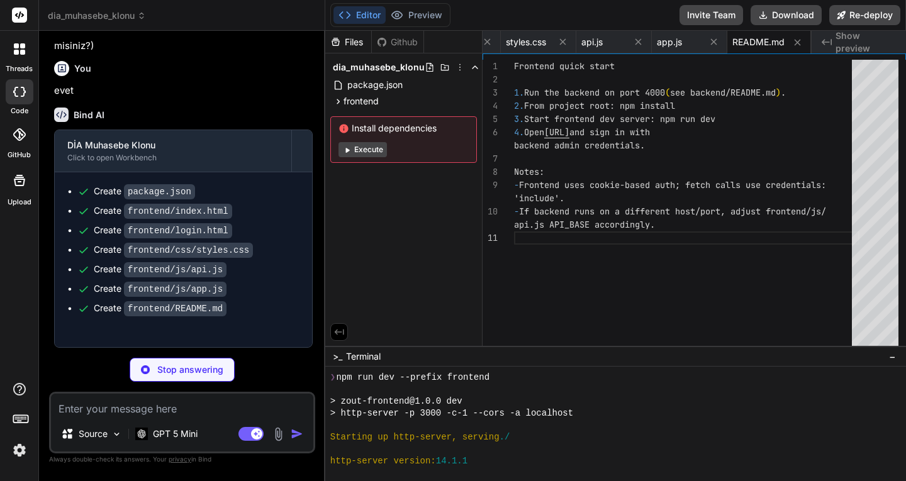
scroll to position [967, 0]
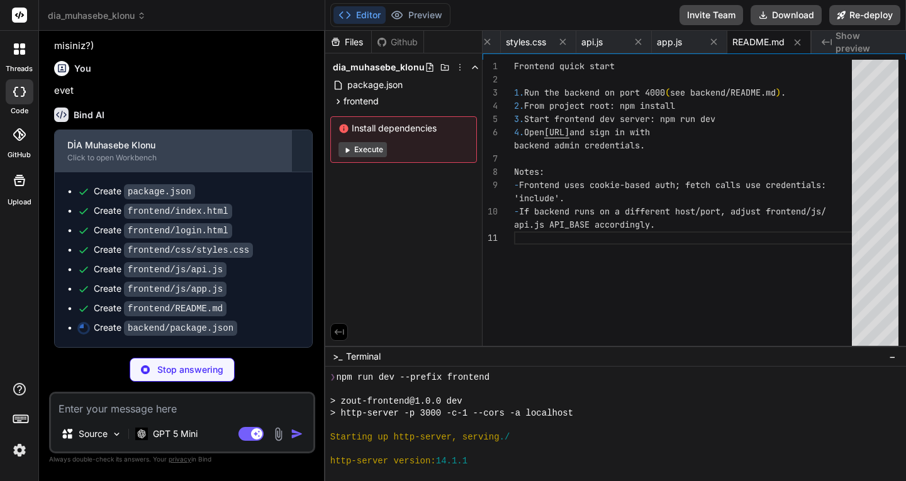
type textarea "x"
type textarea "}"
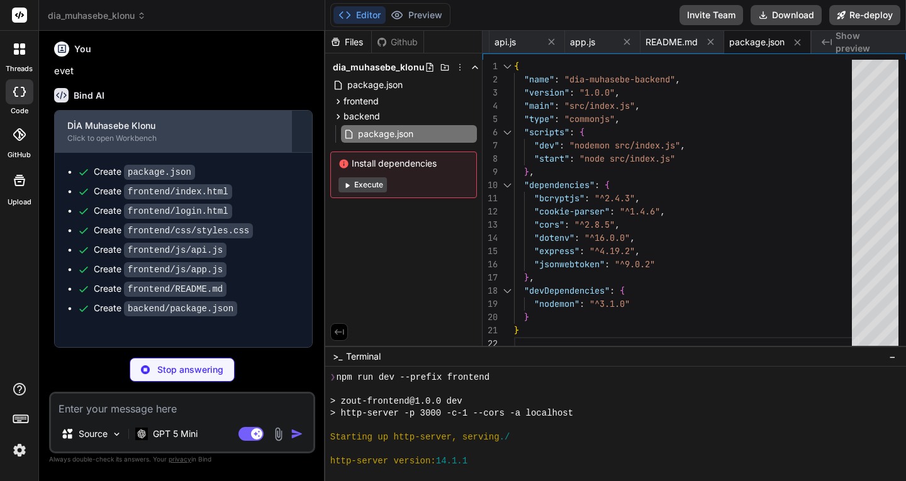
type textarea "x"
type textarea "# Basic backend .env example PORT=4000 JWT_SECRET=uzun-ve-guclu-secret ADMIN_EM…"
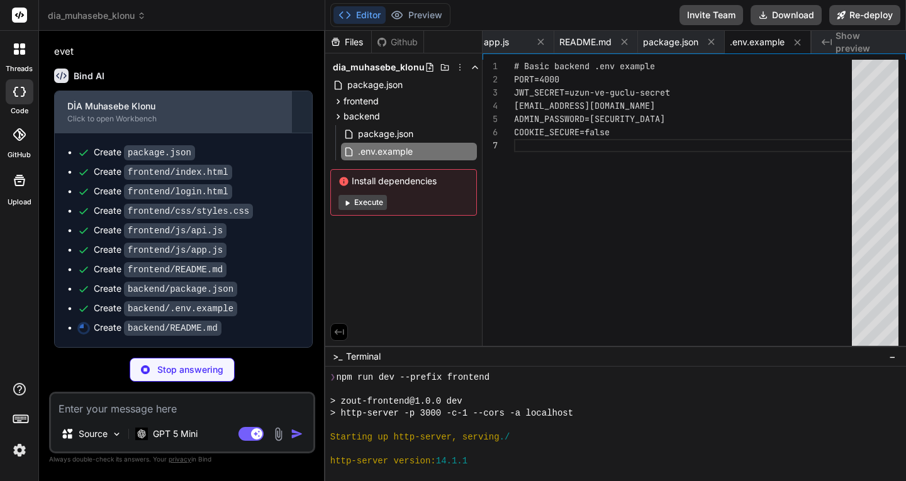
scroll to position [1005, 0]
type textarea "x"
type textarea "POST /api/auth/login { "email": "...", "password": "..." } GET /api/invoices PO…"
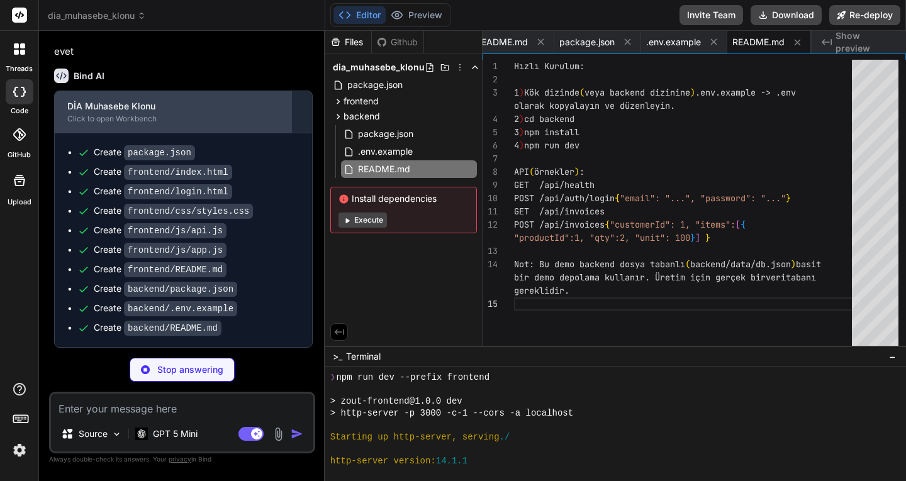
type textarea "x"
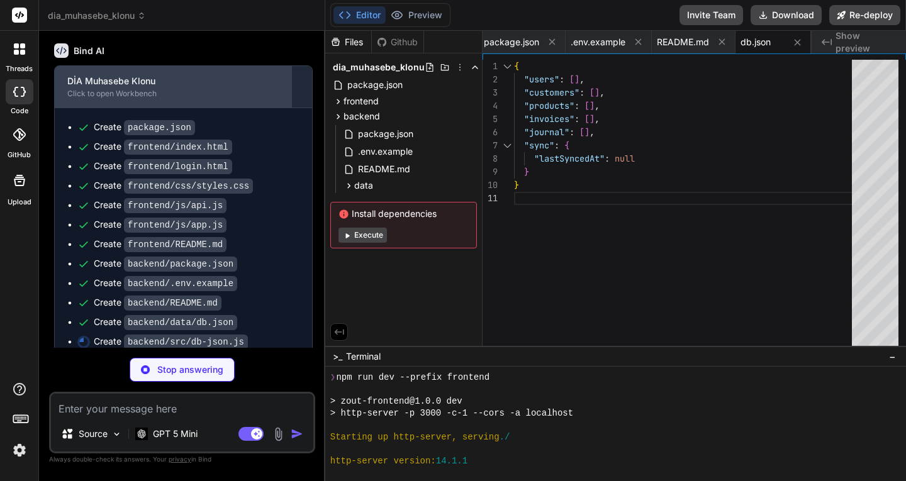
scroll to position [1044, 0]
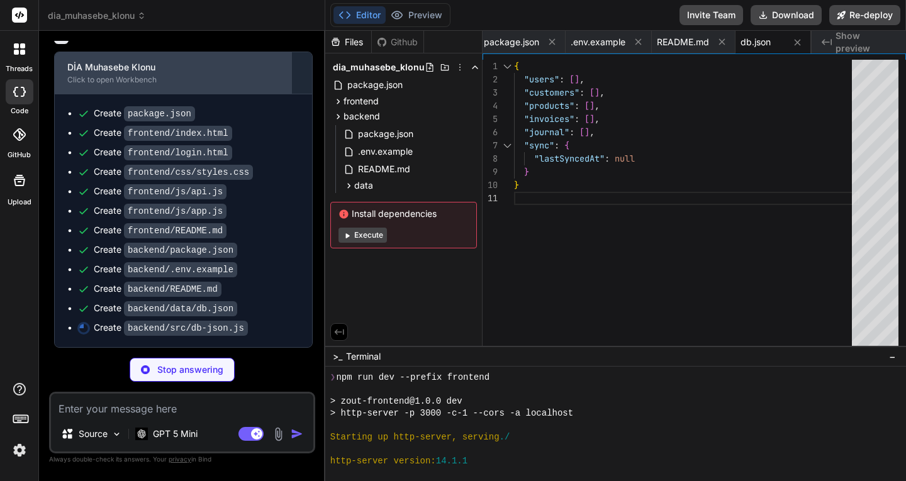
type textarea "x"
type textarea "return max + 1; } module.exports = { loadDB, saveDB, getCollection, saveCollect…"
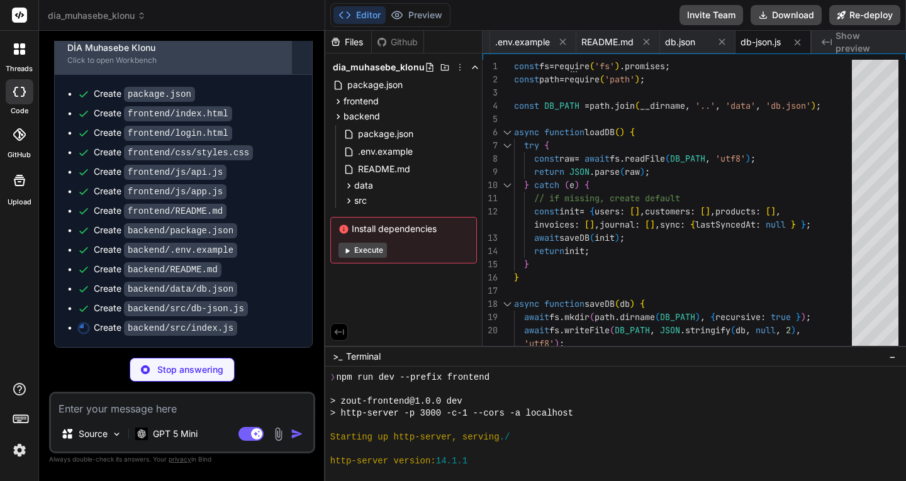
scroll to position [1063, 0]
type textarea "x"
type textarea "app.listen(port, () => console.log(`Backend listening on :${port}`));"
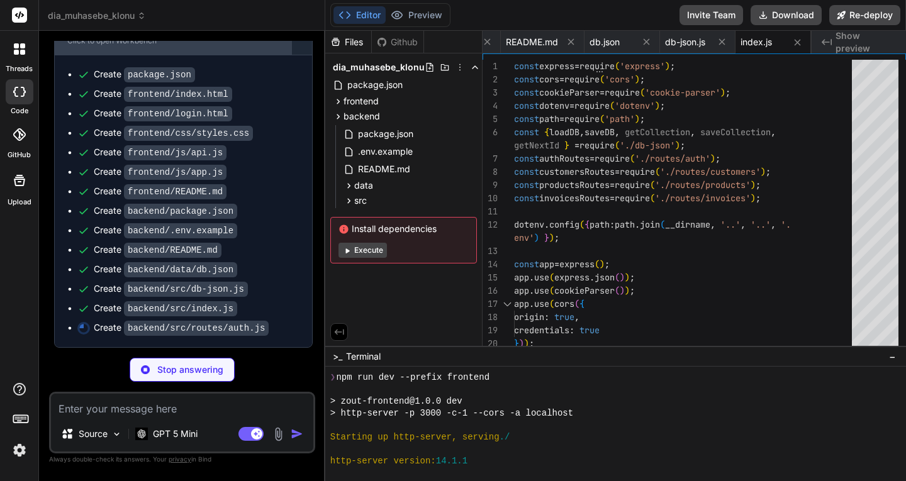
scroll to position [1082, 0]
type textarea "x"
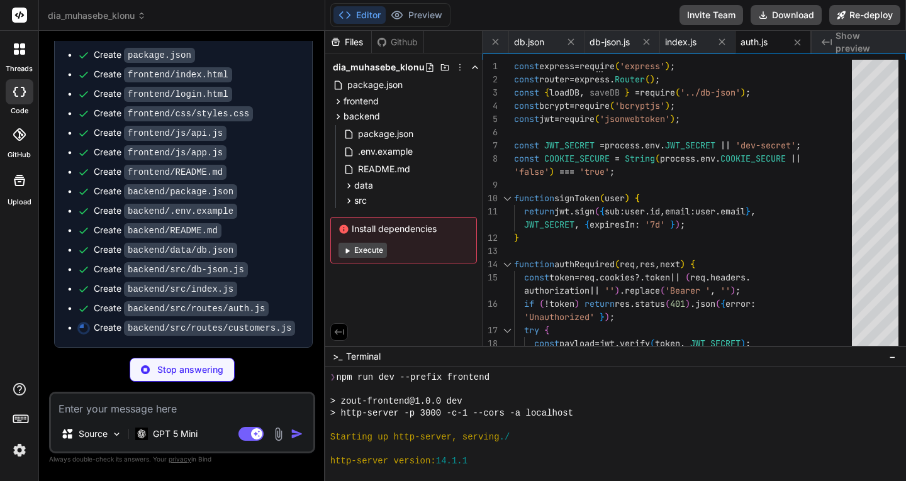
scroll to position [1101, 0]
type textarea "x"
type textarea "res.json({ ok: true }); }); module.exports = router;"
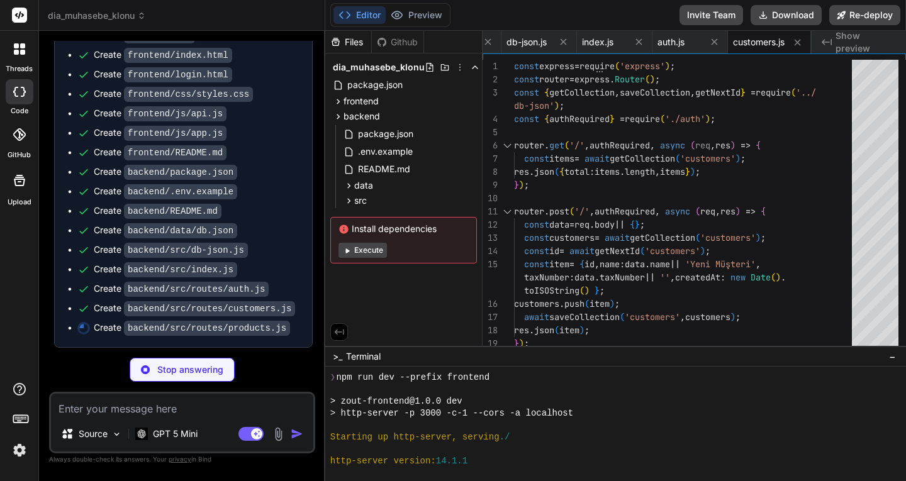
scroll to position [1121, 0]
type textarea "x"
type textarea "const id = Number(req.params.id); let items = await getCollection('products'); …"
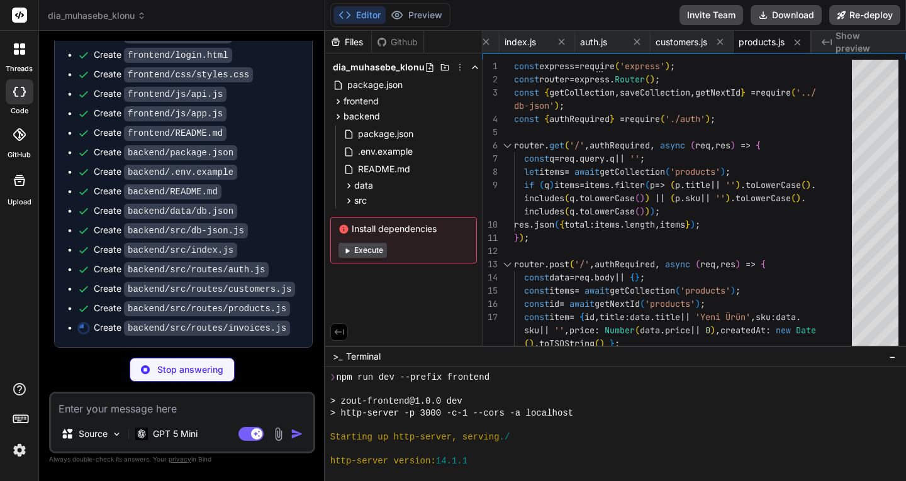
scroll to position [1139, 0]
type textarea "x"
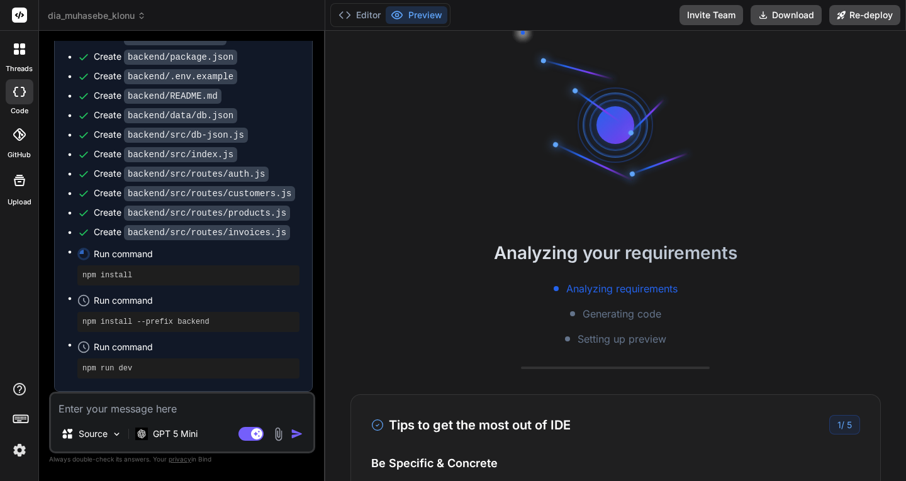
scroll to position [1235, 0]
click at [369, 17] on button "Editor" at bounding box center [359, 15] width 52 height 18
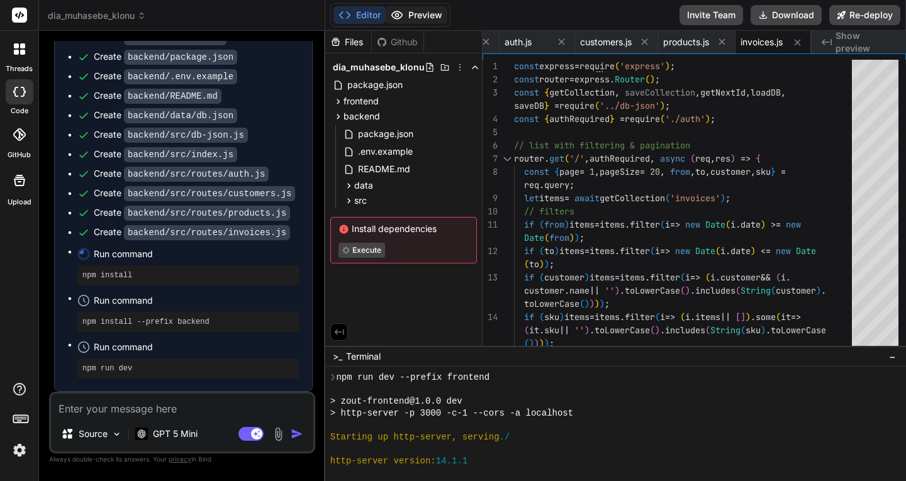
click at [420, 15] on button "Preview" at bounding box center [417, 15] width 62 height 18
type textarea "x"
